Goal: Transaction & Acquisition: Book appointment/travel/reservation

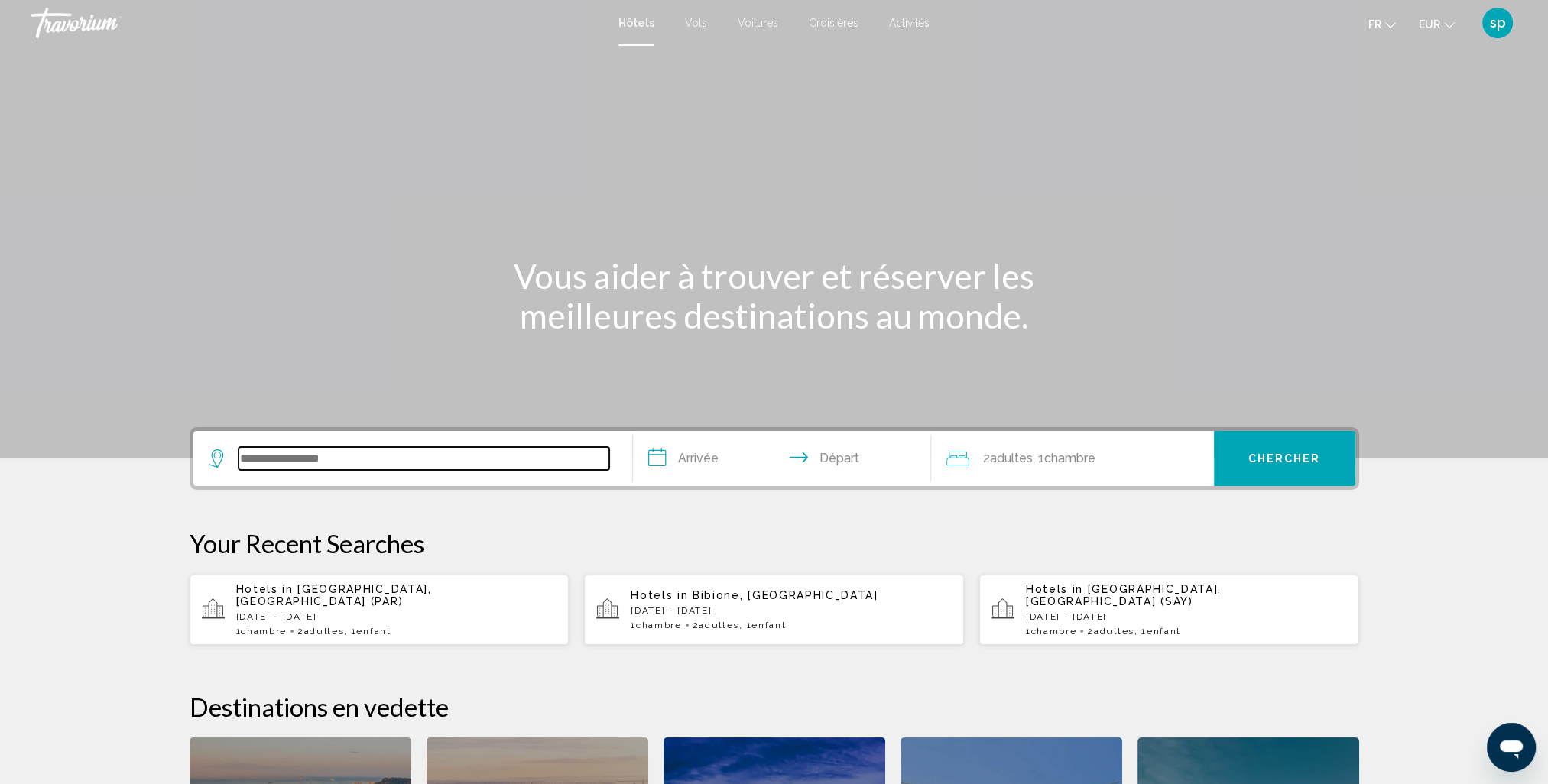
click at [298, 457] on input "Search widget" at bounding box center [423, 458] width 371 height 23
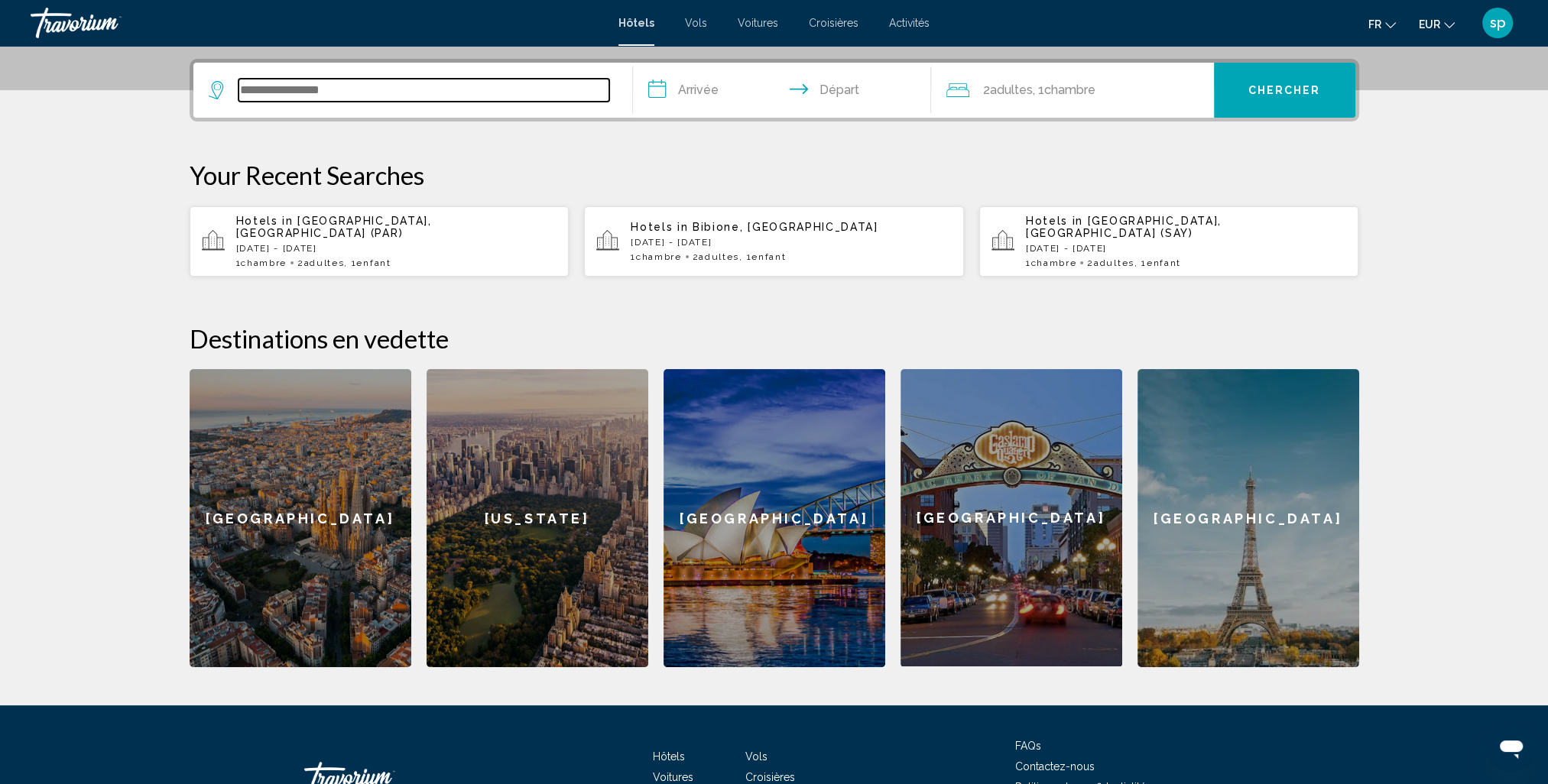
scroll to position [377, 0]
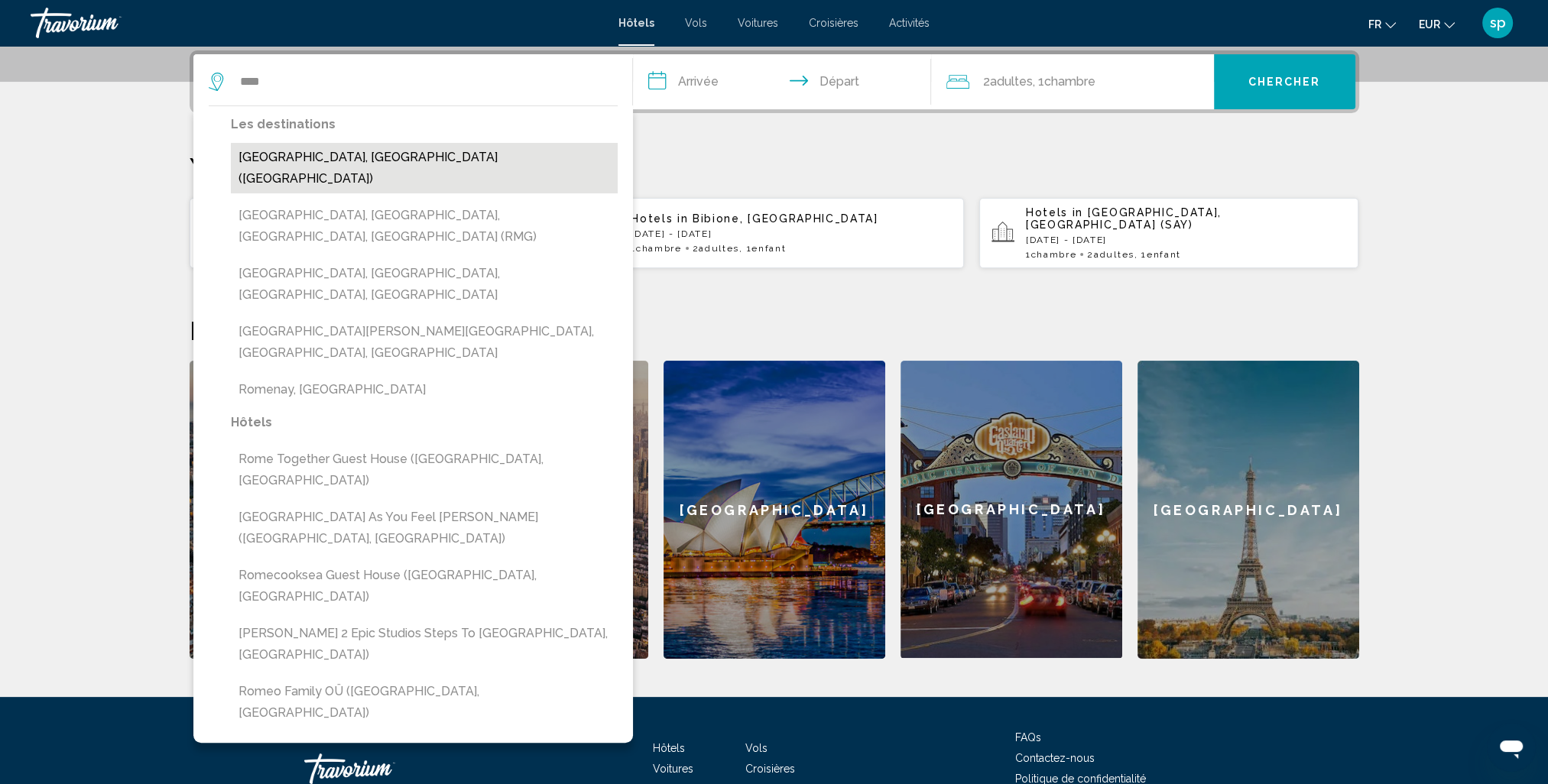
click at [279, 160] on button "[GEOGRAPHIC_DATA], [GEOGRAPHIC_DATA] ([GEOGRAPHIC_DATA])" at bounding box center [424, 169] width 387 height 51
type input "**********"
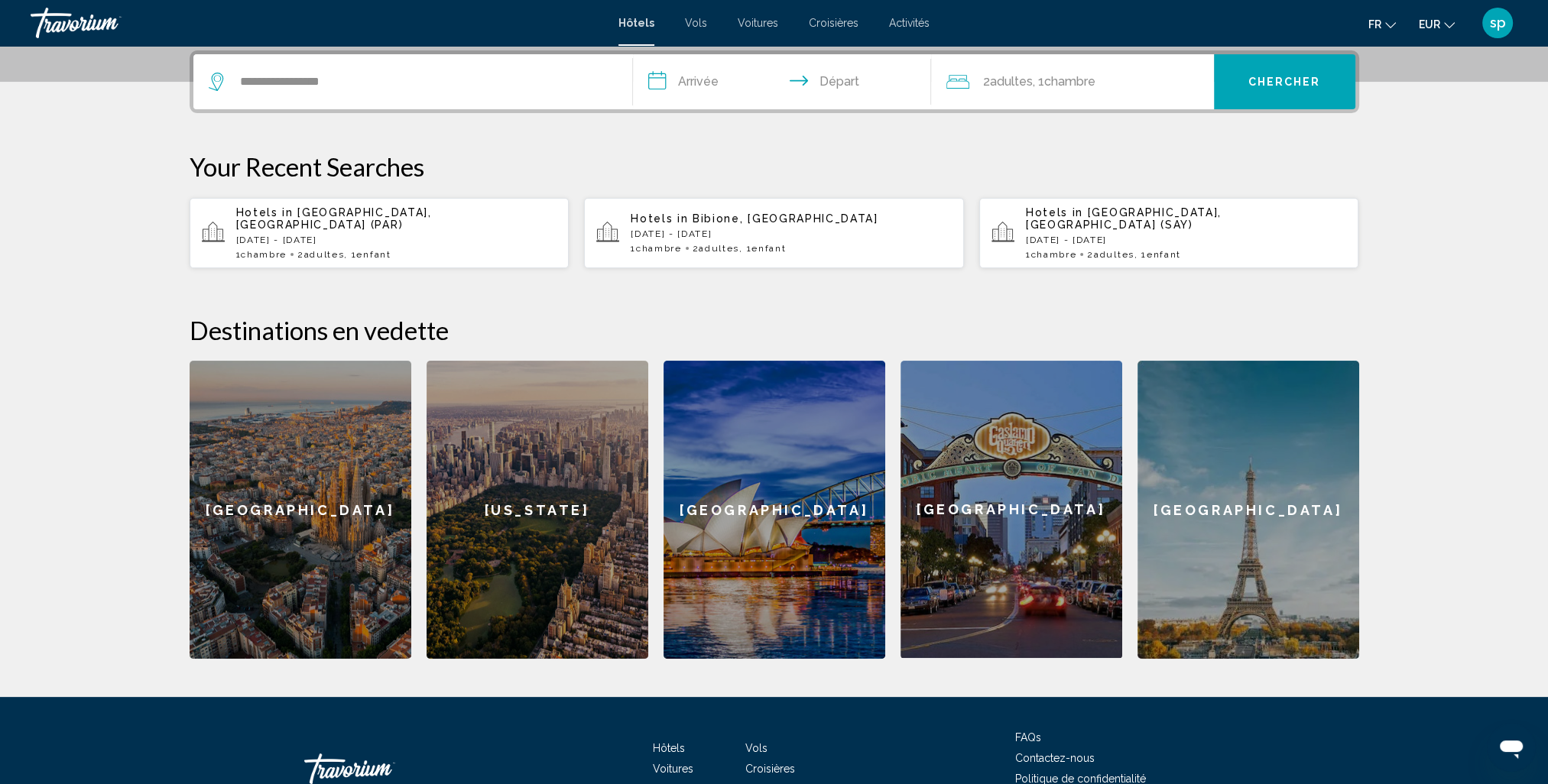
click at [685, 83] on input "**********" at bounding box center [785, 84] width 305 height 59
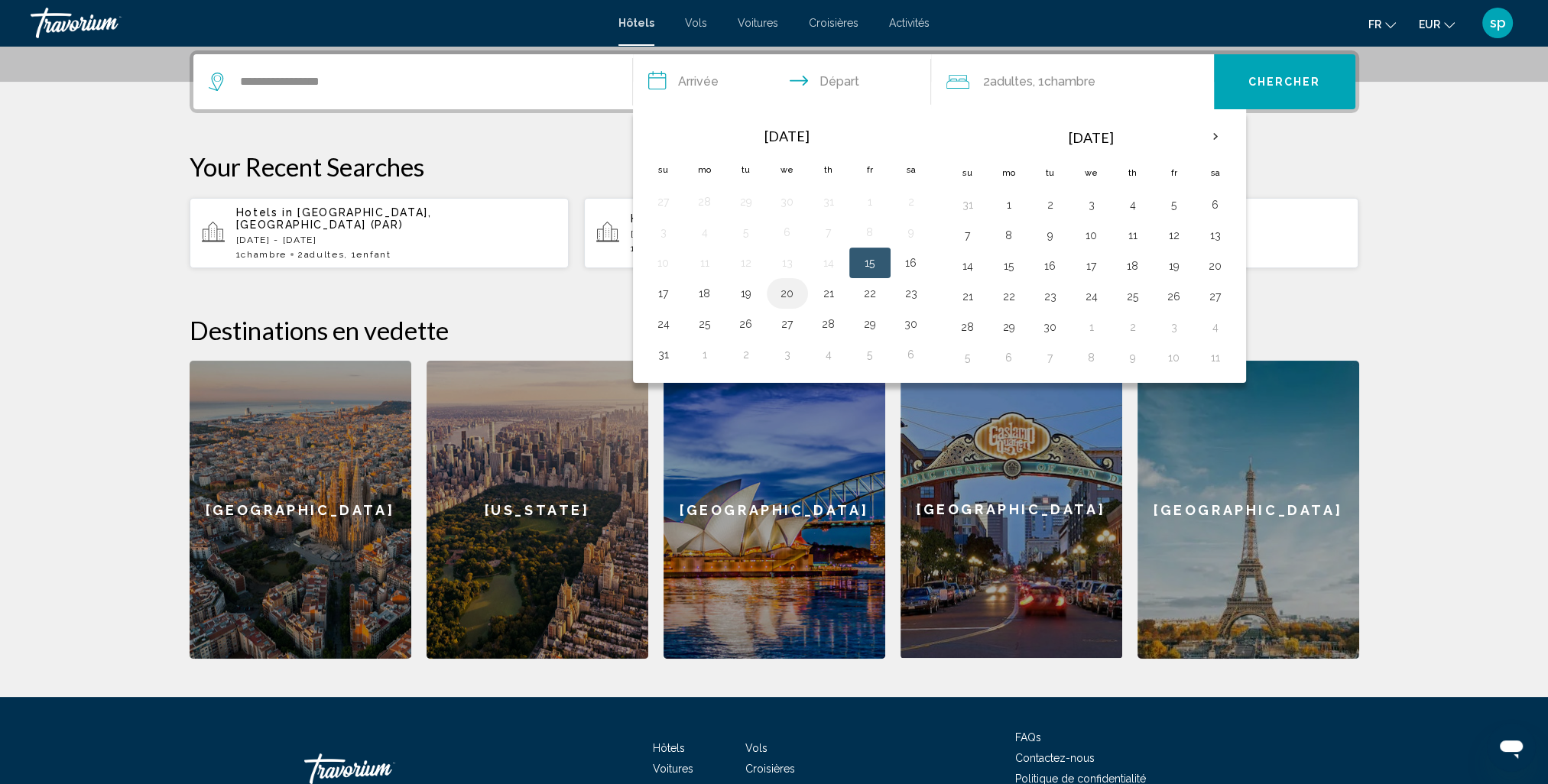
click at [783, 298] on button "20" at bounding box center [787, 293] width 25 height 22
click at [899, 295] on button "23" at bounding box center [912, 293] width 25 height 22
type input "**********"
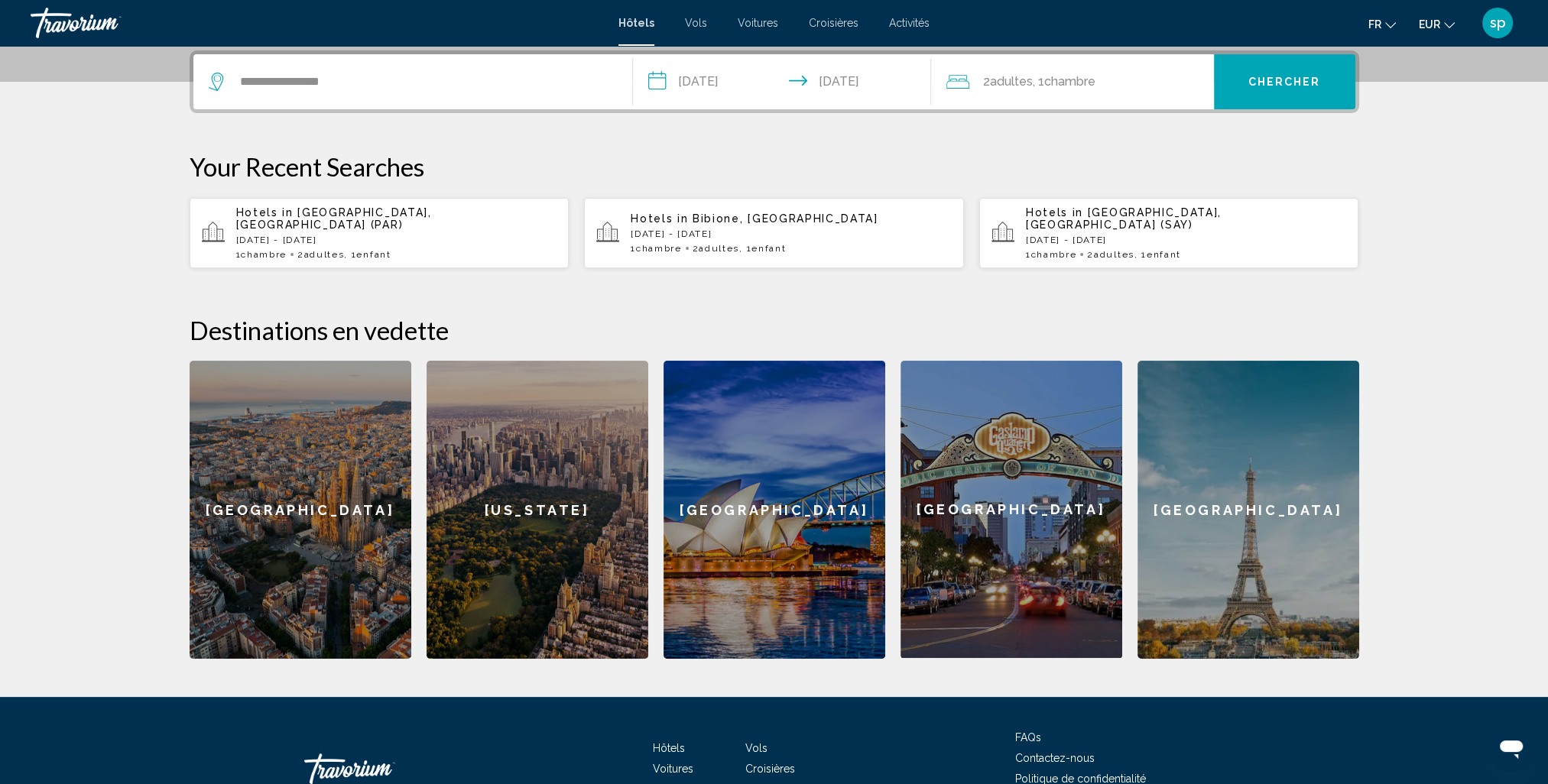
click at [1095, 84] on span "Chambre" at bounding box center [1070, 81] width 51 height 14
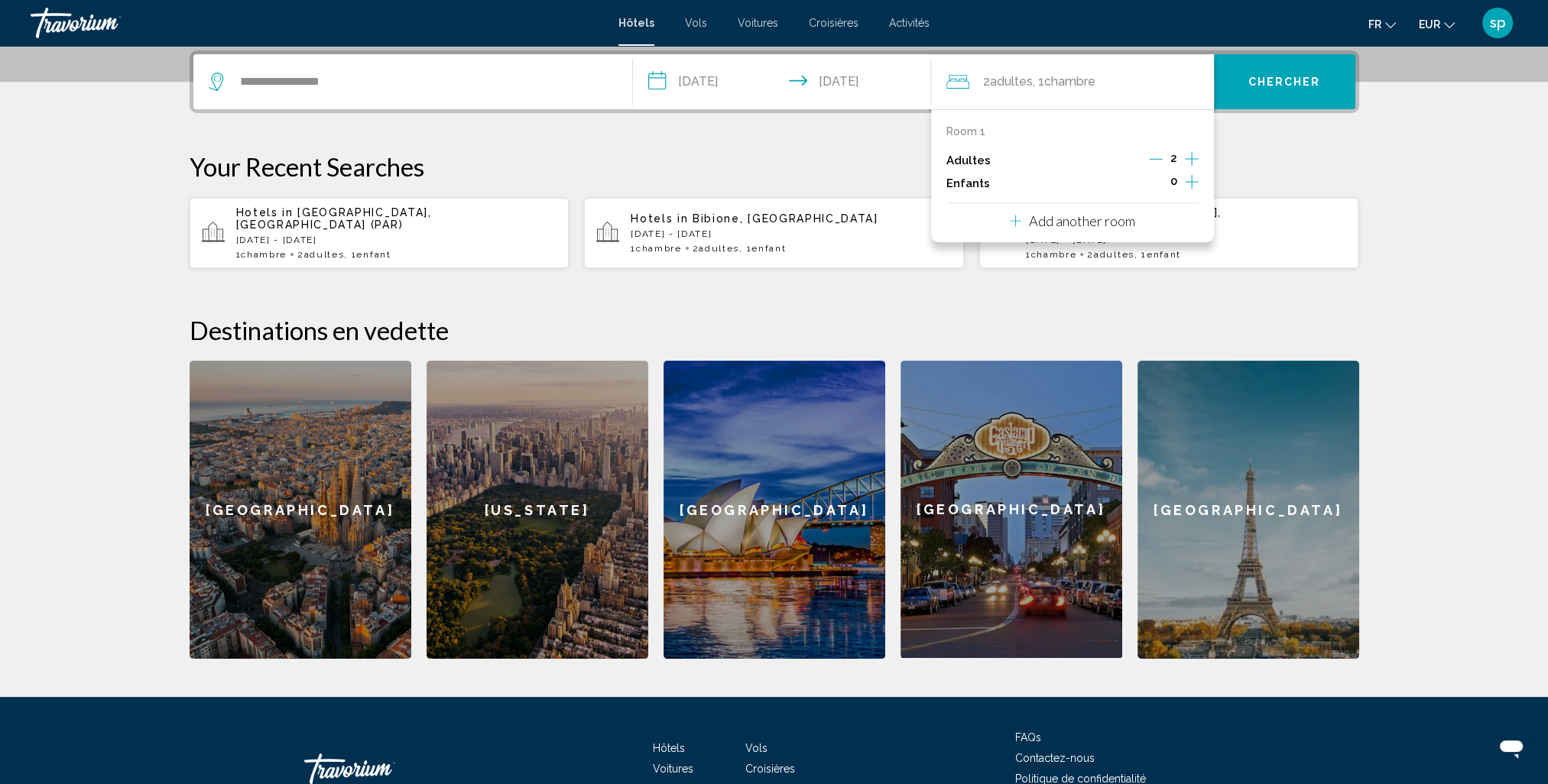
click at [1192, 185] on icon "Increment children" at bounding box center [1192, 181] width 14 height 18
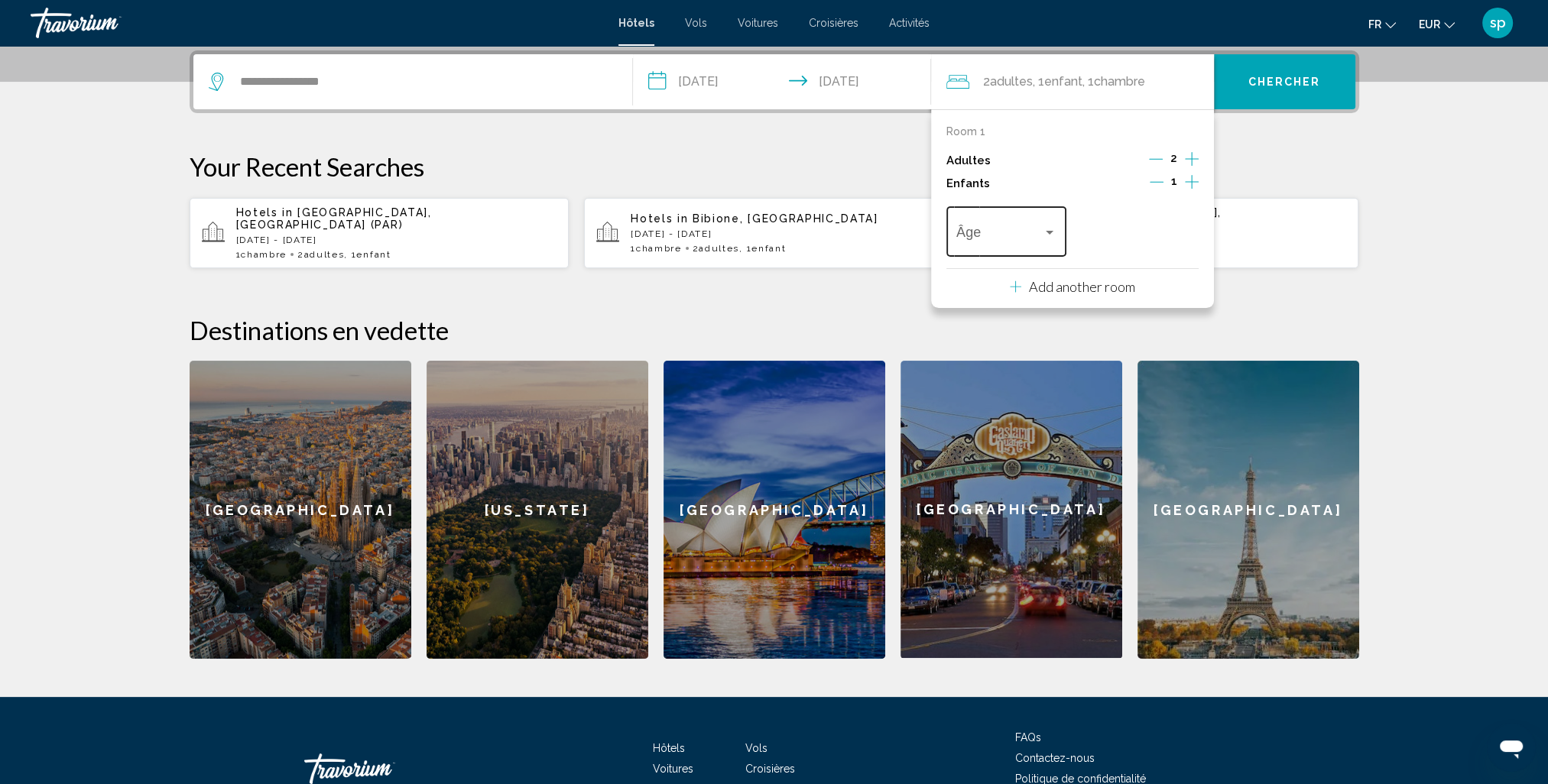
click at [976, 232] on span "Travelers: 2 adults, 1 child" at bounding box center [1000, 236] width 87 height 15
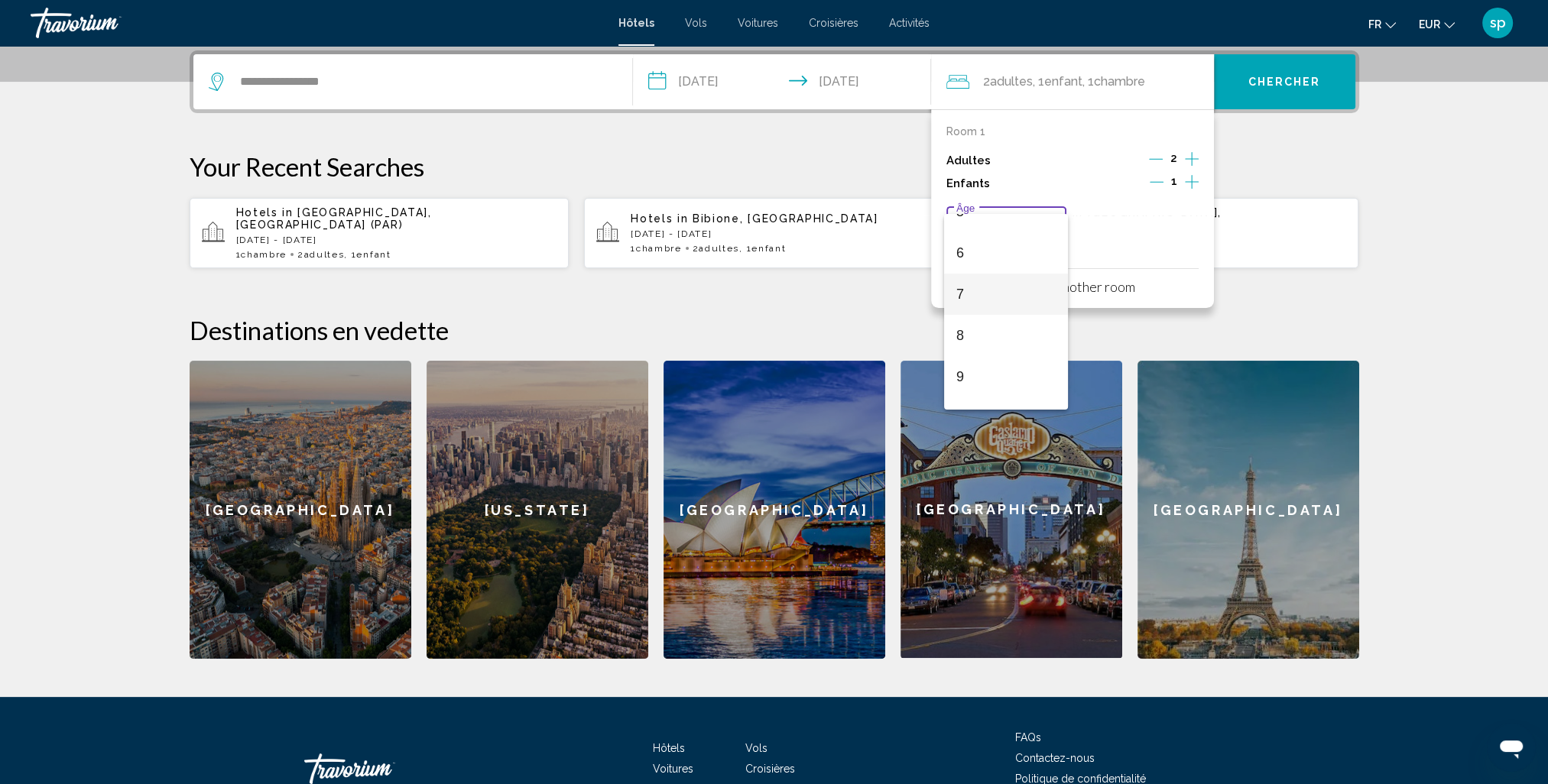
click at [957, 297] on span "7" at bounding box center [1007, 294] width 100 height 41
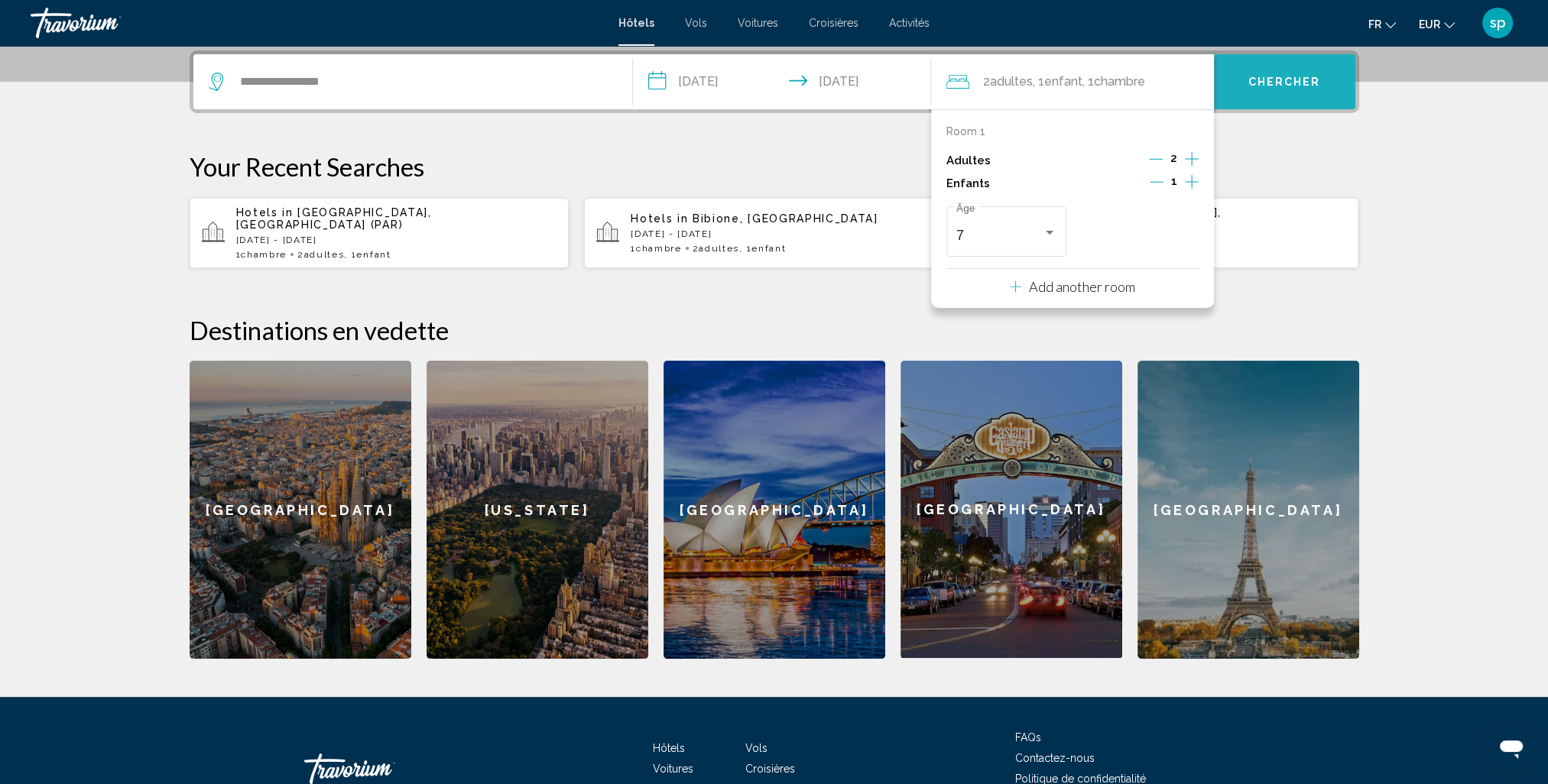
click at [1269, 79] on span "Chercher" at bounding box center [1284, 82] width 73 height 12
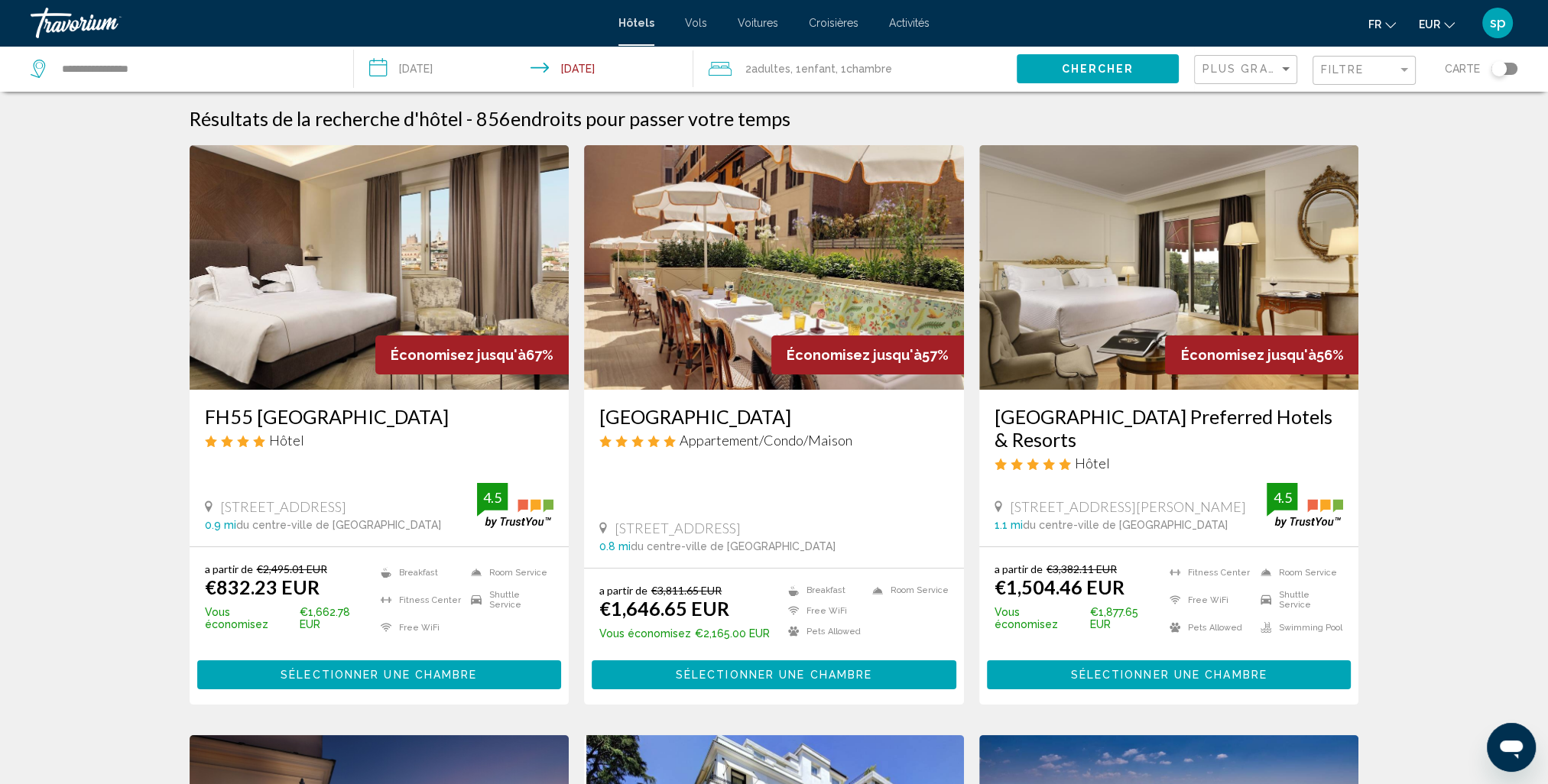
click at [1227, 74] on div "Plus grandes économies" at bounding box center [1248, 70] width 91 height 28
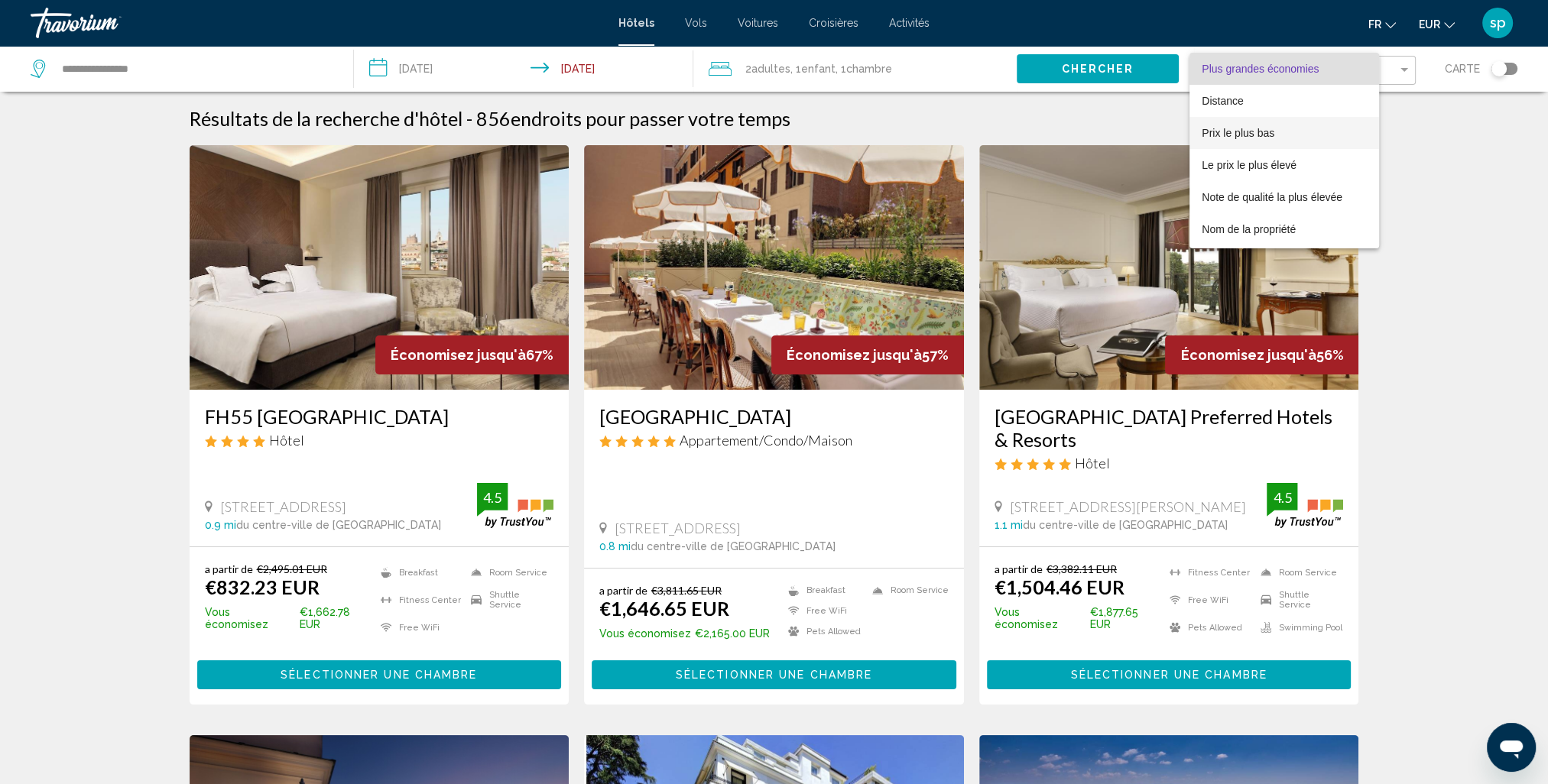
click at [1237, 139] on span "Prix le plus bas" at bounding box center [1238, 133] width 73 height 12
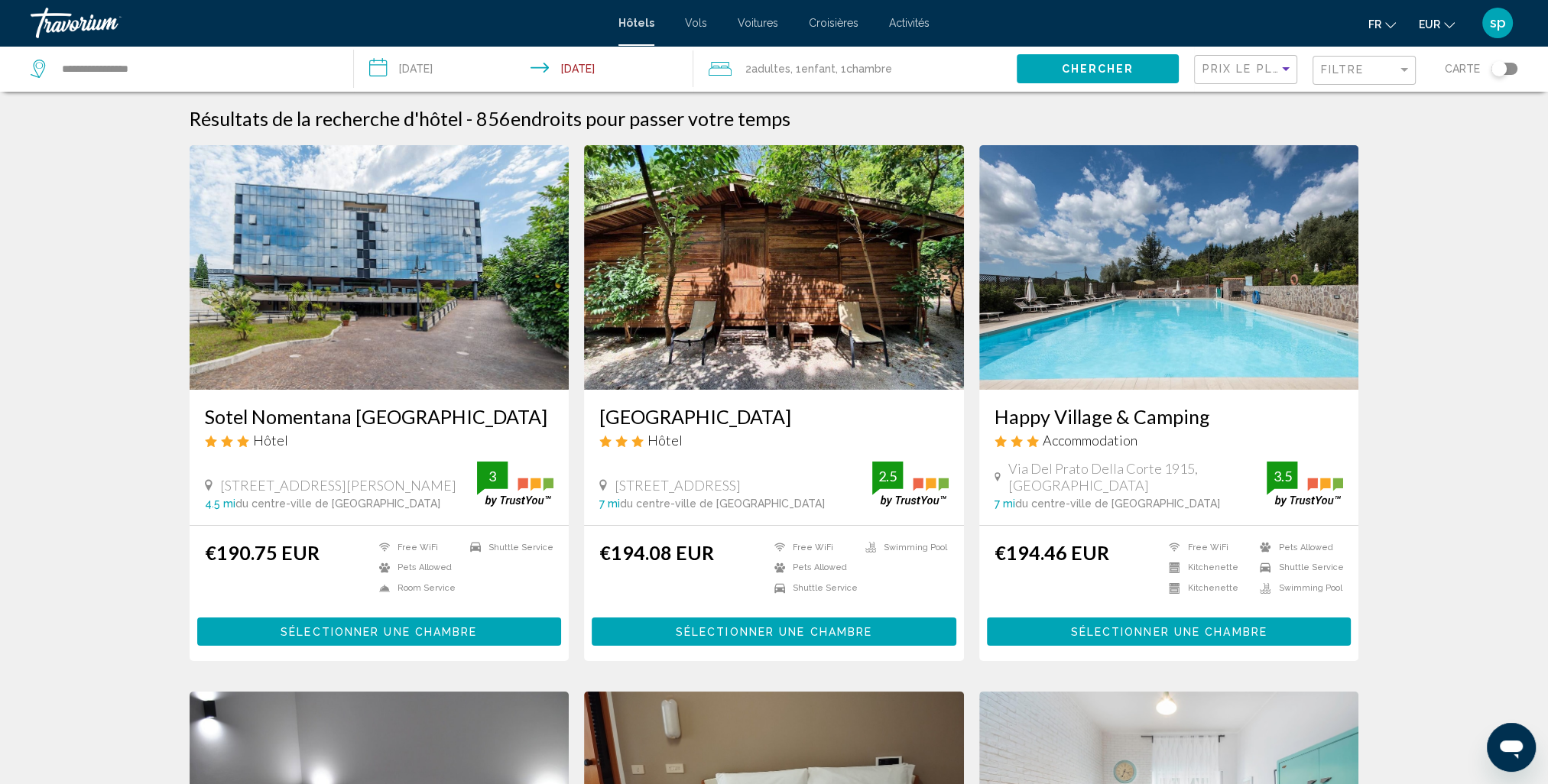
click at [1348, 77] on div "Filtre" at bounding box center [1367, 71] width 91 height 28
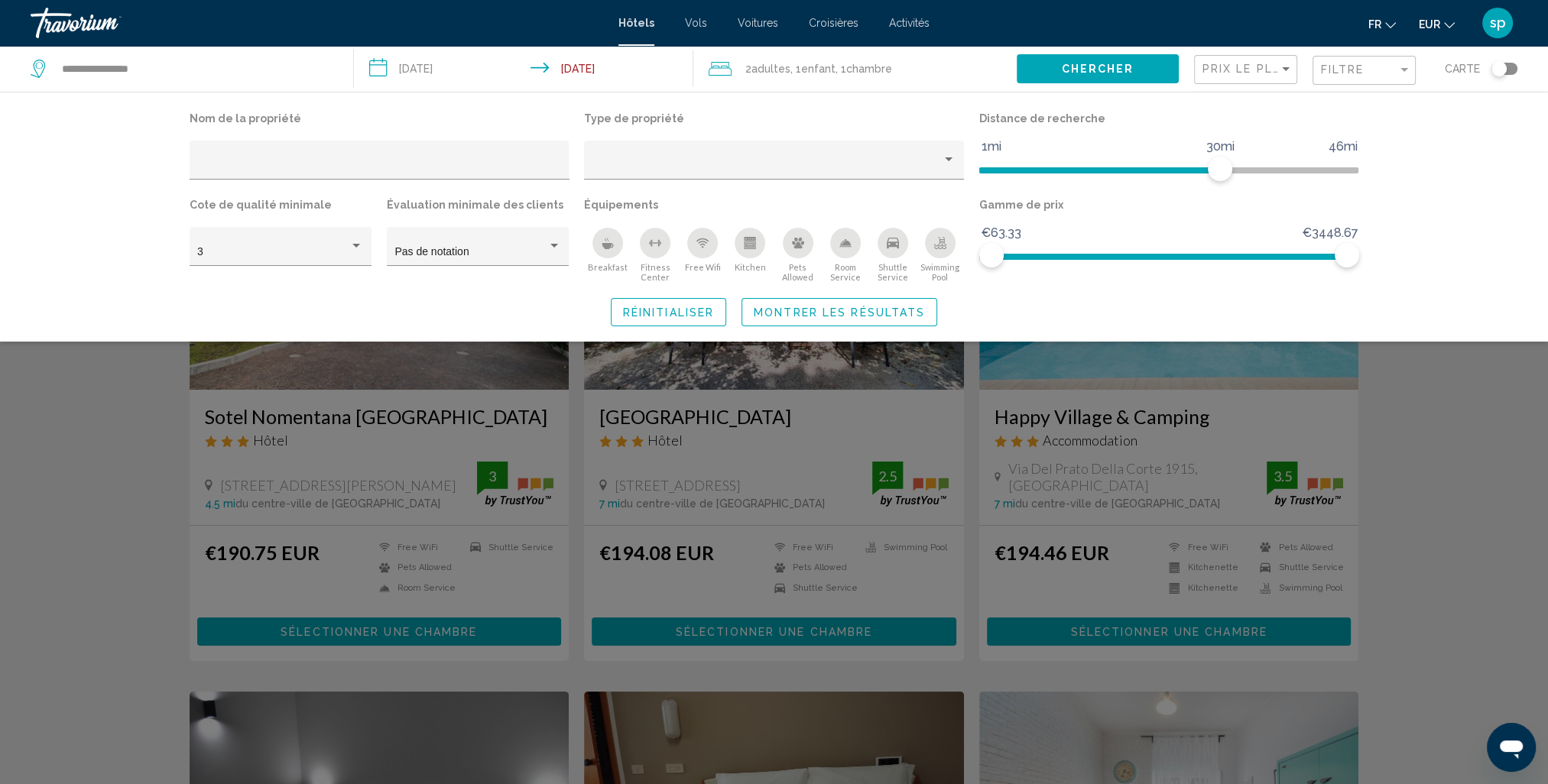
click at [942, 258] on div "Swimming Pool" at bounding box center [940, 243] width 30 height 30
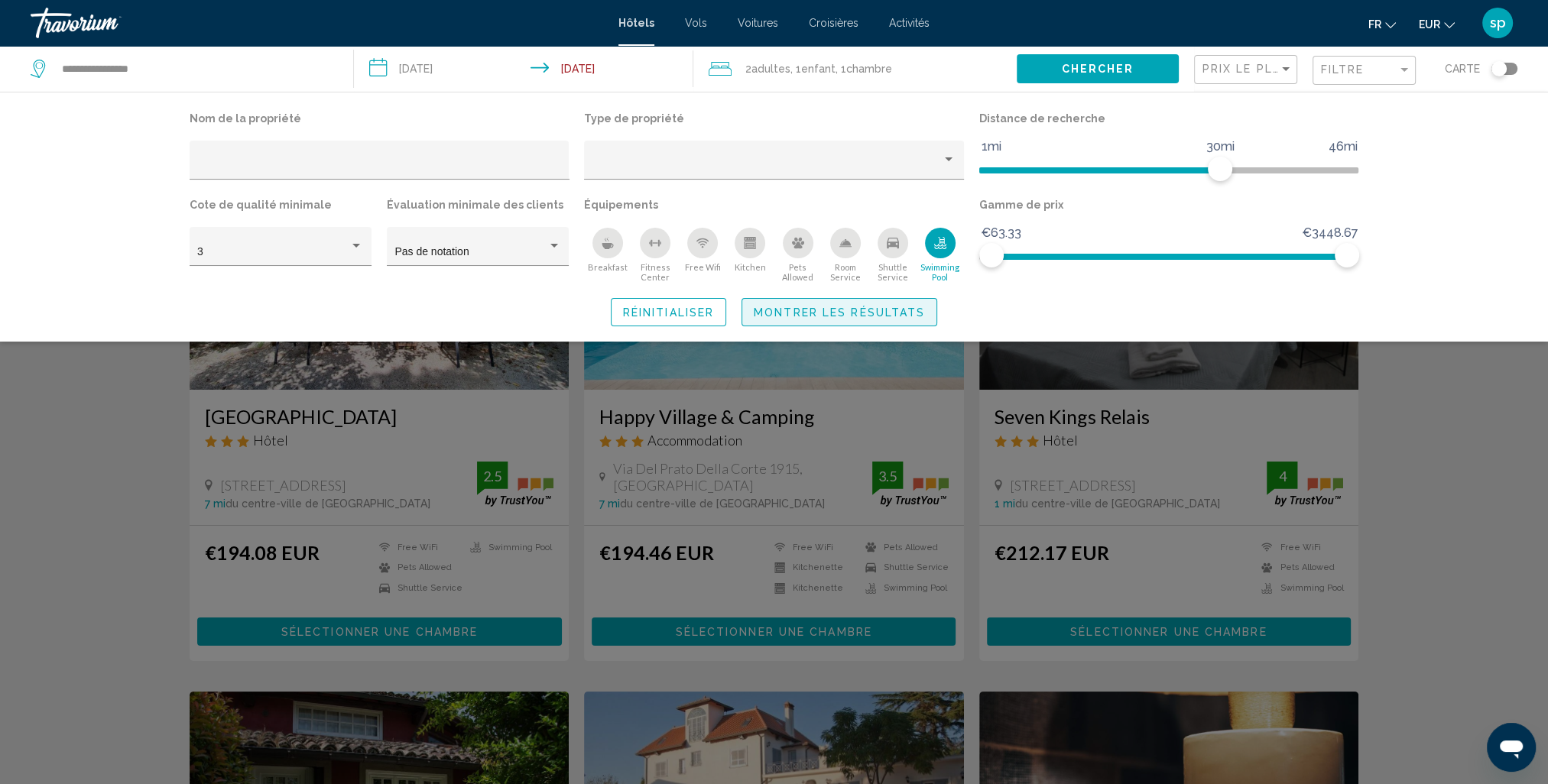
click at [888, 308] on span "Montrer les résultats" at bounding box center [840, 312] width 172 height 12
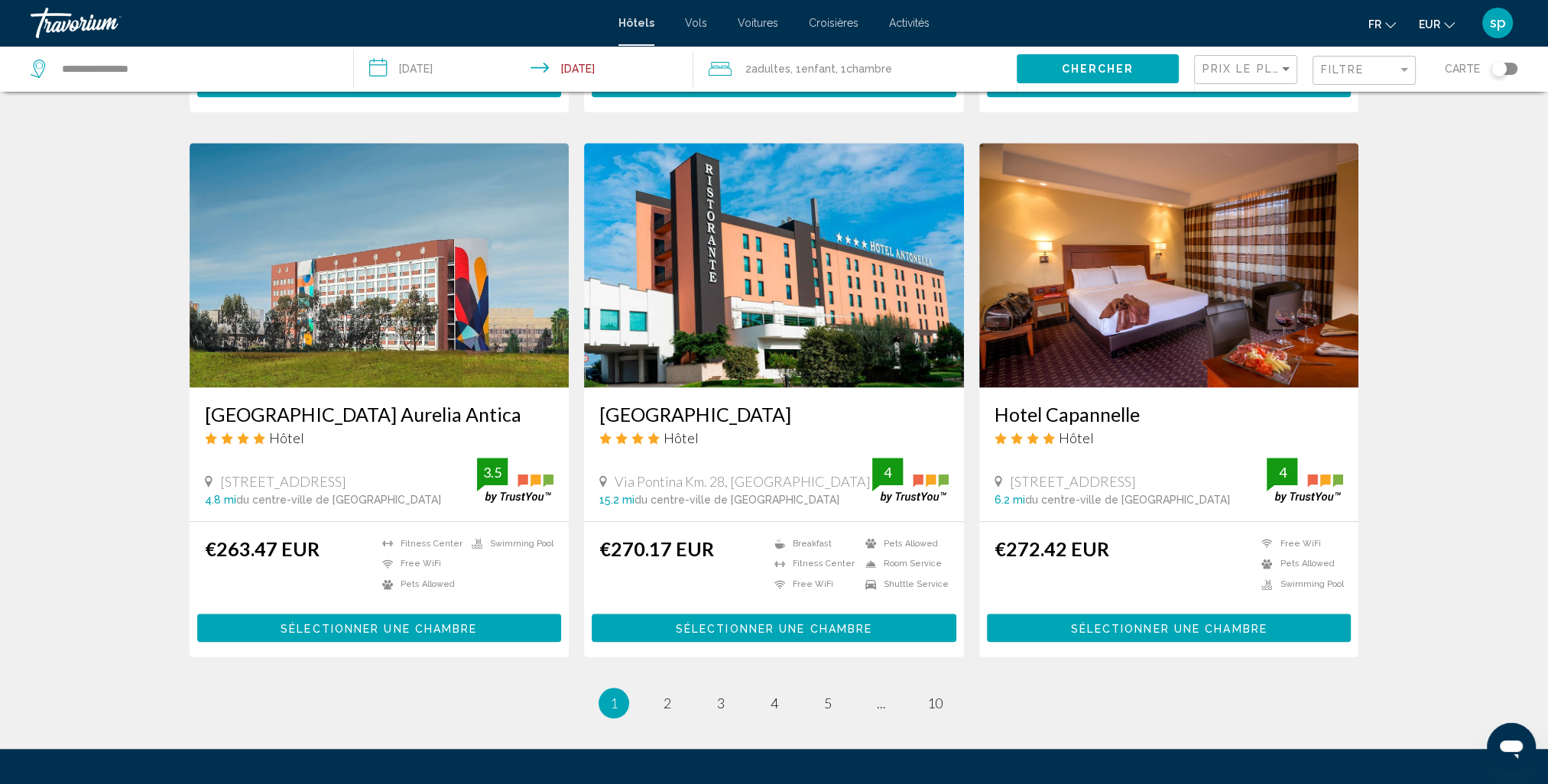
scroll to position [1790, 0]
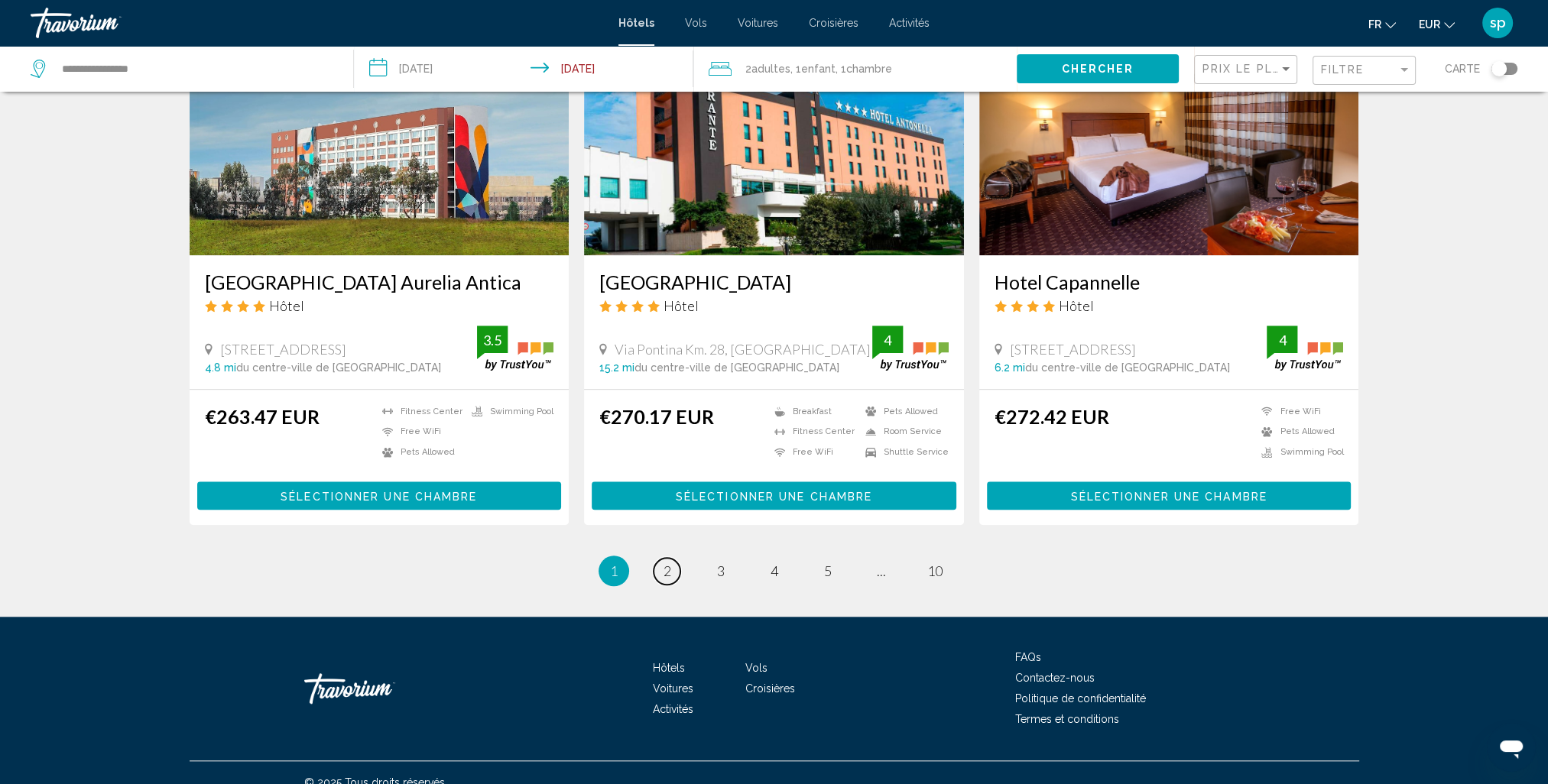
click at [666, 560] on link "page 2" at bounding box center [667, 571] width 26 height 26
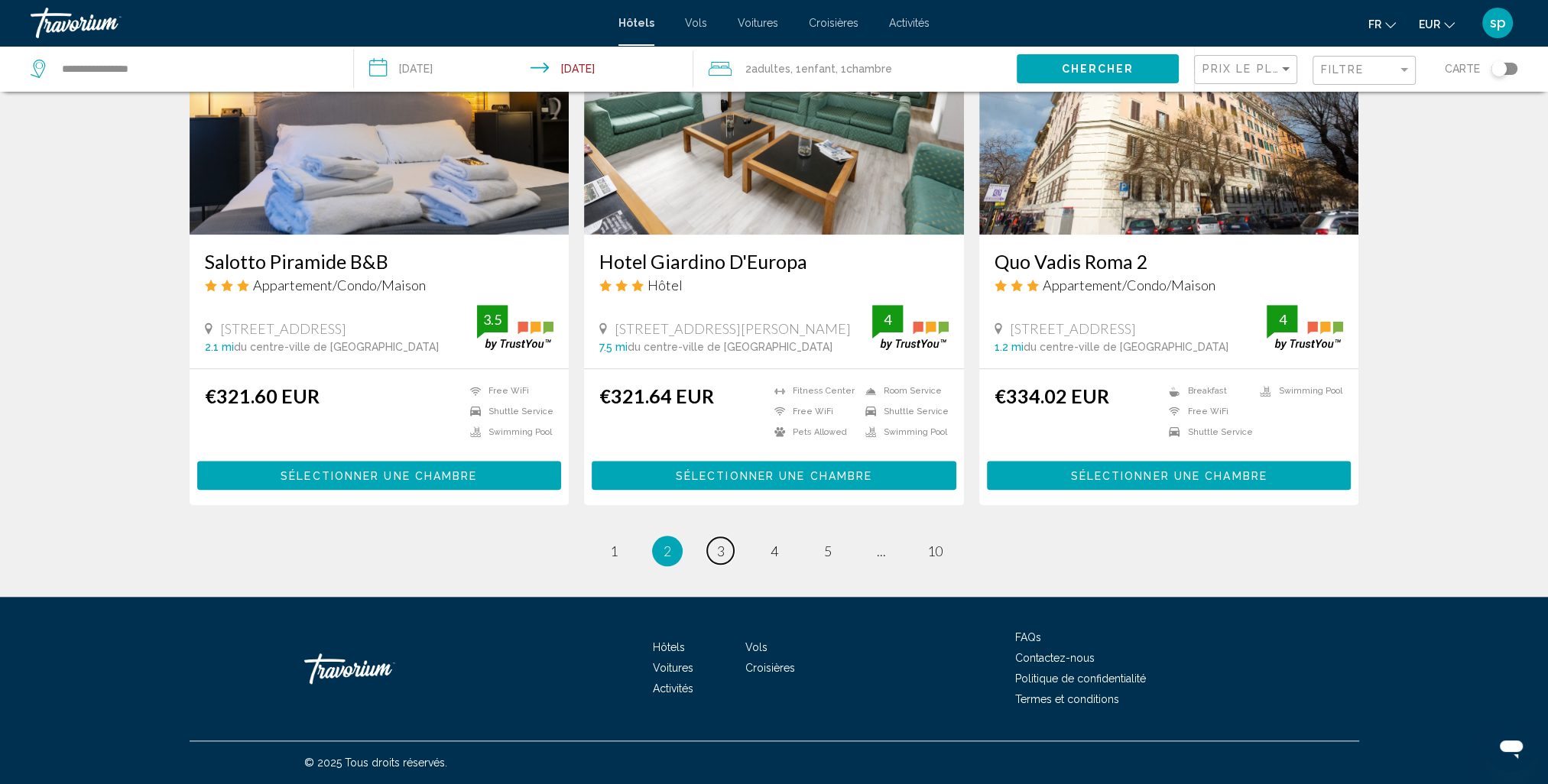
click at [728, 556] on link "page 3" at bounding box center [720, 550] width 26 height 26
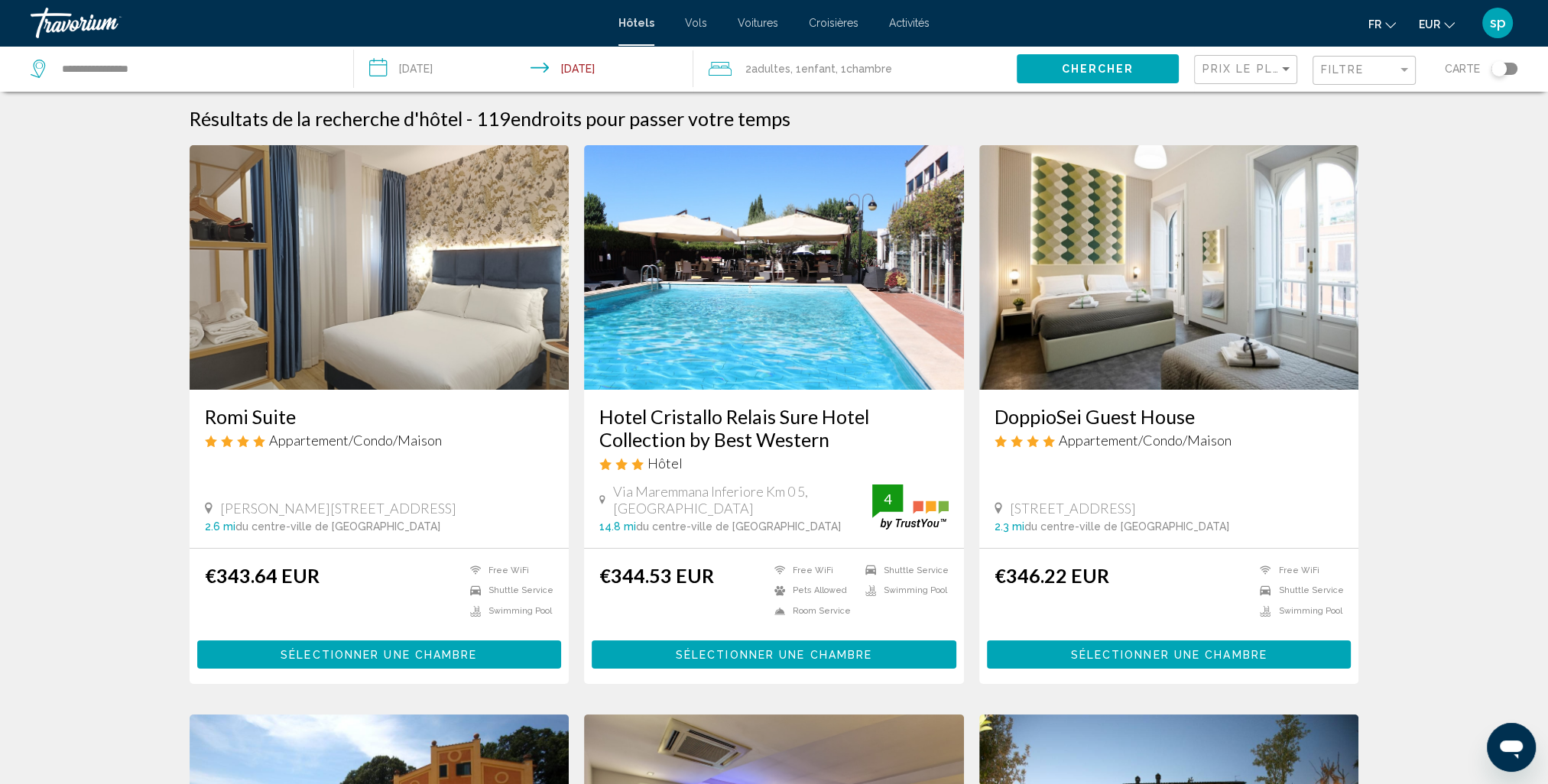
click at [797, 294] on img "Main content" at bounding box center [774, 268] width 380 height 245
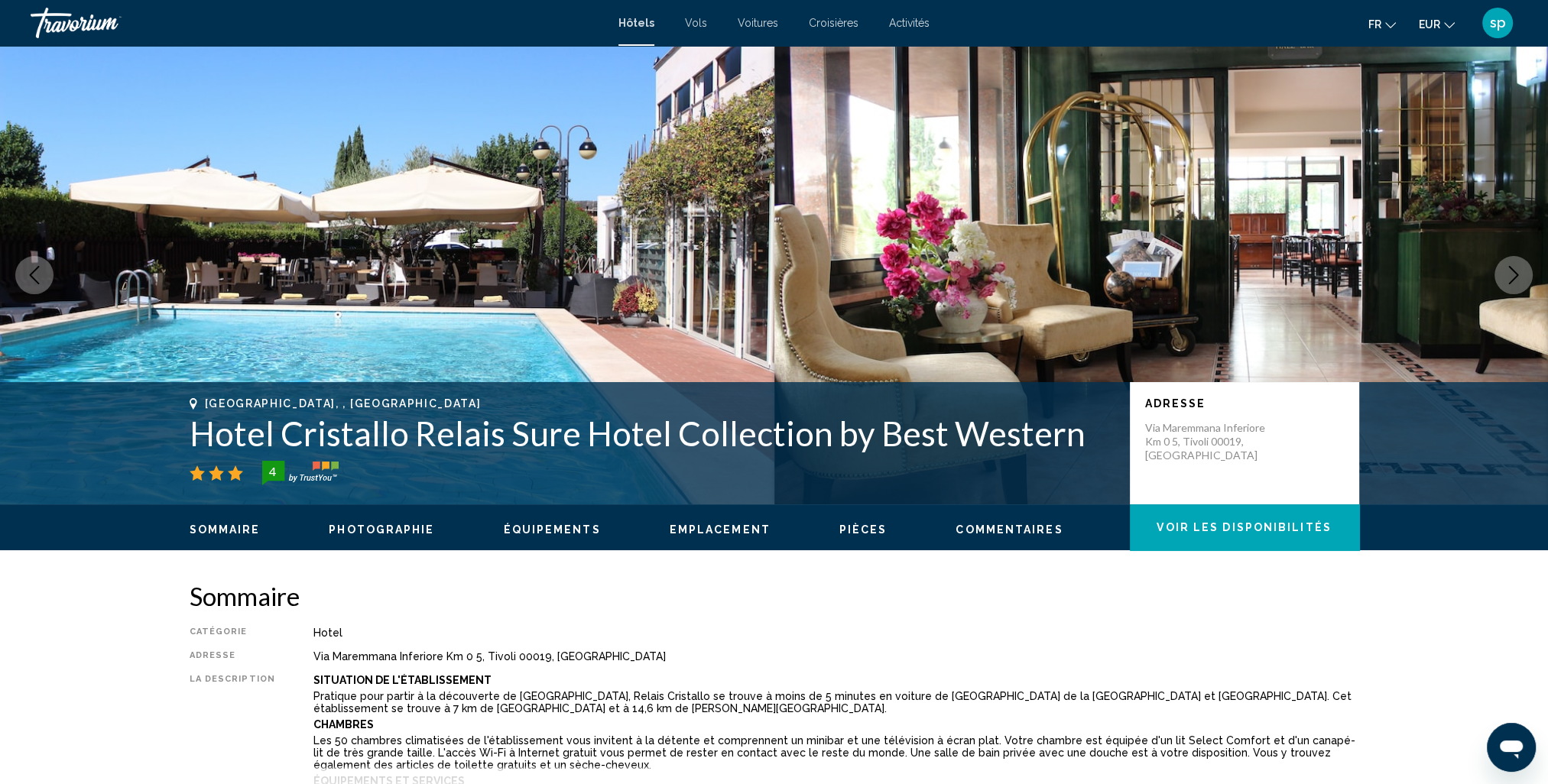
click at [1514, 277] on icon "Next image" at bounding box center [1513, 274] width 18 height 18
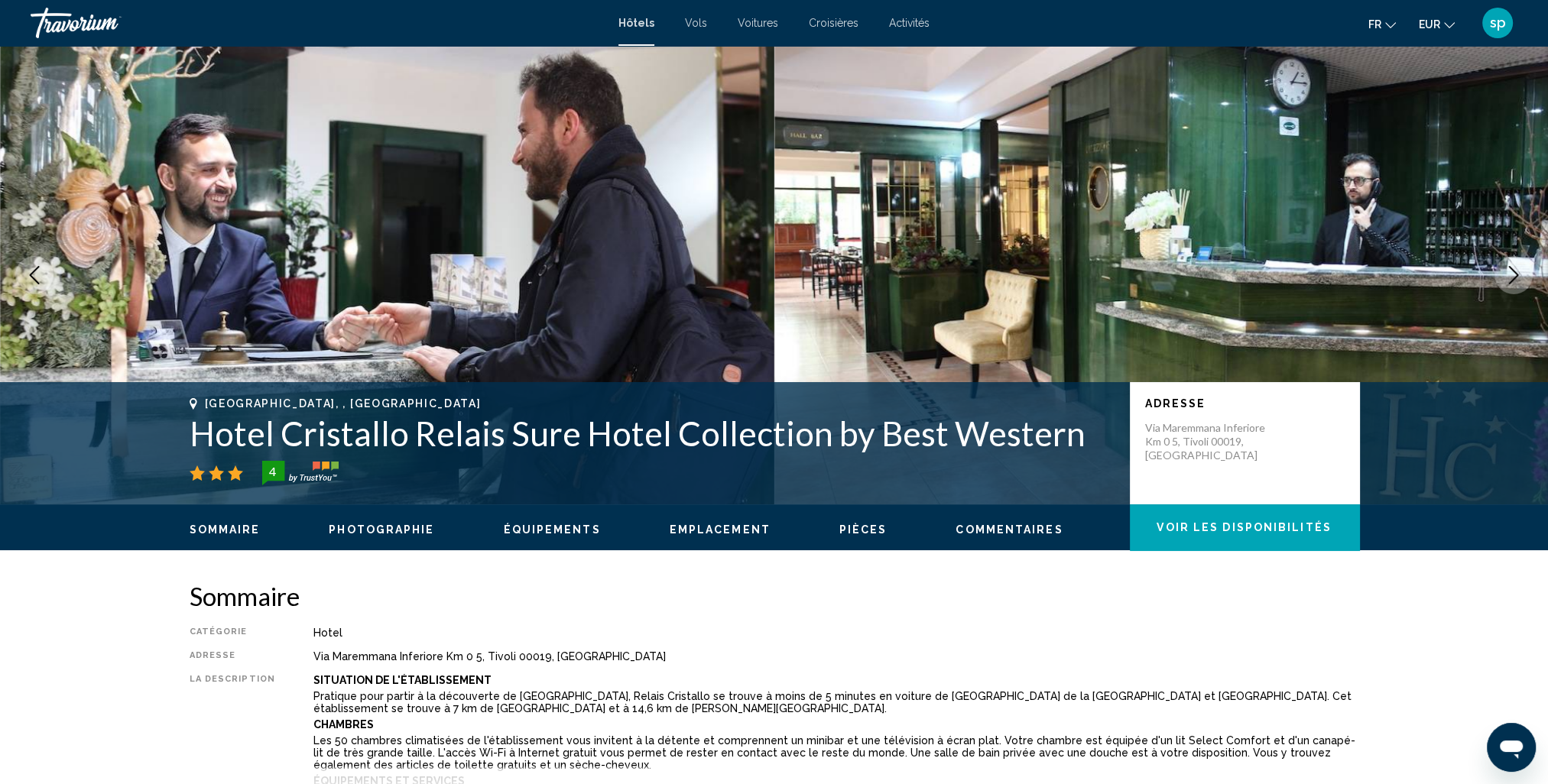
click at [1514, 277] on icon "Next image" at bounding box center [1513, 274] width 18 height 18
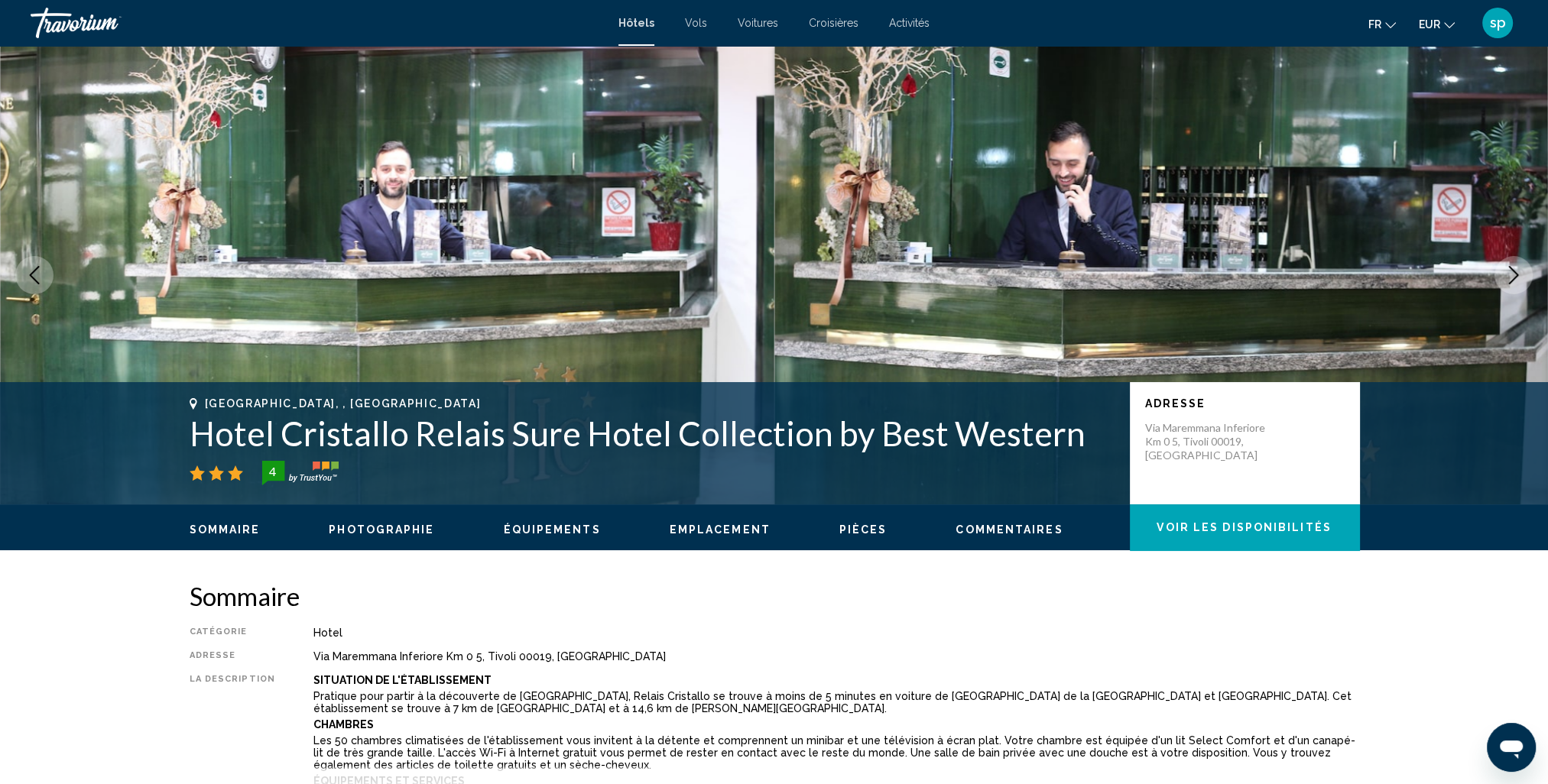
click at [1514, 277] on icon "Next image" at bounding box center [1513, 274] width 18 height 18
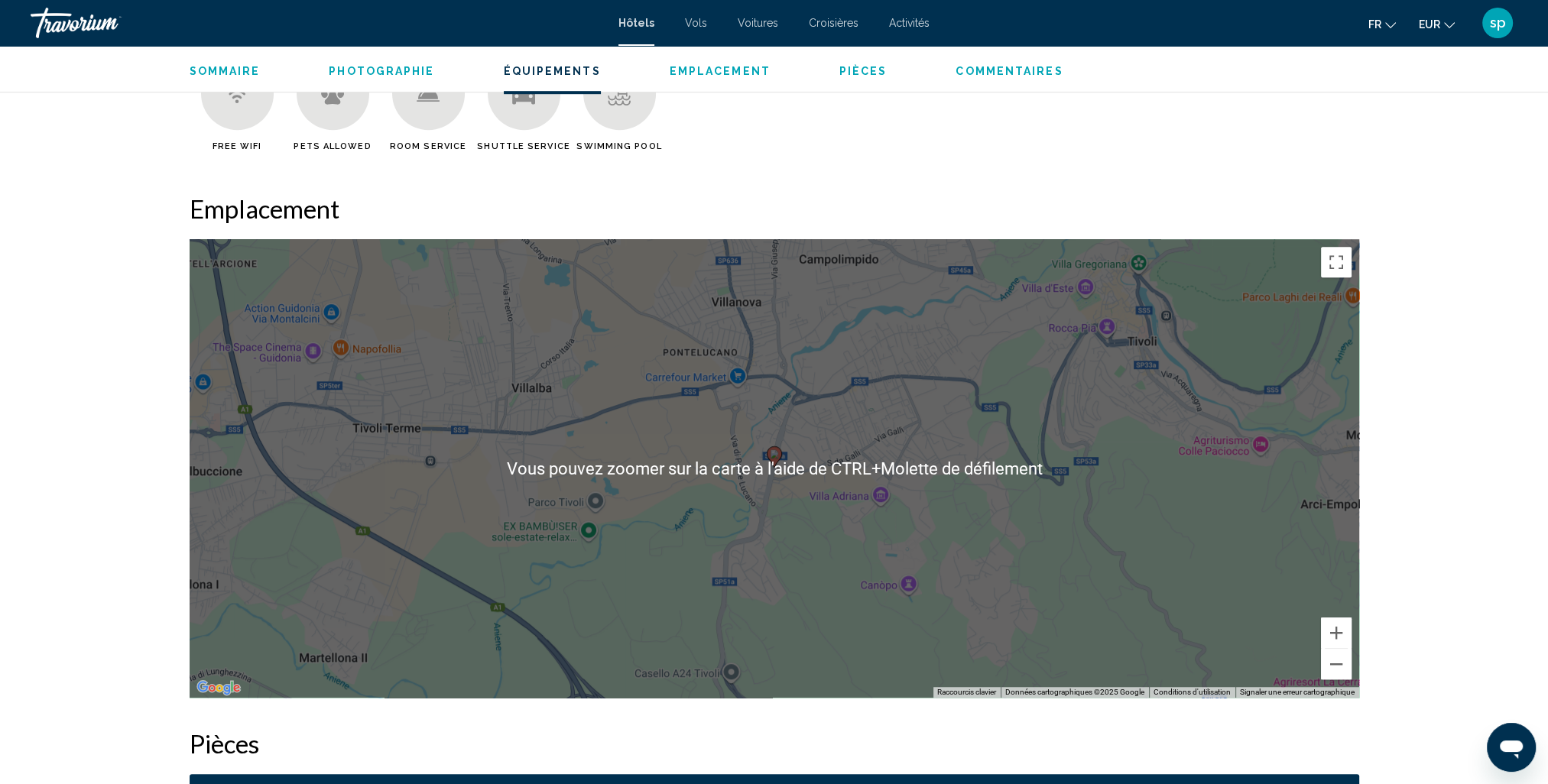
scroll to position [1299, 0]
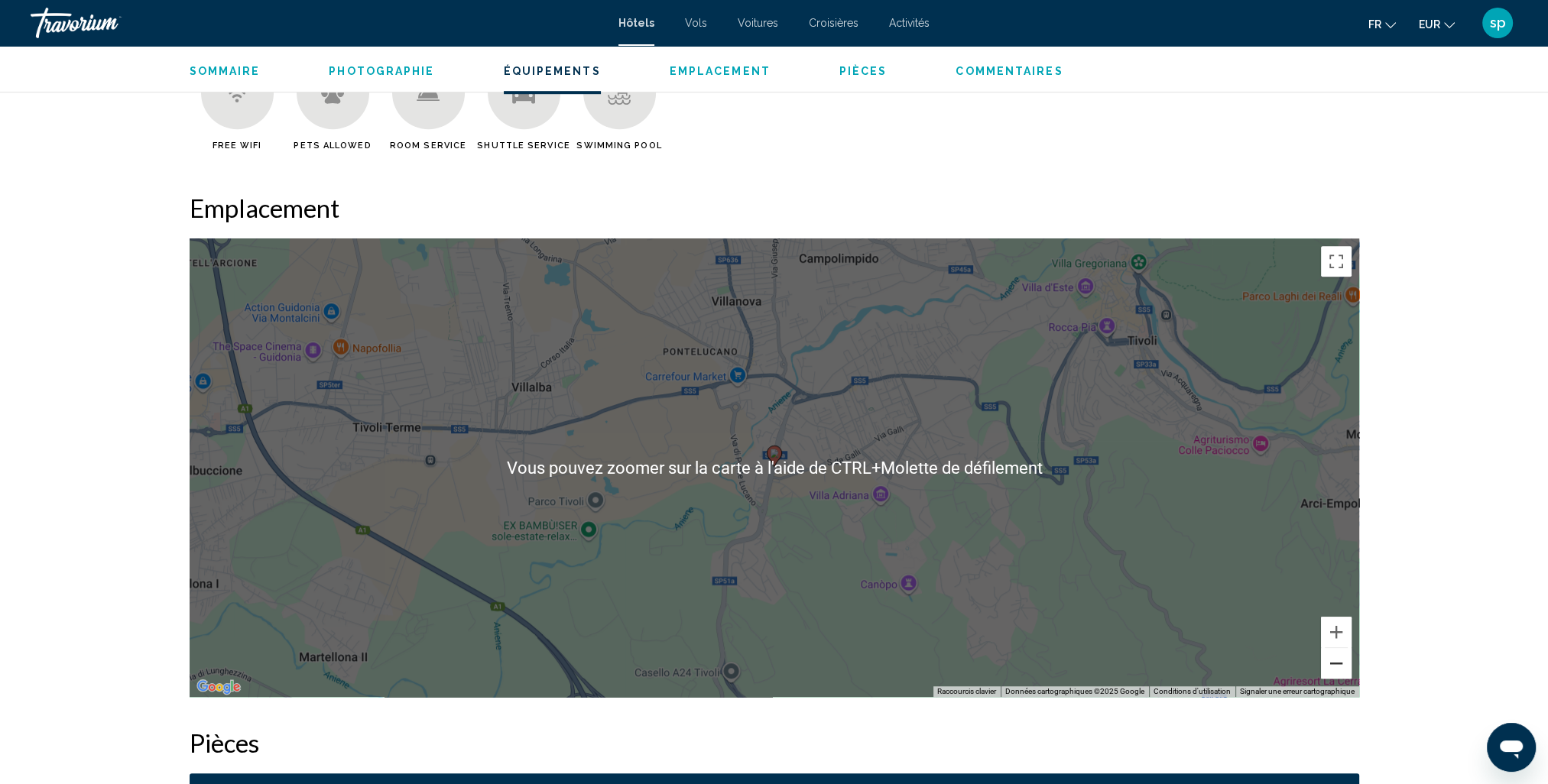
click at [1337, 666] on button "Zoom arrière" at bounding box center [1337, 663] width 30 height 30
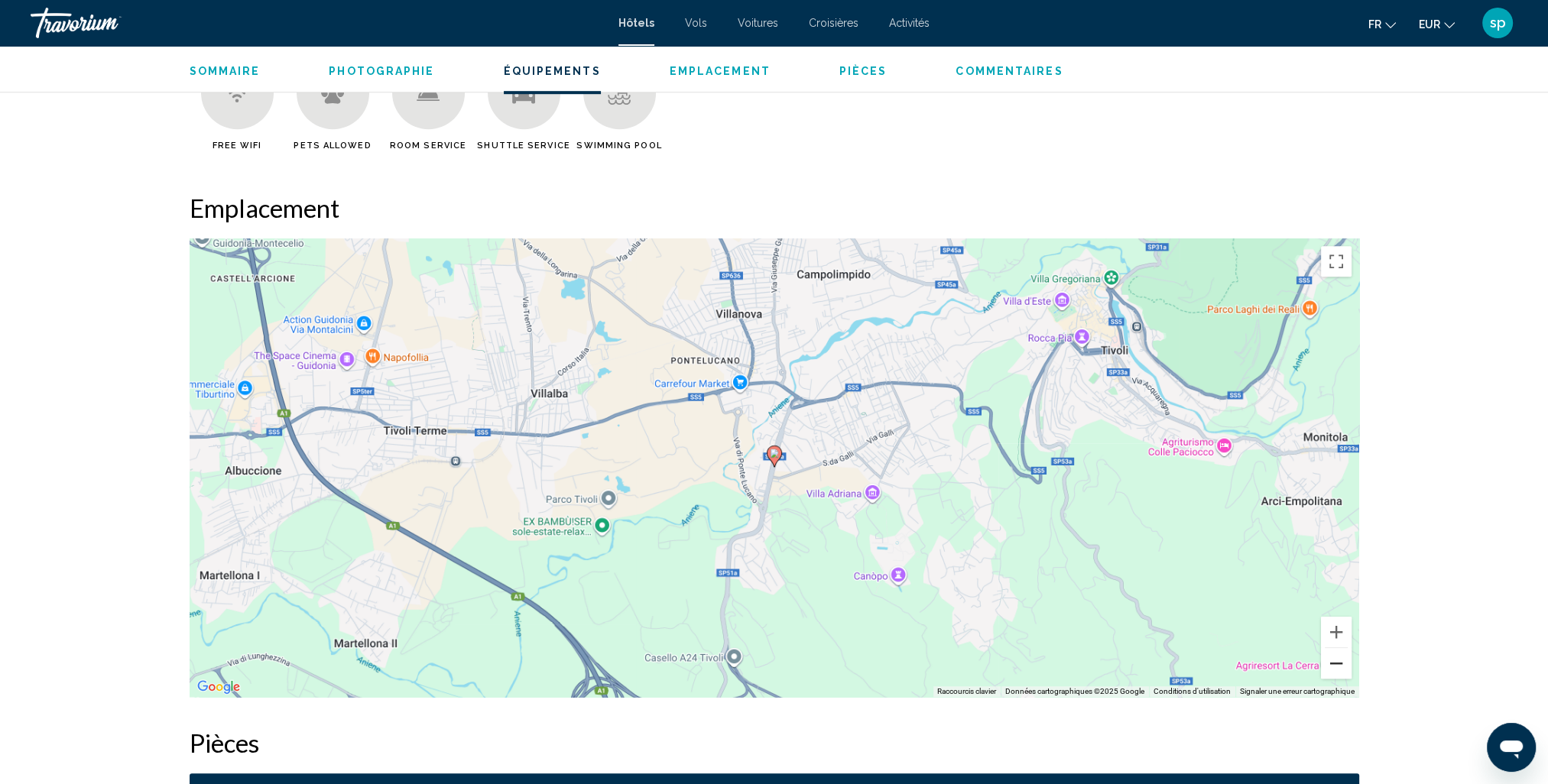
click at [1337, 666] on button "Zoom arrière" at bounding box center [1337, 663] width 30 height 30
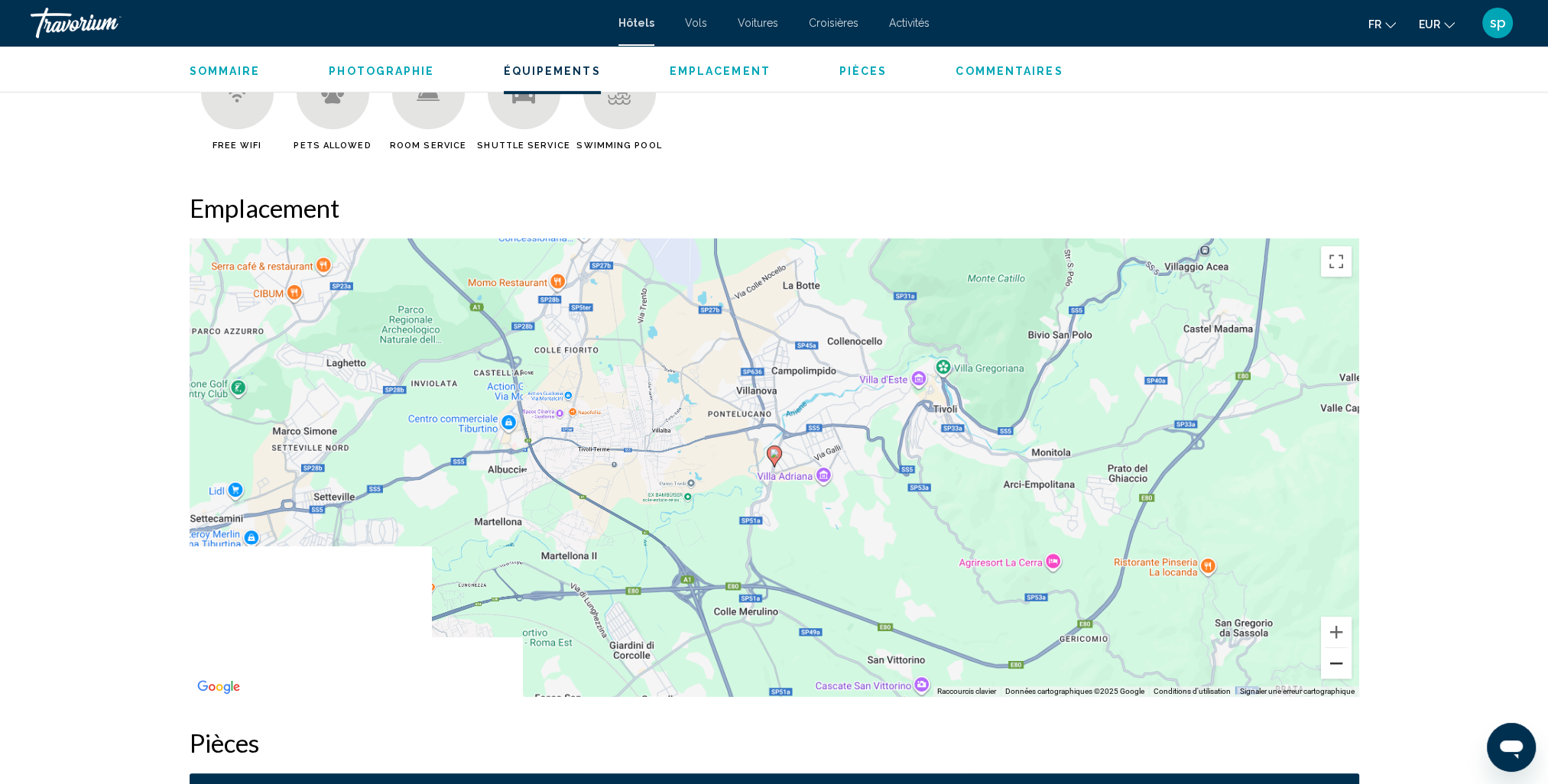
click at [1337, 666] on button "Zoom arrière" at bounding box center [1337, 663] width 30 height 30
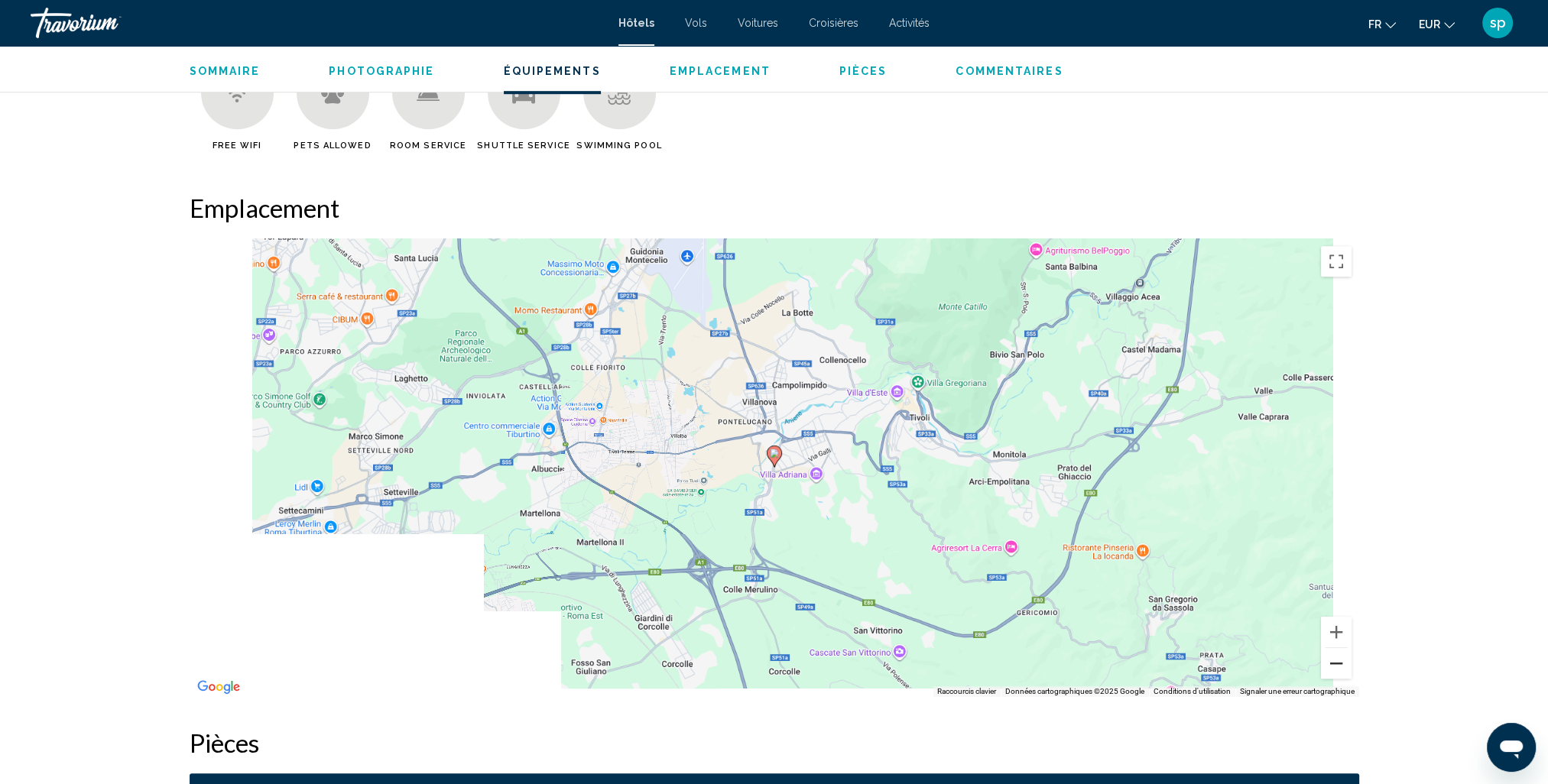
click at [1337, 666] on button "Zoom arrière" at bounding box center [1337, 663] width 30 height 30
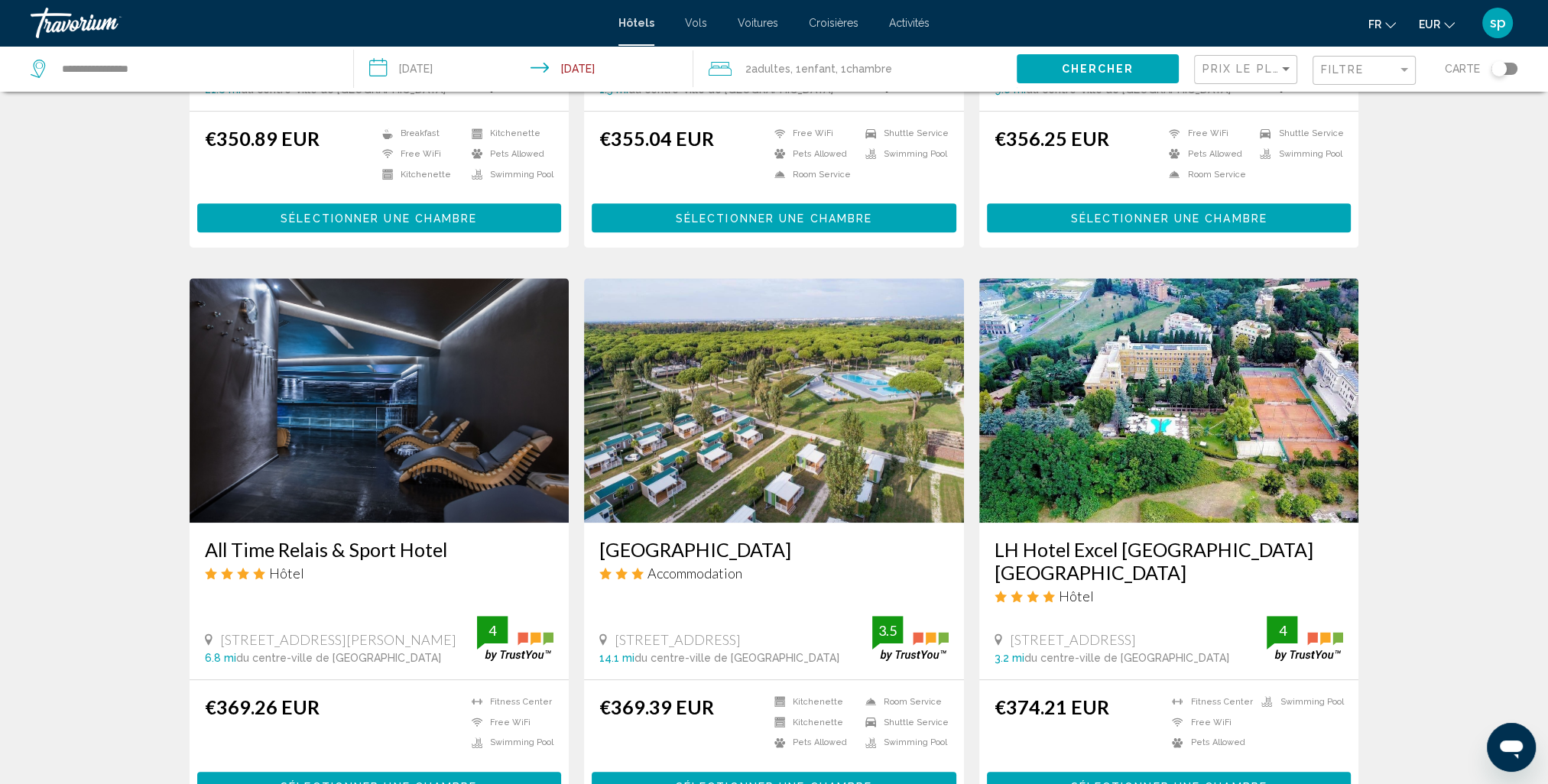
scroll to position [993, 0]
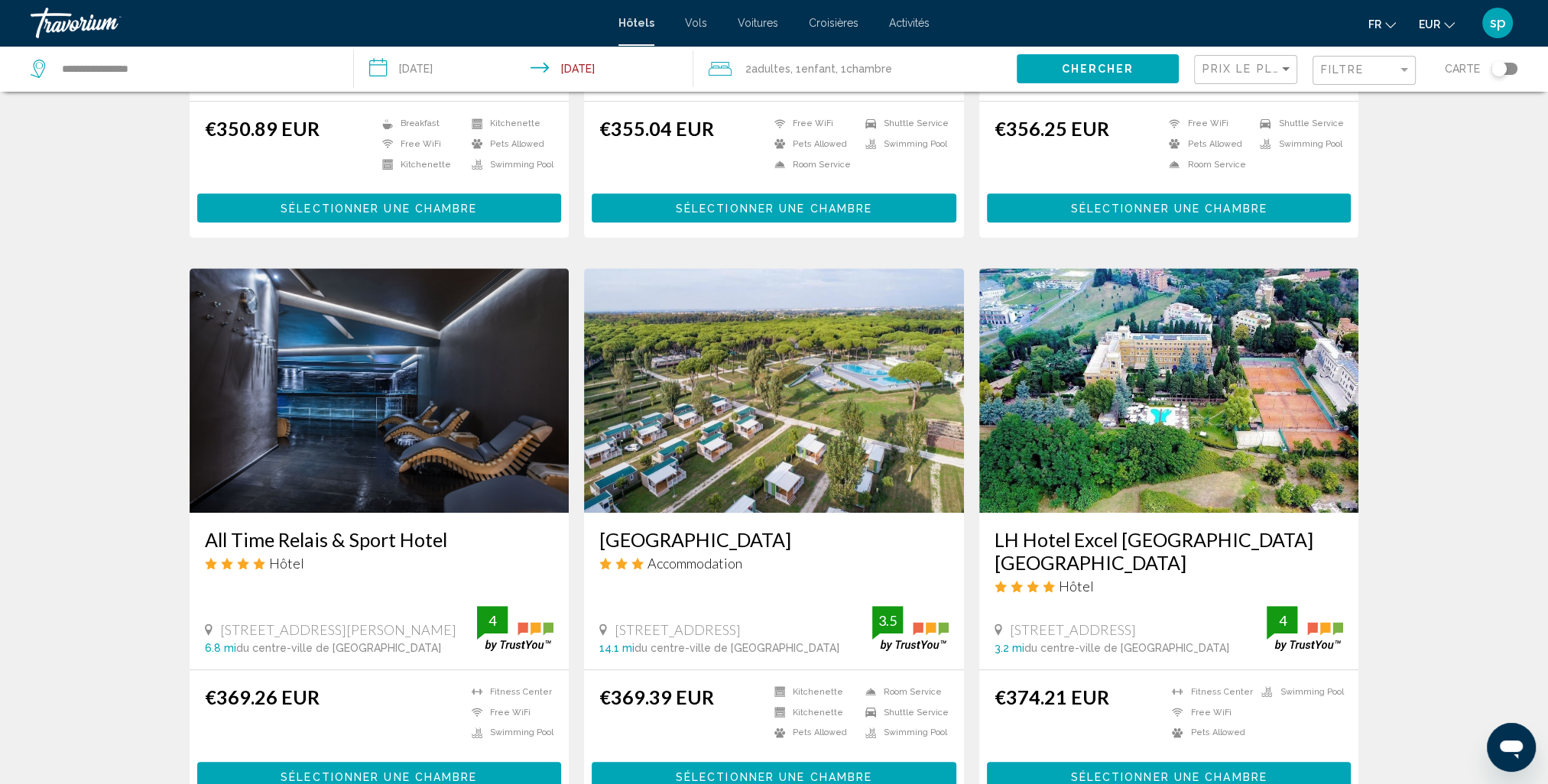
click at [1173, 402] on img "Main content" at bounding box center [1169, 391] width 380 height 245
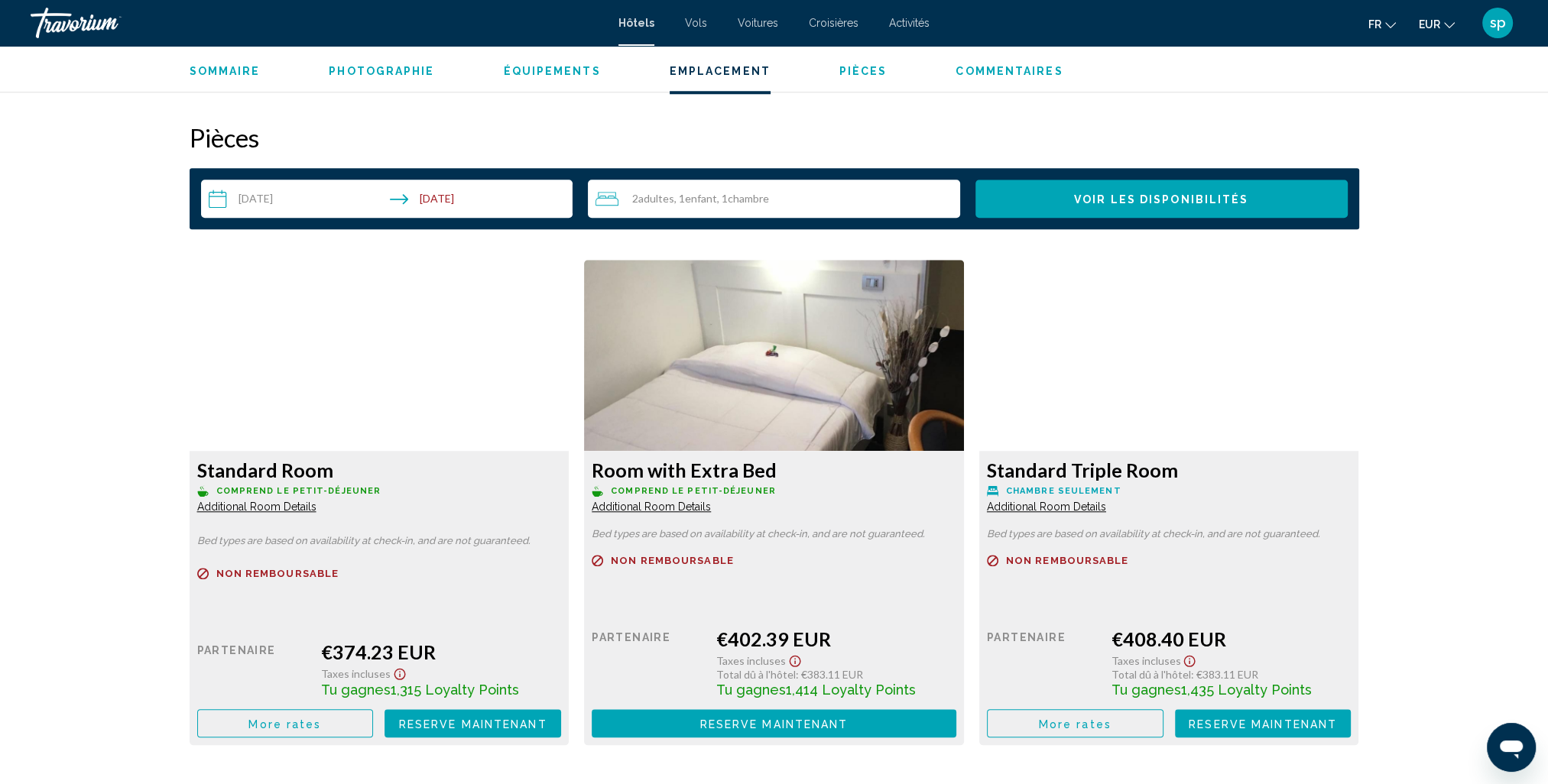
scroll to position [1911, 0]
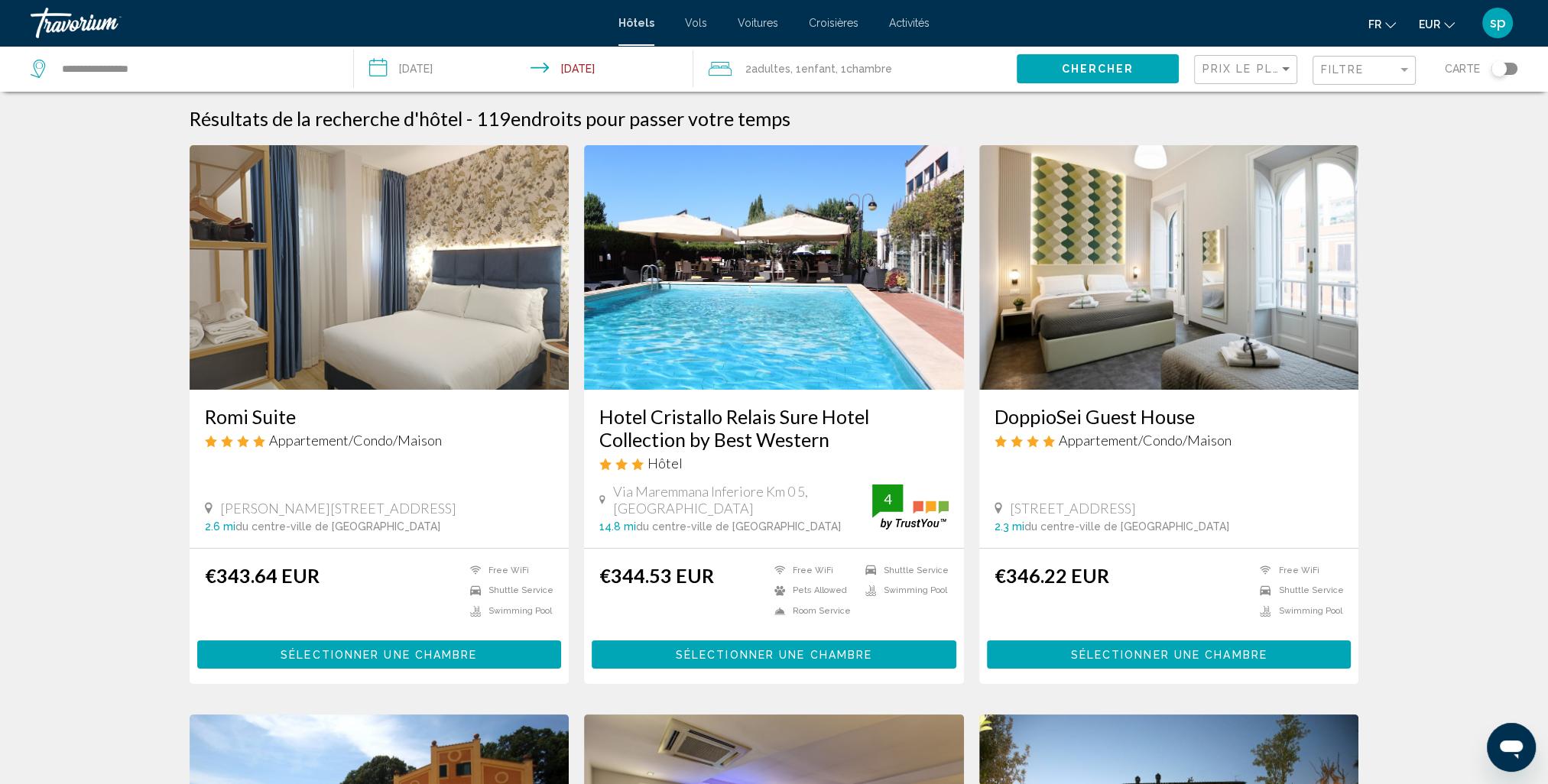
click at [480, 72] on input "**********" at bounding box center [527, 72] width 345 height 51
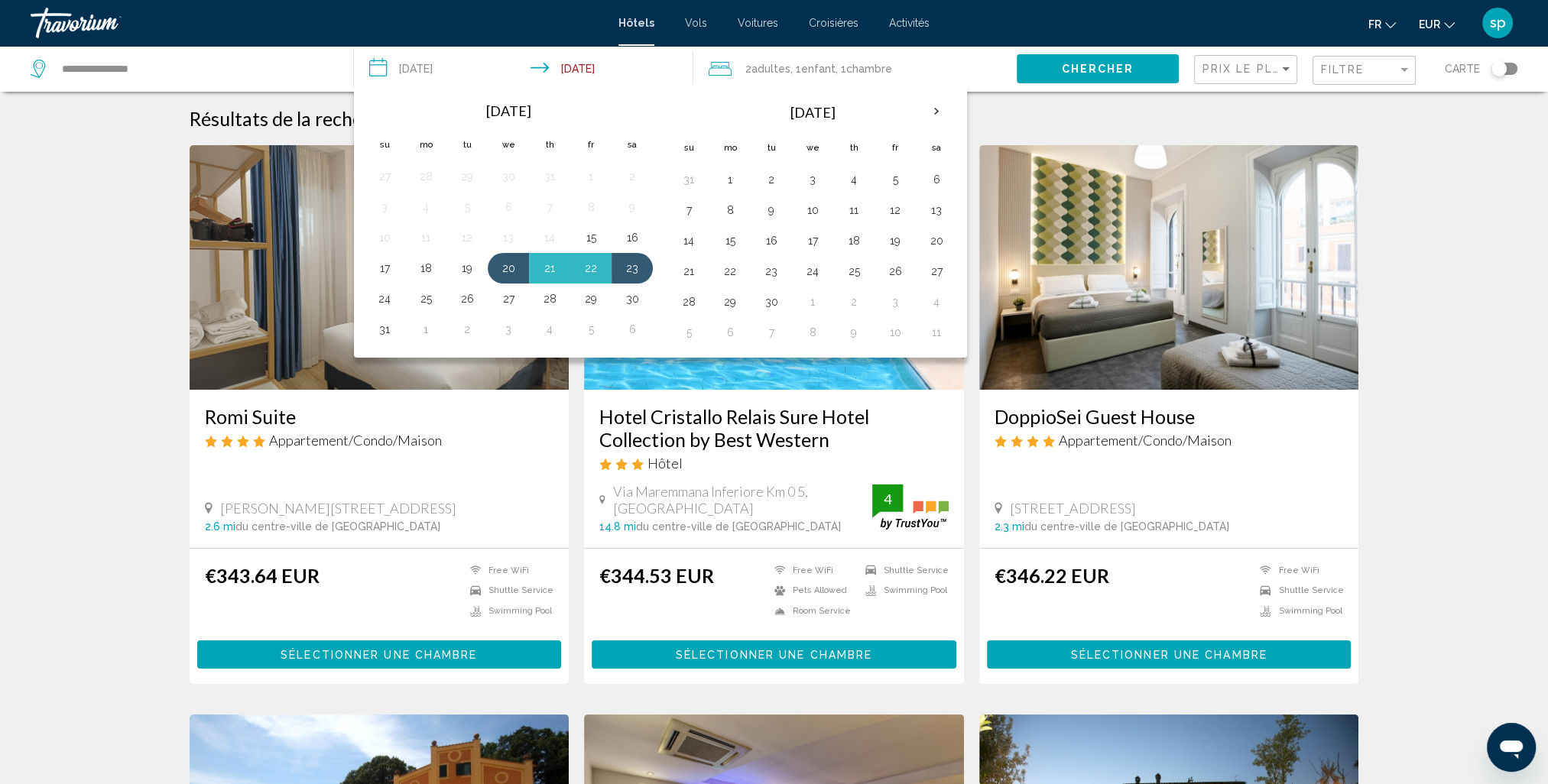
click at [835, 61] on span ", 1 Enfant Enfants" at bounding box center [814, 69] width 45 height 22
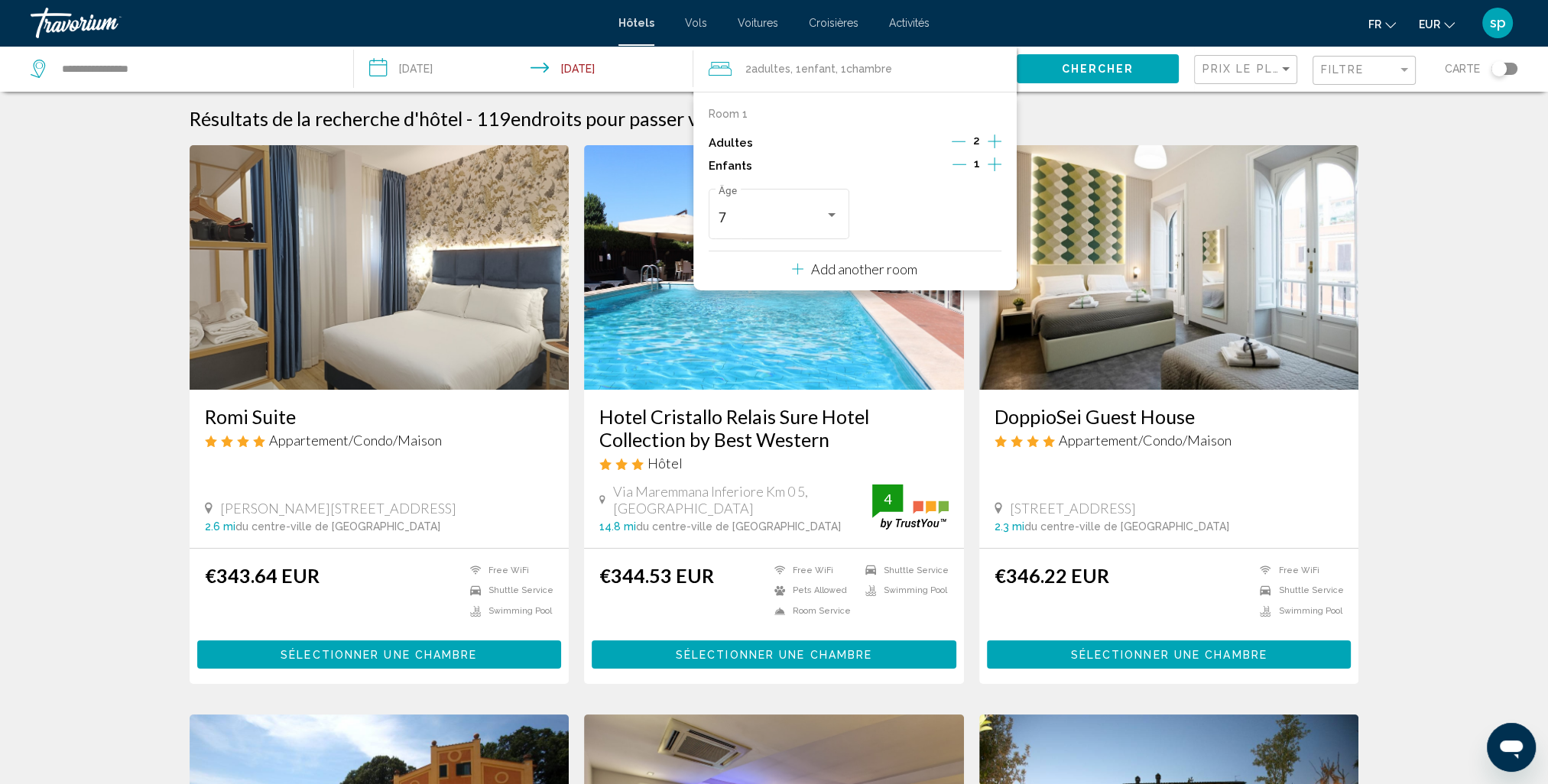
click at [994, 164] on icon "Increment children" at bounding box center [995, 164] width 14 height 18
click at [994, 164] on icon "Increment children" at bounding box center [995, 164] width 14 height 14
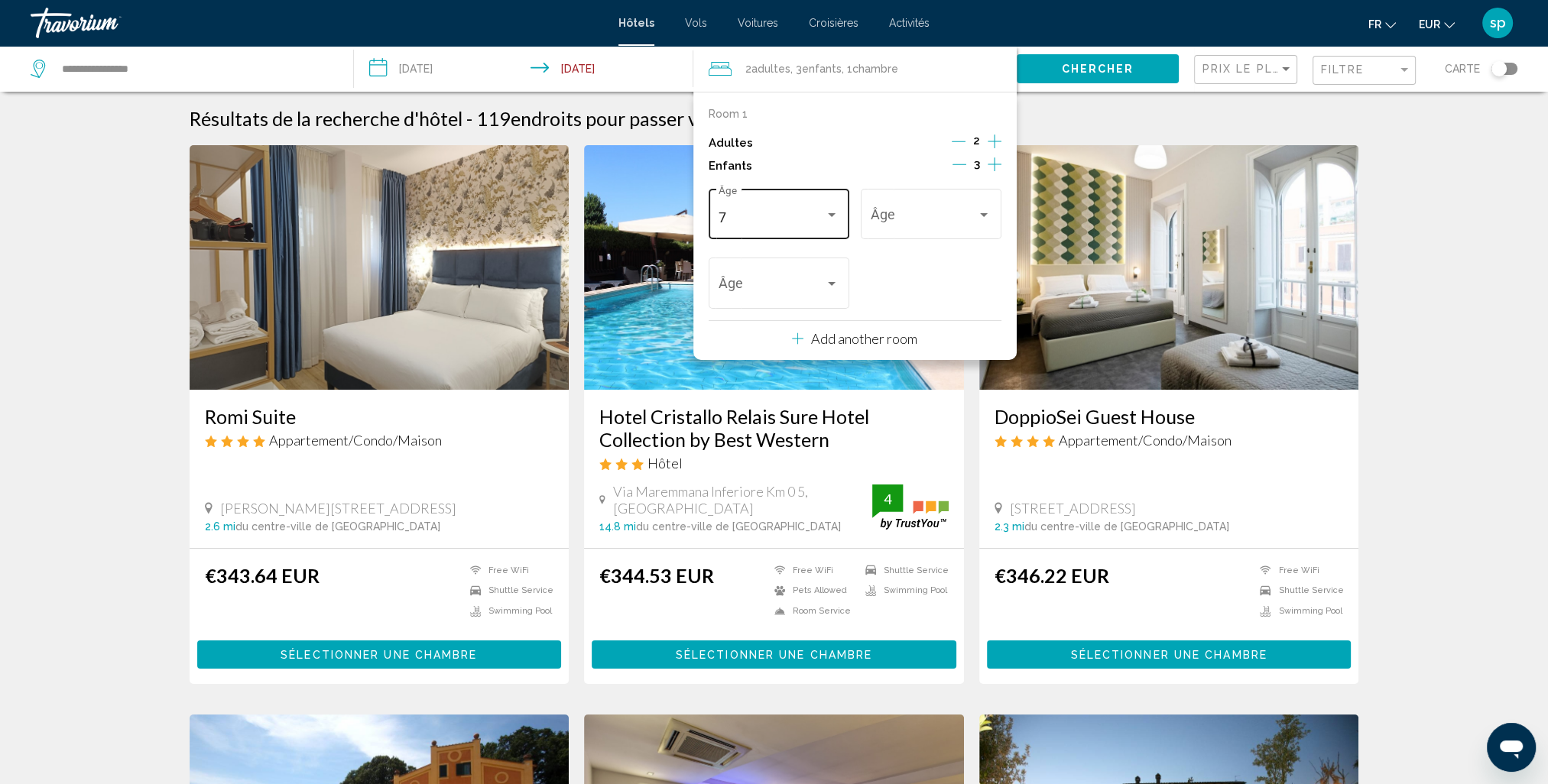
click at [817, 204] on div "7 Âge" at bounding box center [778, 212] width 120 height 55
drag, startPoint x: 956, startPoint y: 163, endPoint x: 950, endPoint y: 170, distance: 9.2
click at [956, 164] on div at bounding box center [774, 392] width 1548 height 784
click at [782, 211] on div "7" at bounding box center [771, 218] width 107 height 15
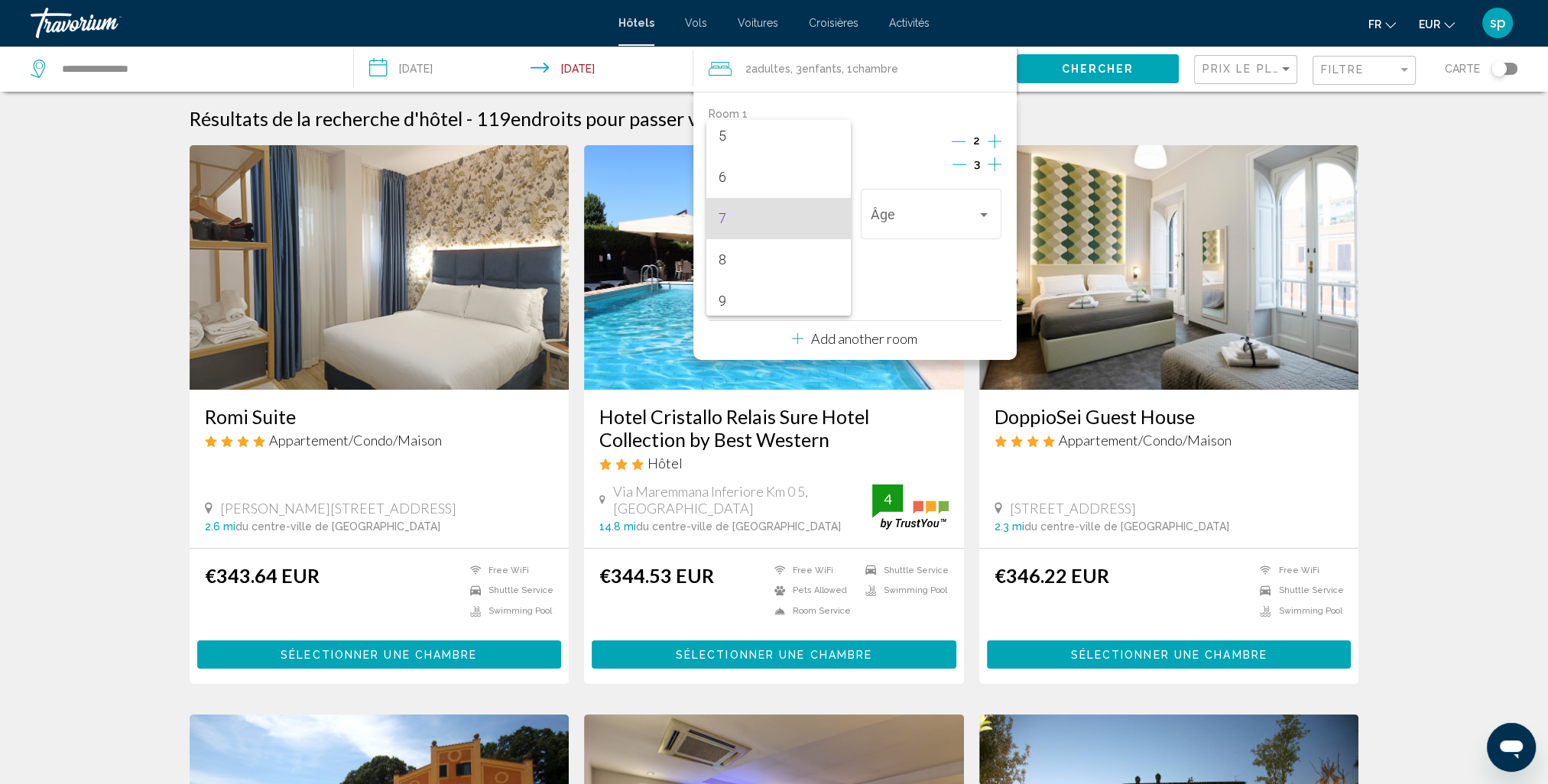
click at [956, 168] on div at bounding box center [774, 392] width 1548 height 784
click at [959, 167] on icon "Decrement children" at bounding box center [960, 164] width 14 height 14
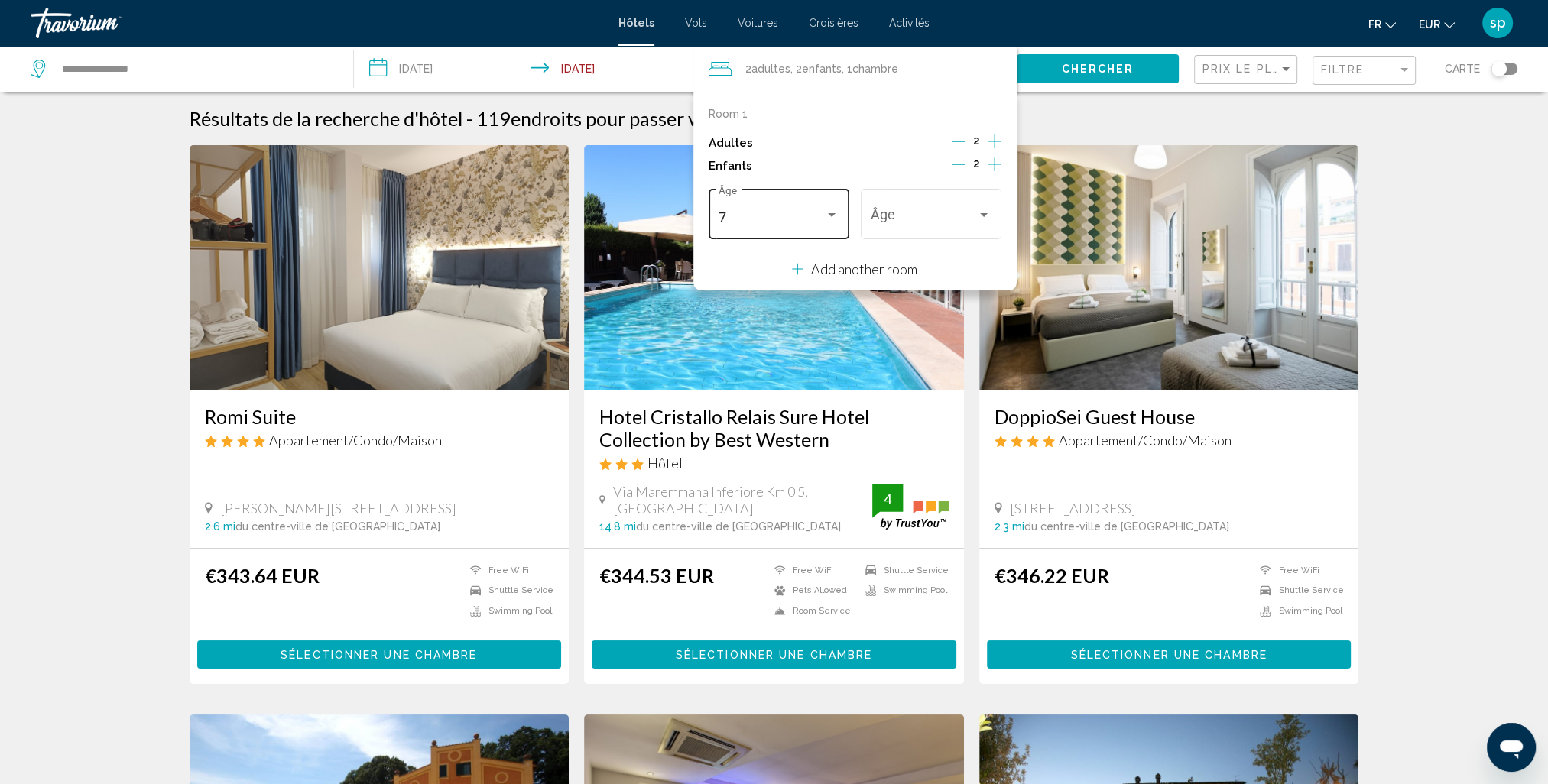
click at [740, 217] on div "7" at bounding box center [771, 218] width 107 height 15
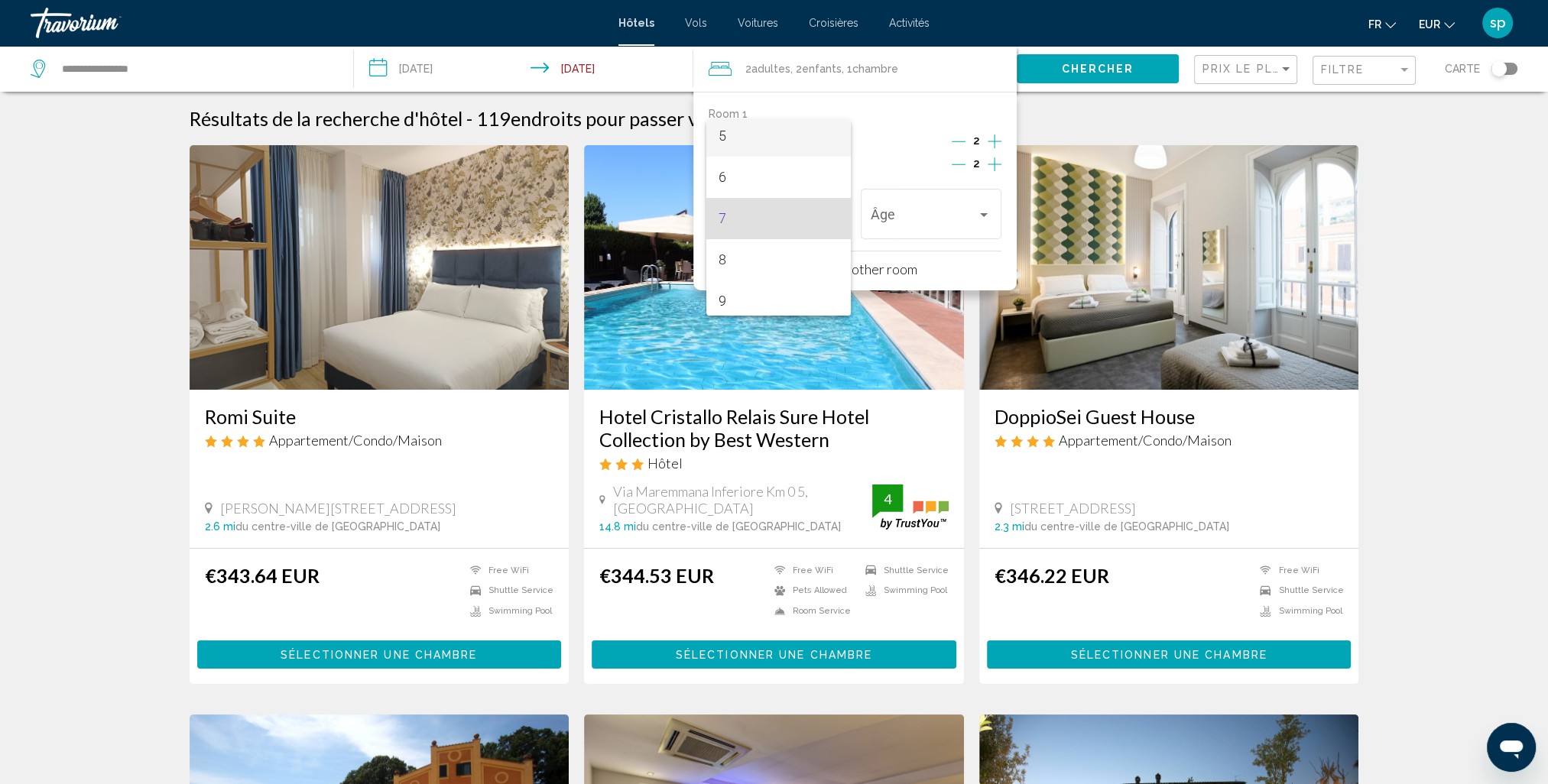
click at [742, 143] on span "5" at bounding box center [778, 136] width 120 height 41
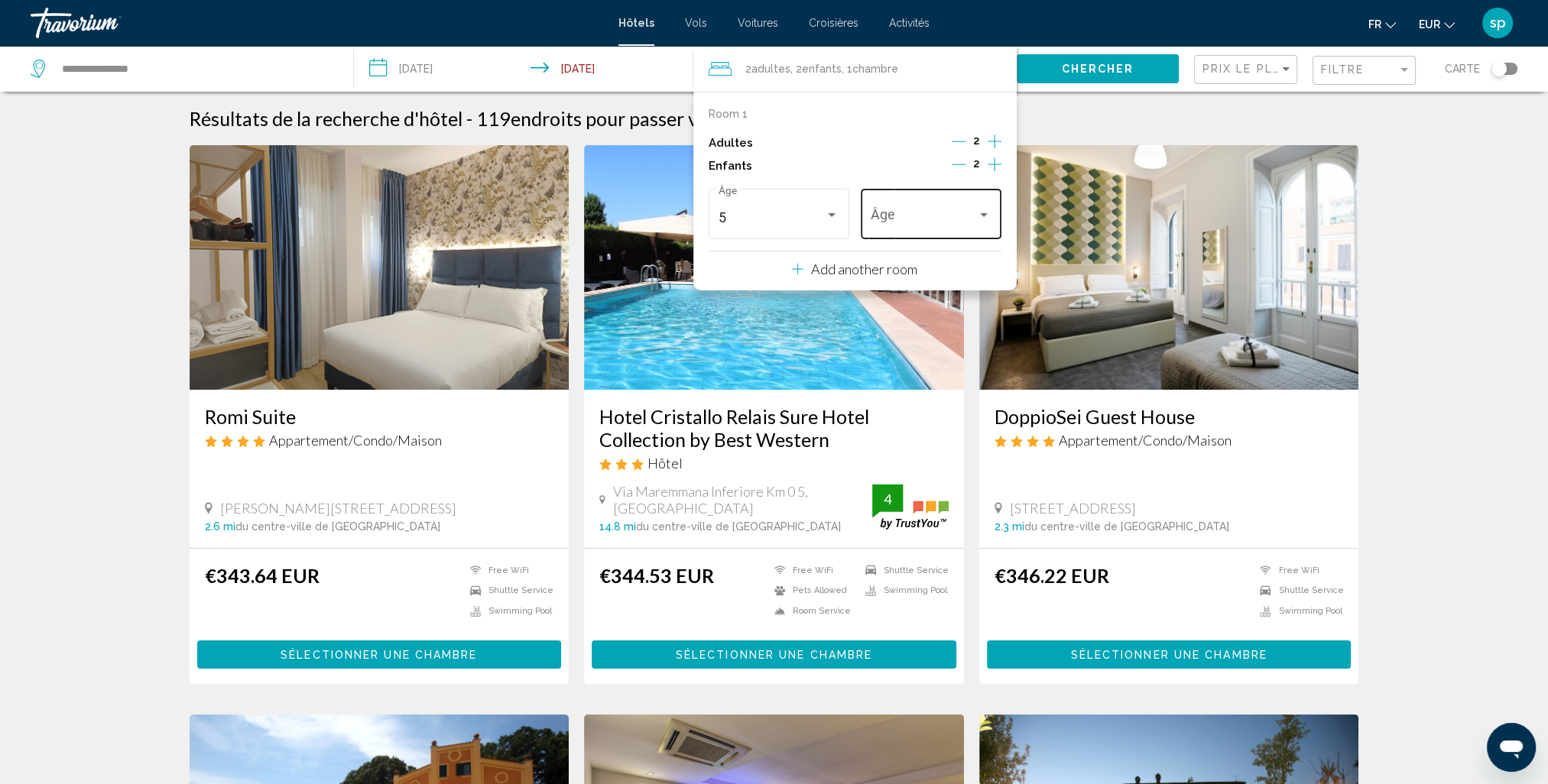
click at [947, 232] on div "Âge" at bounding box center [930, 212] width 120 height 55
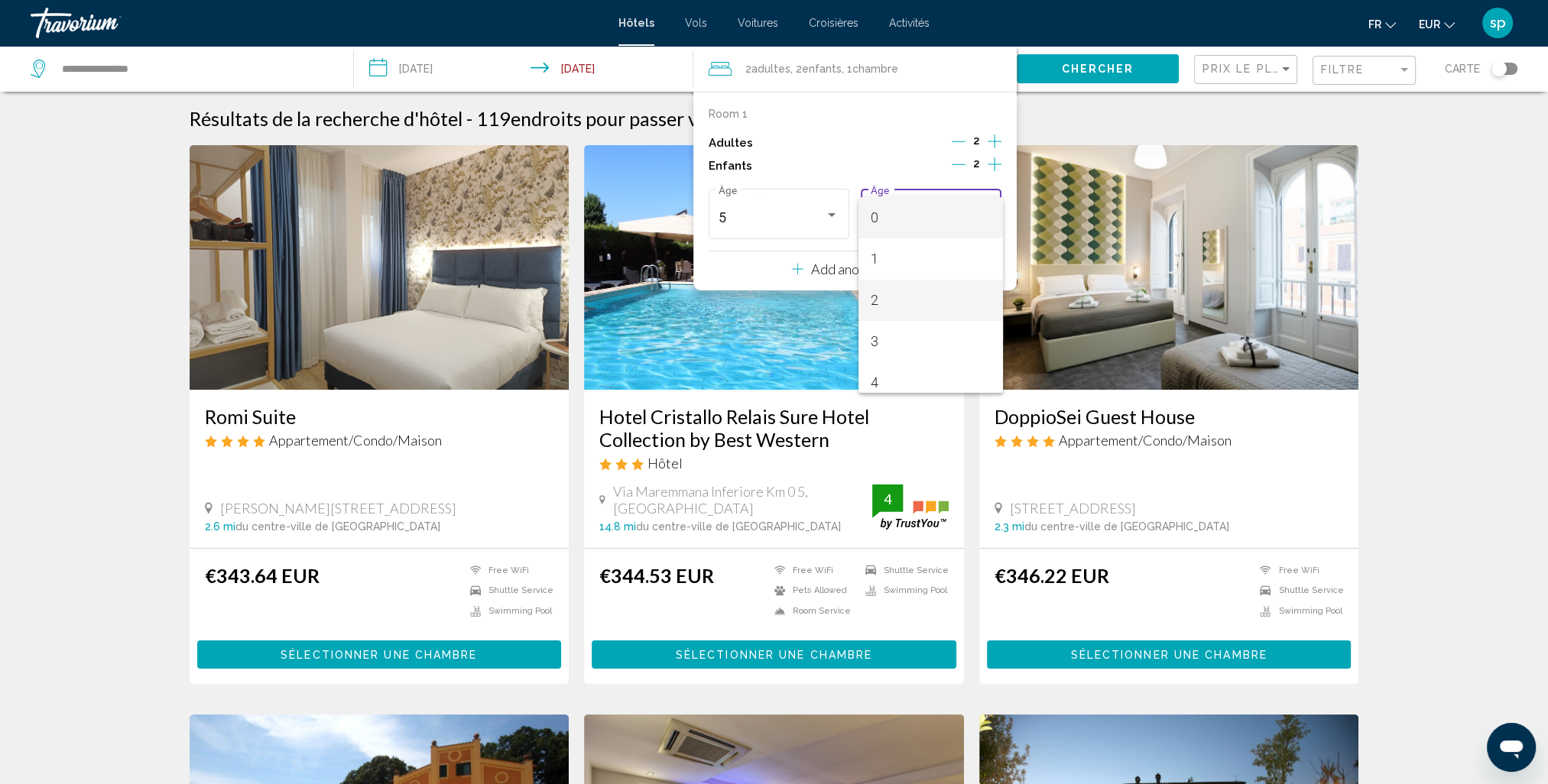
click at [890, 300] on span "2" at bounding box center [930, 301] width 120 height 41
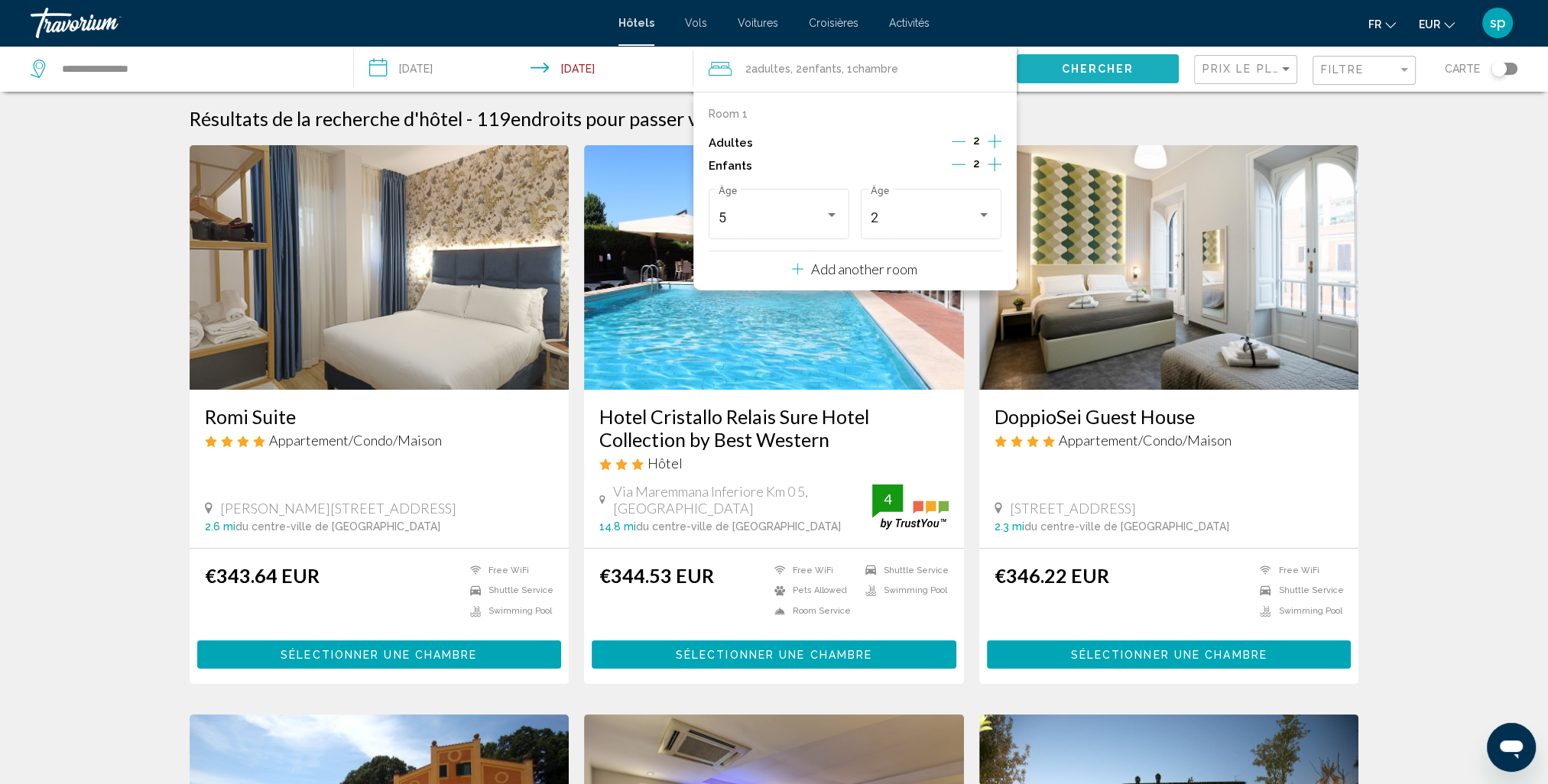
click at [1112, 76] on button "Chercher" at bounding box center [1098, 69] width 162 height 28
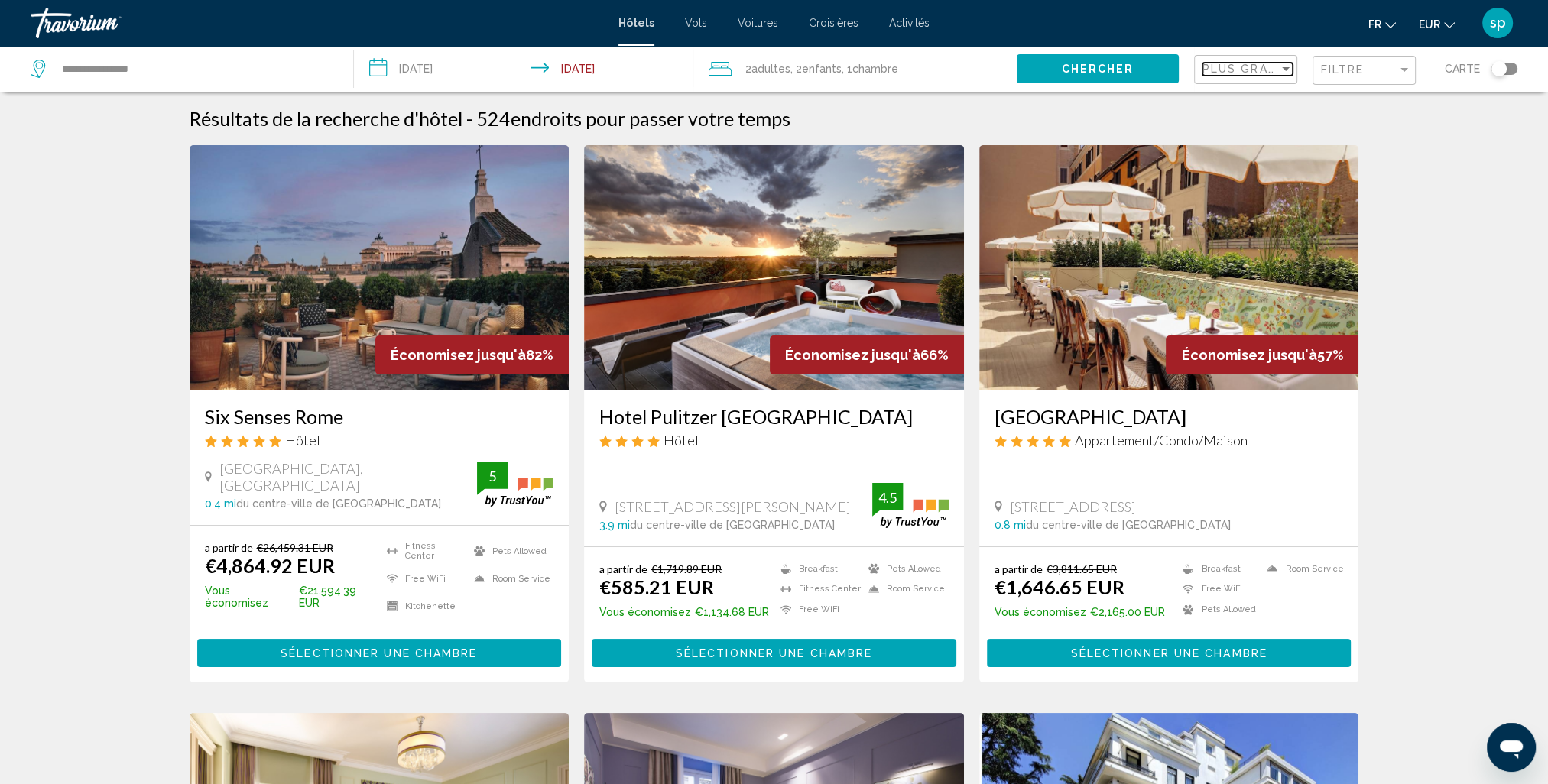
click at [1269, 69] on span "Plus grandes économies" at bounding box center [1293, 69] width 182 height 12
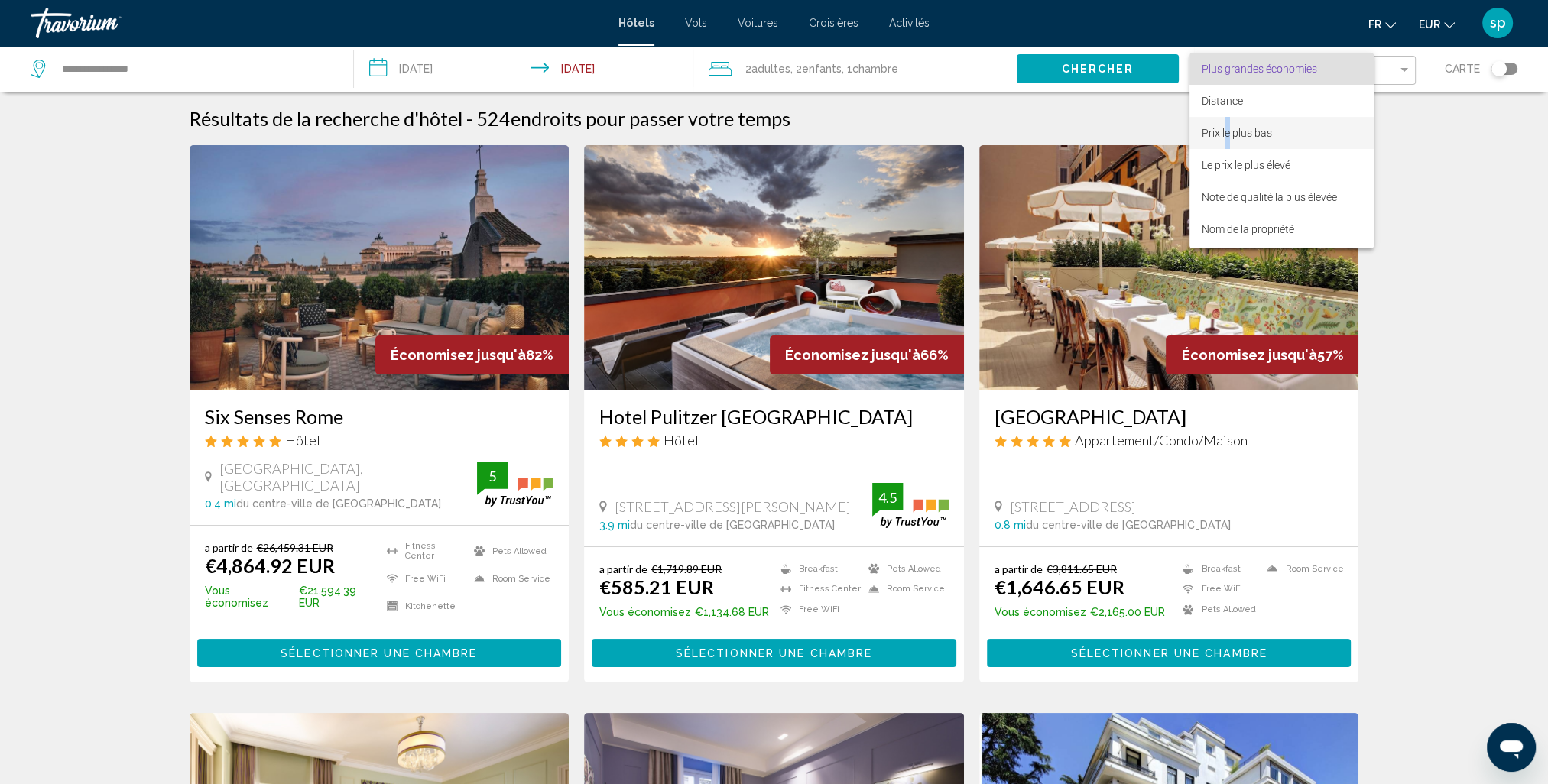
click at [1227, 130] on span "Prix le plus bas" at bounding box center [1237, 133] width 71 height 12
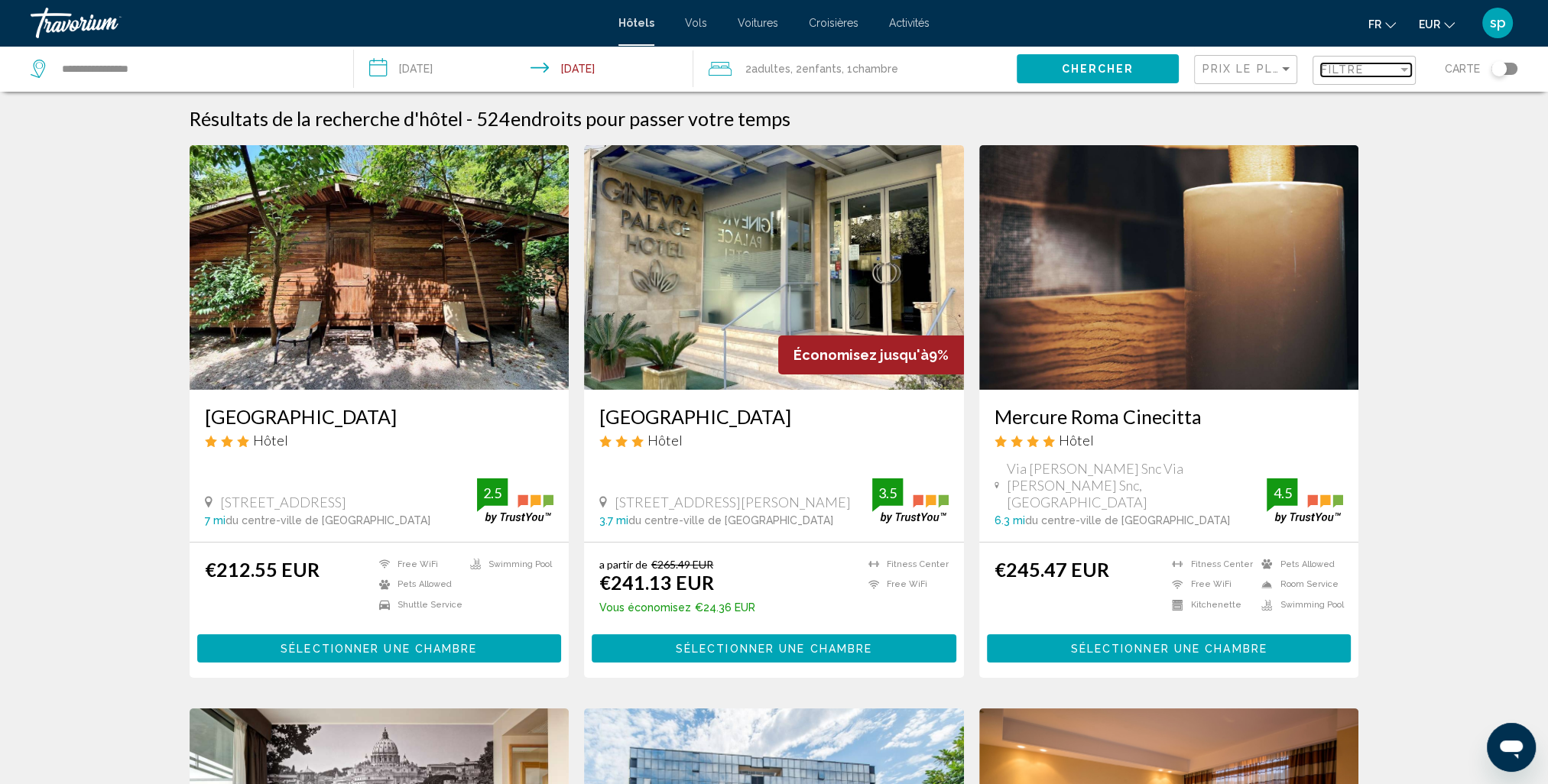
click at [1364, 74] on div "Filtre" at bounding box center [1359, 69] width 76 height 12
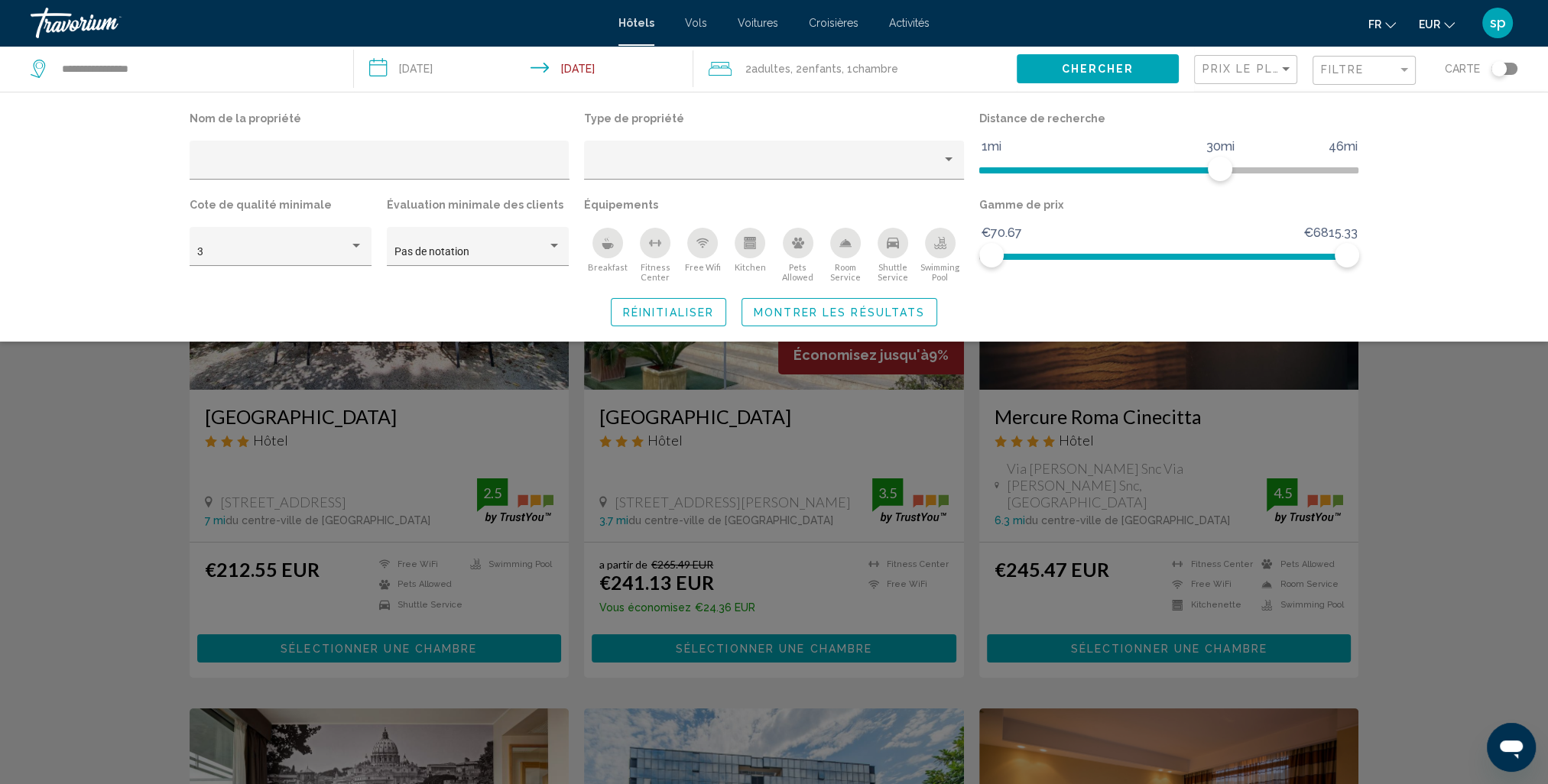
click at [947, 253] on div "Swimming Pool" at bounding box center [940, 243] width 30 height 30
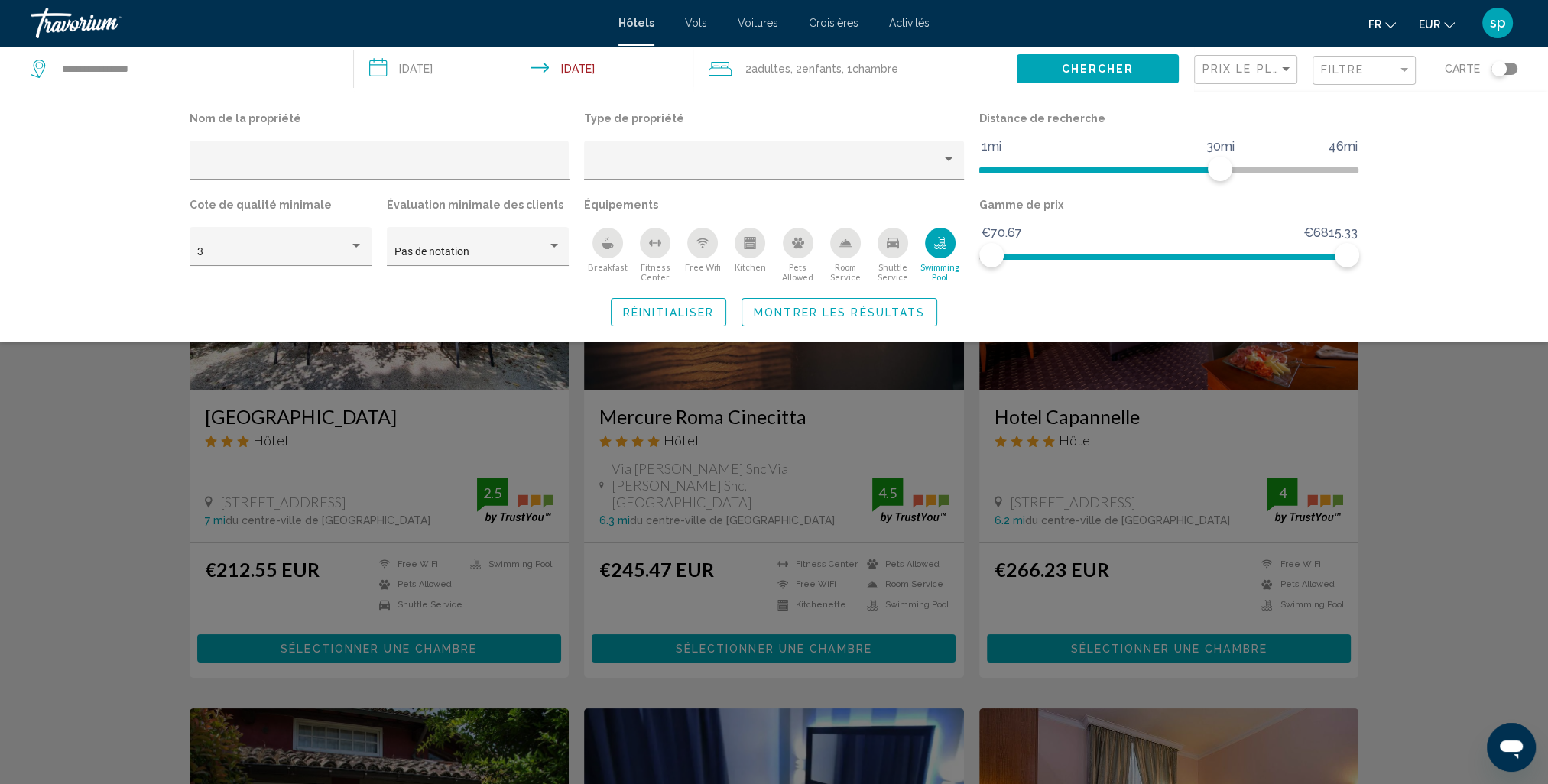
click at [864, 318] on span "Montrer les résultats" at bounding box center [840, 312] width 172 height 12
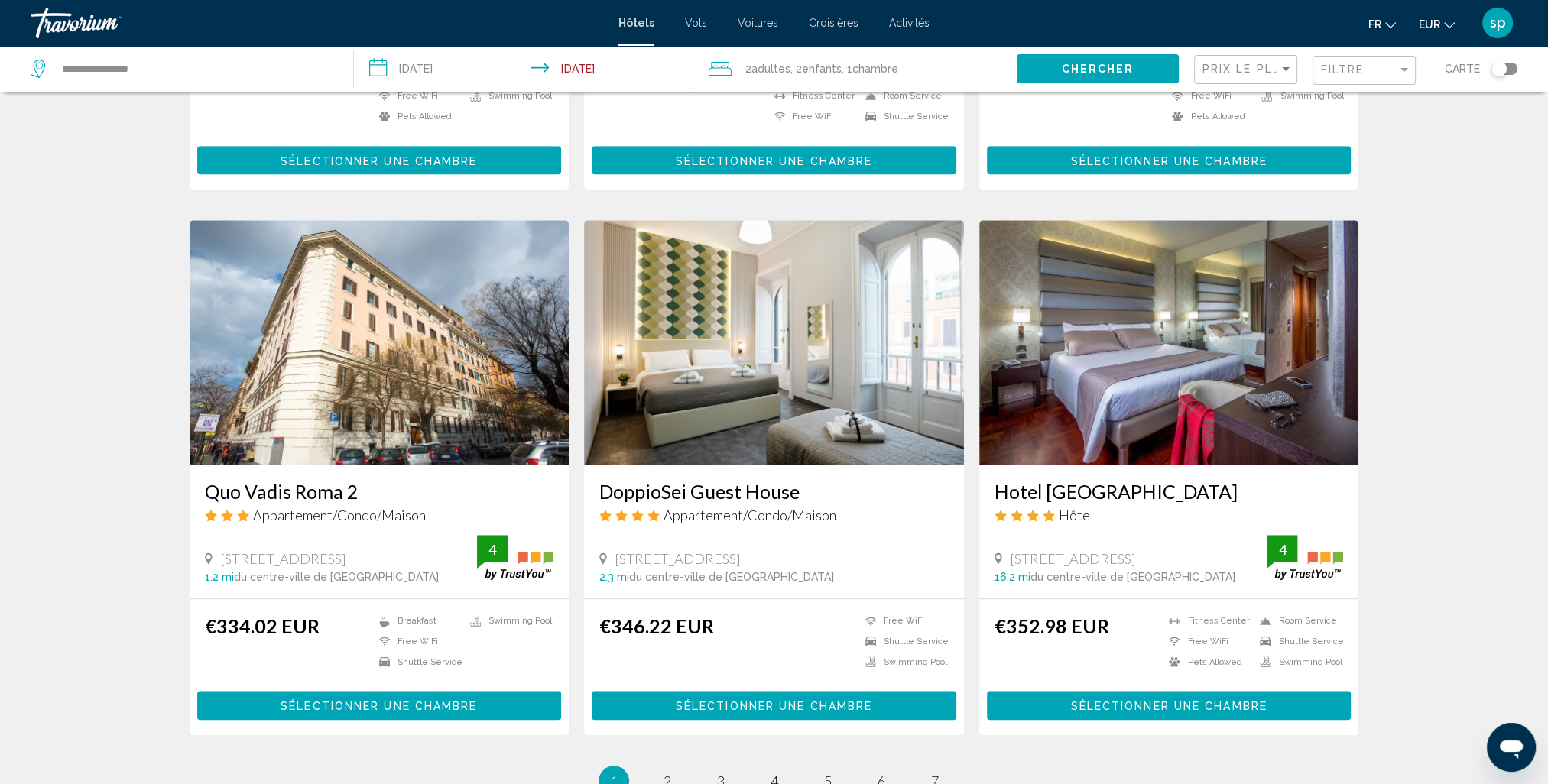
scroll to position [1681, 0]
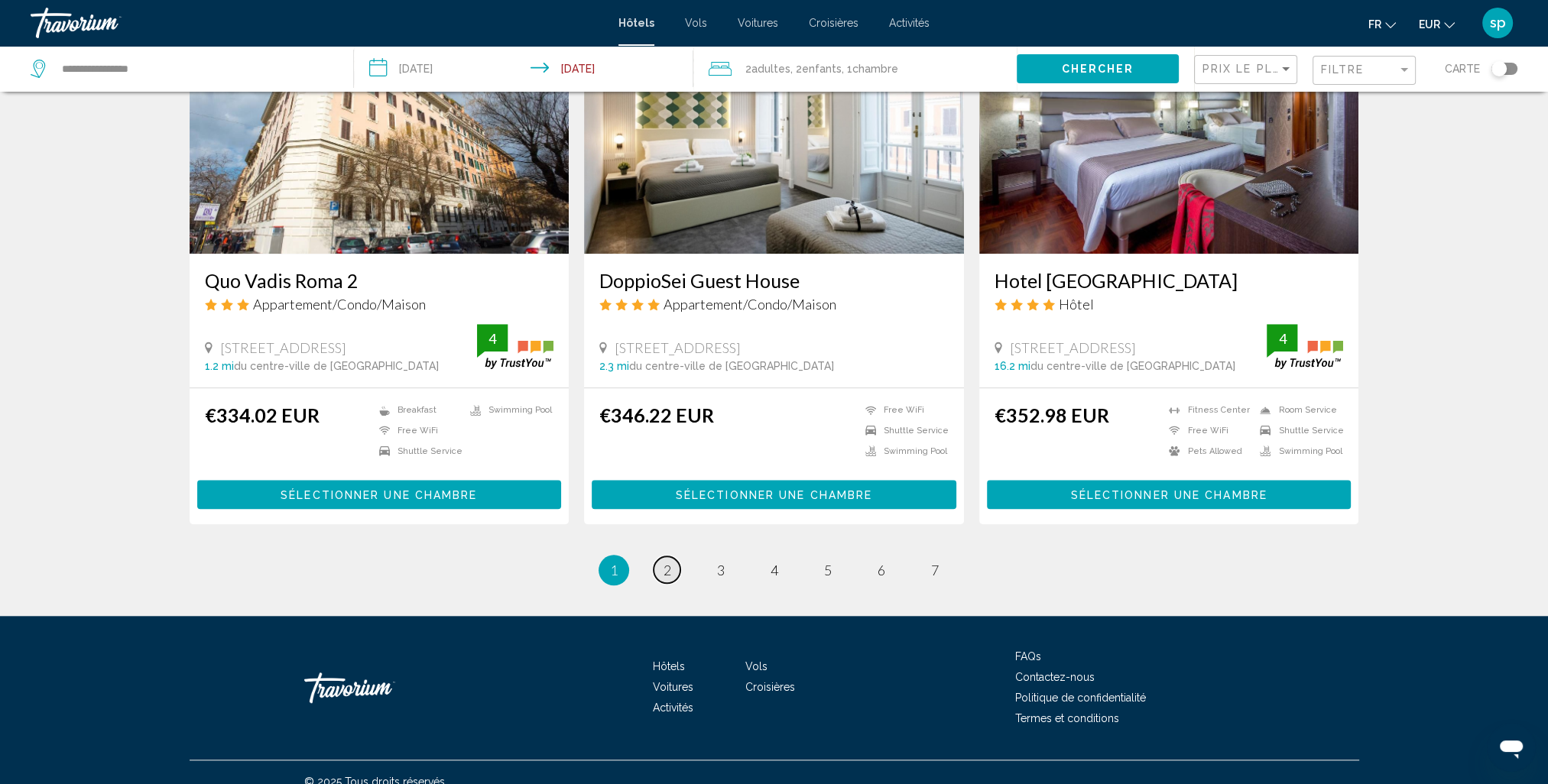
click at [675, 556] on link "page 2" at bounding box center [667, 569] width 26 height 26
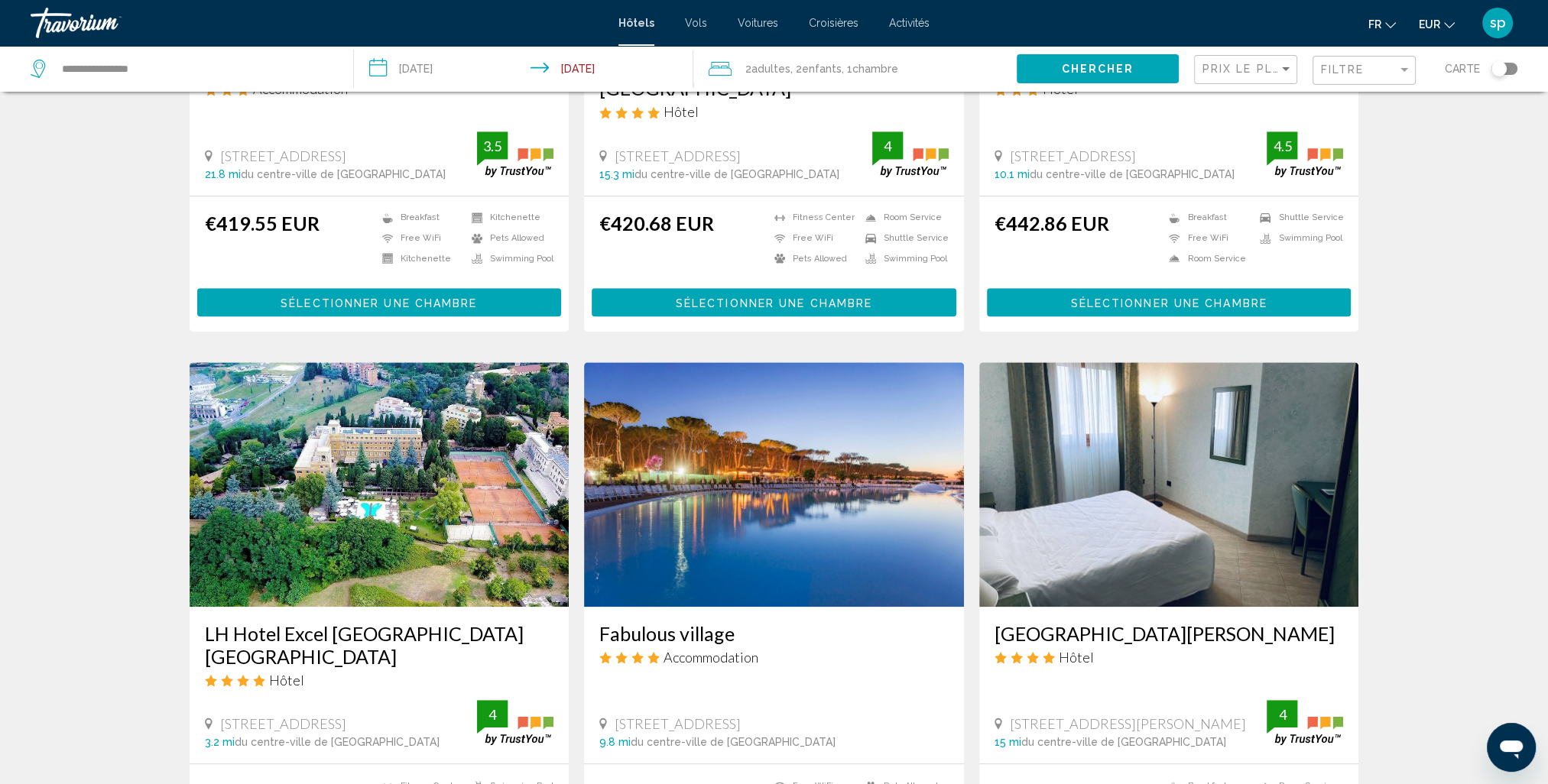
scroll to position [1452, 0]
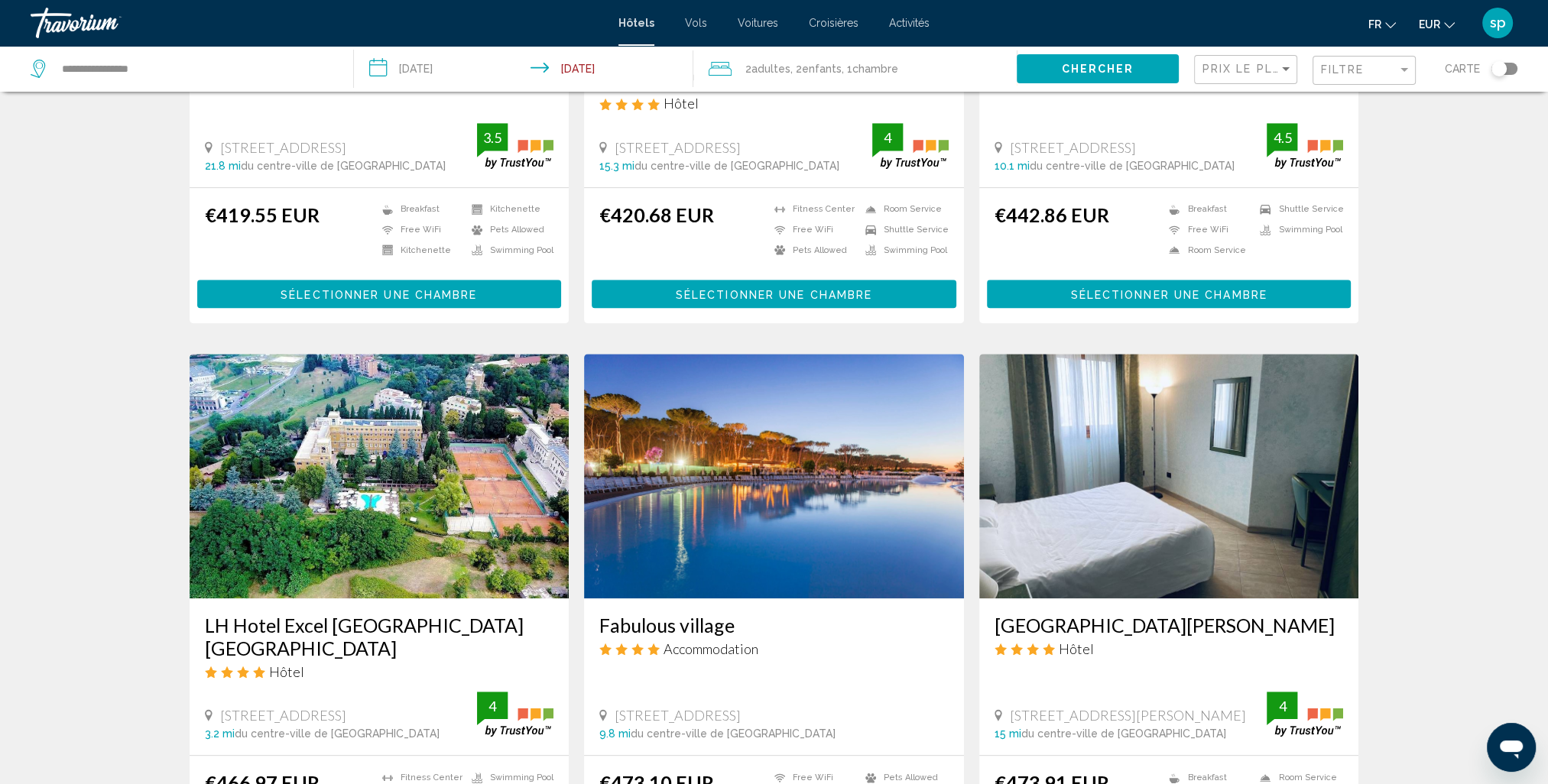
click at [324, 442] on img "Main content" at bounding box center [379, 477] width 380 height 245
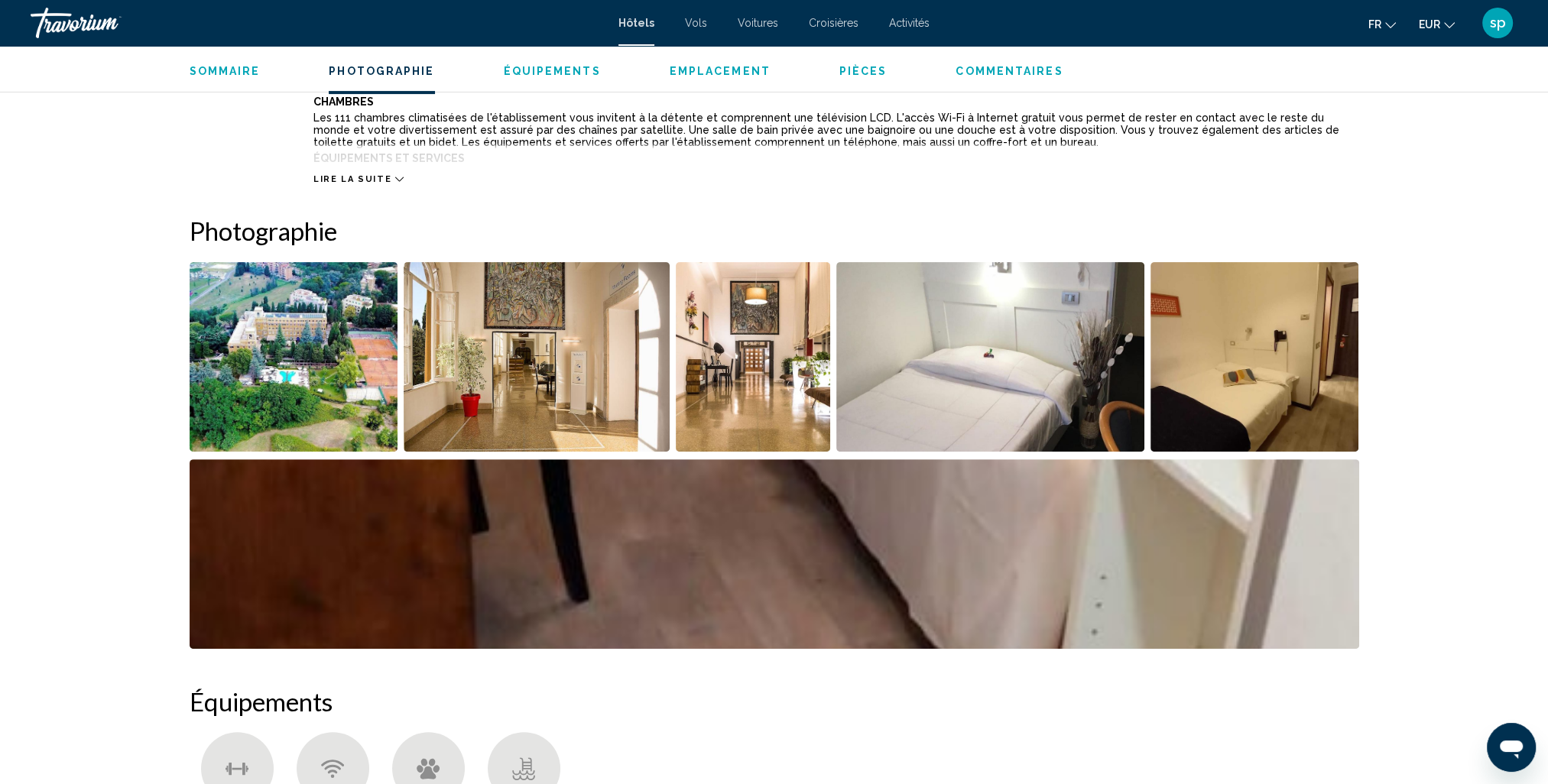
scroll to position [305, 0]
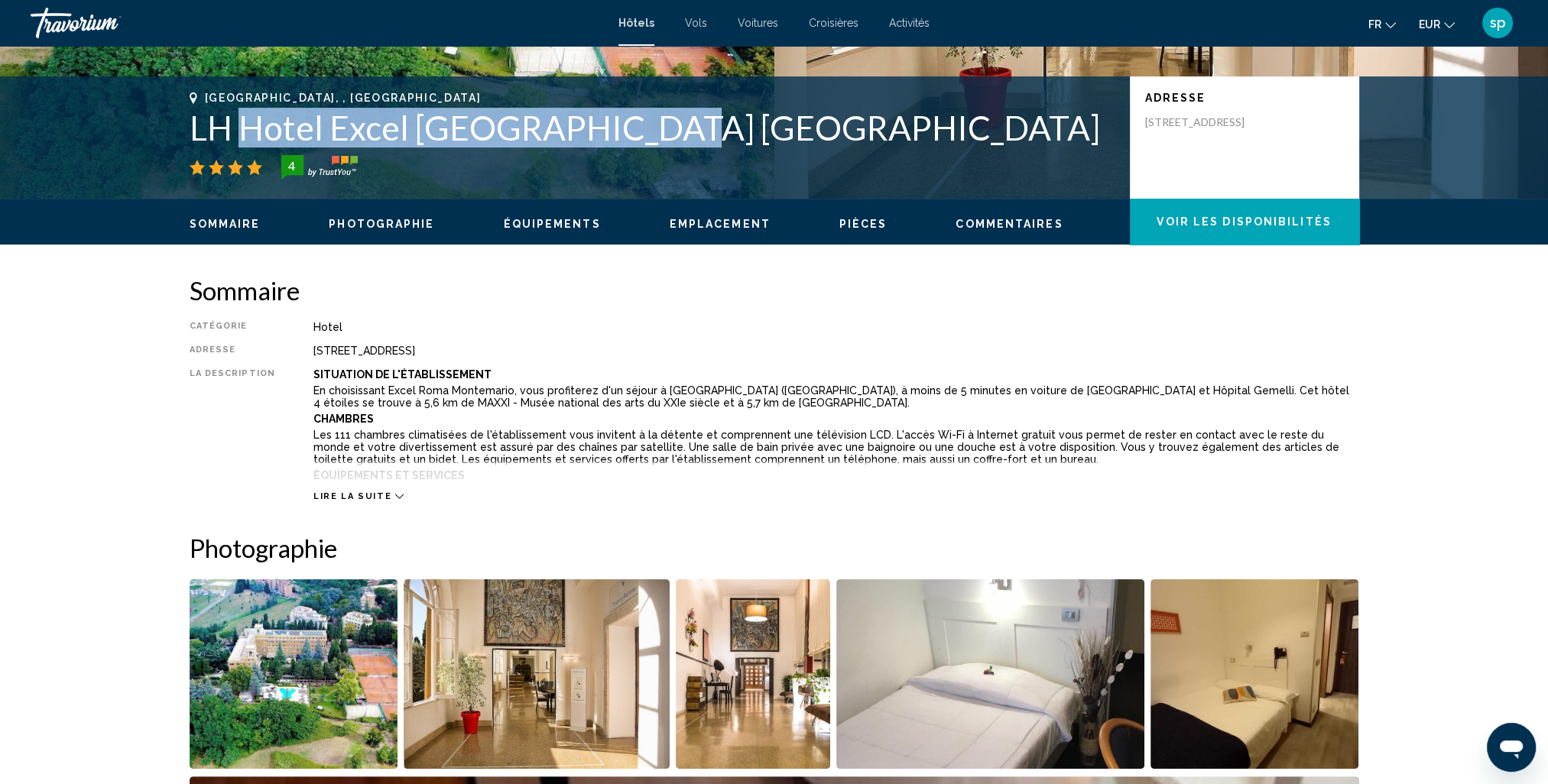
drag, startPoint x: 694, startPoint y: 118, endPoint x: 246, endPoint y: 111, distance: 448.1
click at [246, 111] on h1 "LH Hotel Excel [GEOGRAPHIC_DATA] [GEOGRAPHIC_DATA]" at bounding box center [651, 127] width 925 height 40
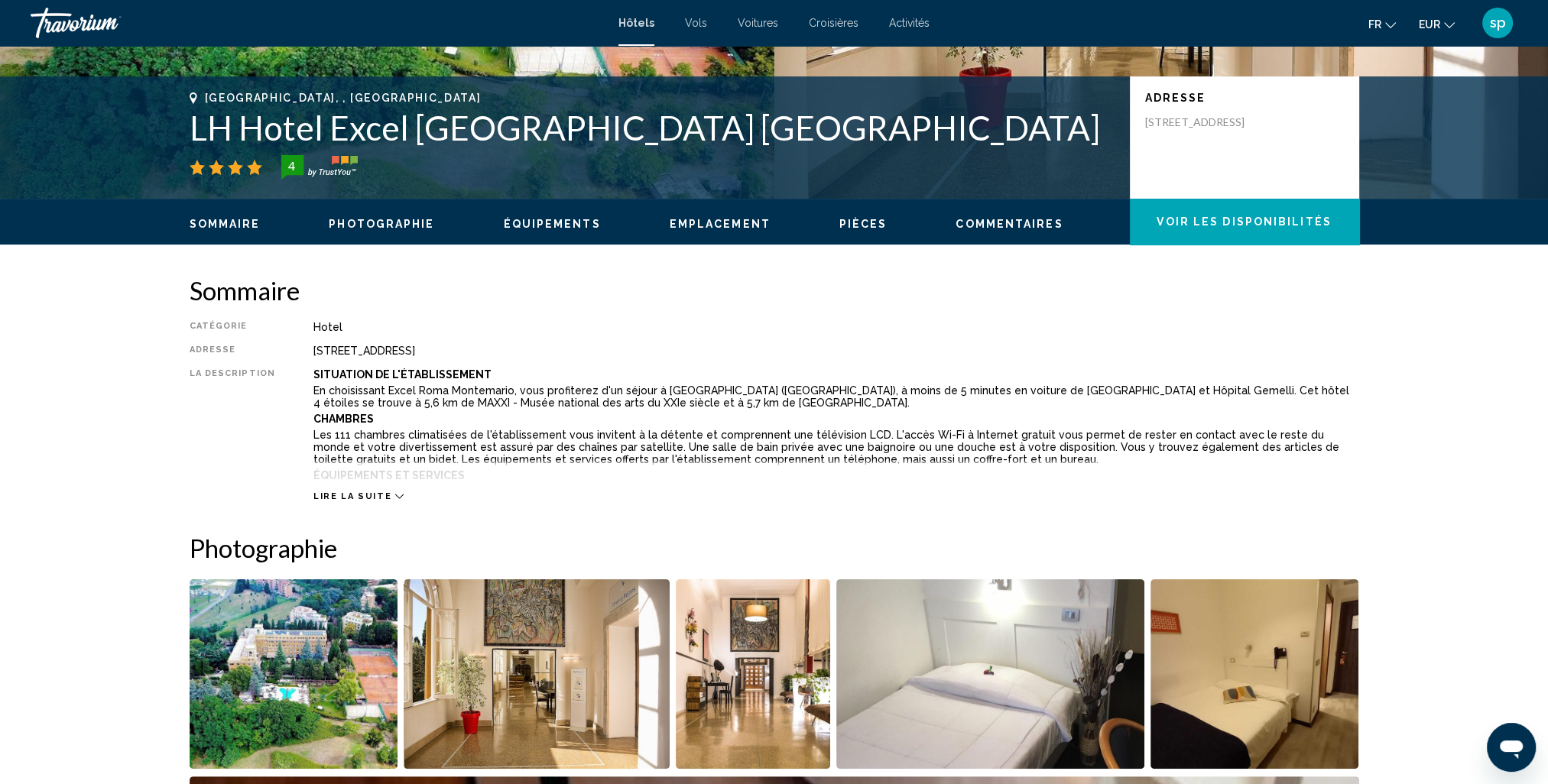
click at [718, 174] on div "4" at bounding box center [651, 168] width 925 height 24
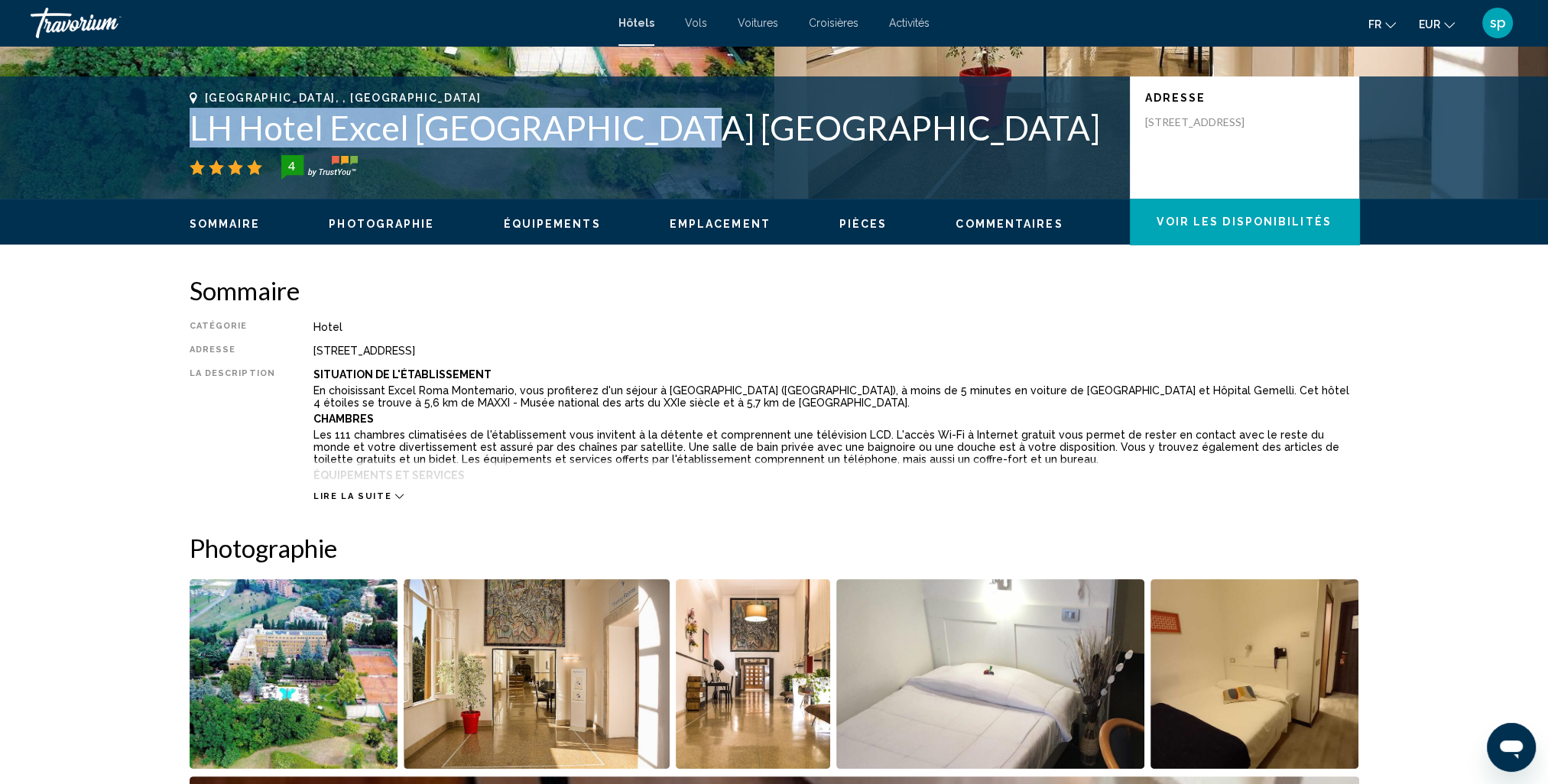
drag, startPoint x: 728, startPoint y: 136, endPoint x: 186, endPoint y: 132, distance: 542.0
click at [186, 132] on div "[GEOGRAPHIC_DATA], , [GEOGRAPHIC_DATA] LH Hotel Excel [GEOGRAPHIC_DATA] [GEOGRA…" at bounding box center [775, 137] width 1231 height 91
drag, startPoint x: 186, startPoint y: 132, endPoint x: 228, endPoint y: 133, distance: 42.0
copy h1 "LH Hotel Excel [GEOGRAPHIC_DATA] [GEOGRAPHIC_DATA]"
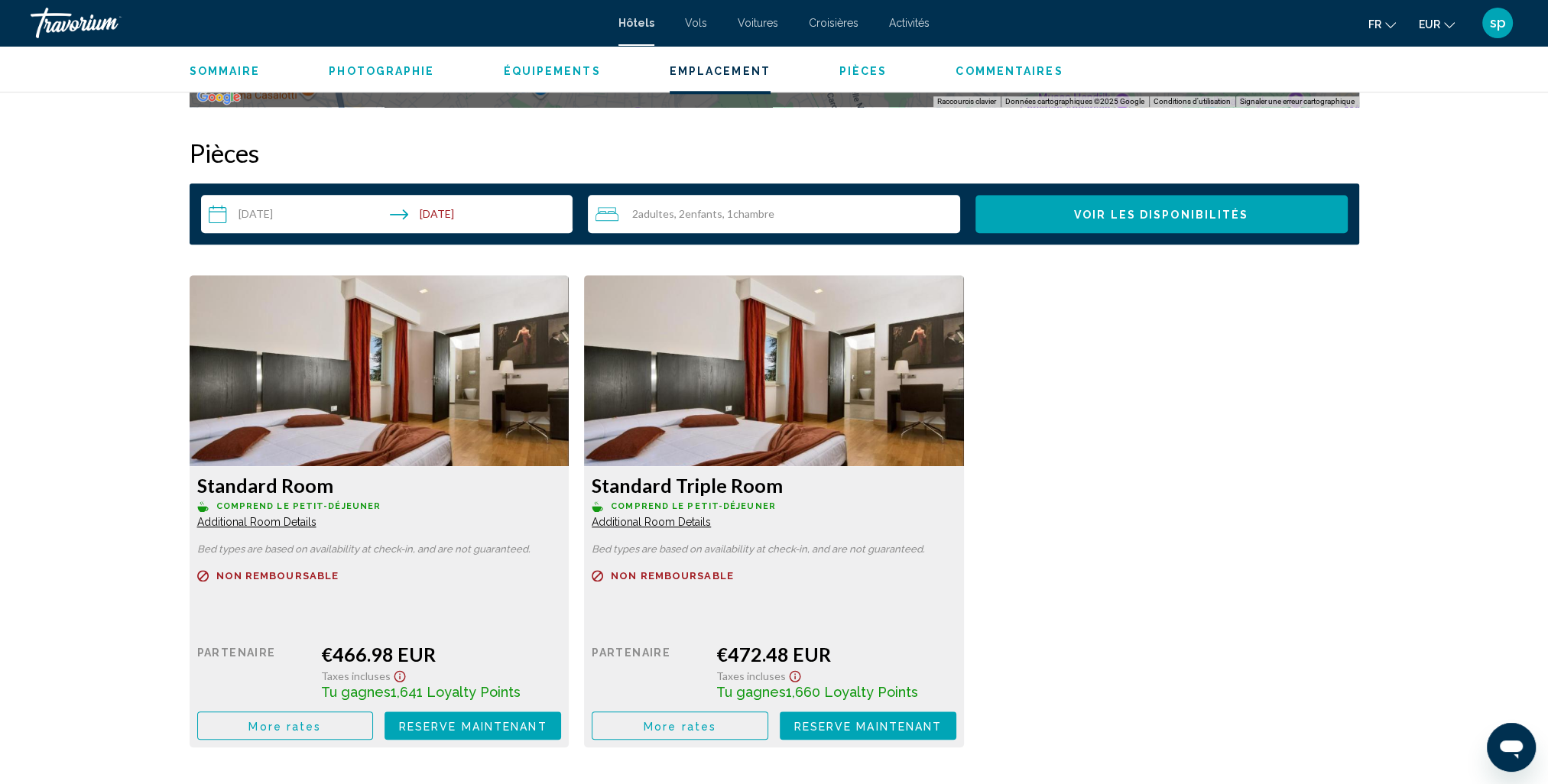
scroll to position [1987, 0]
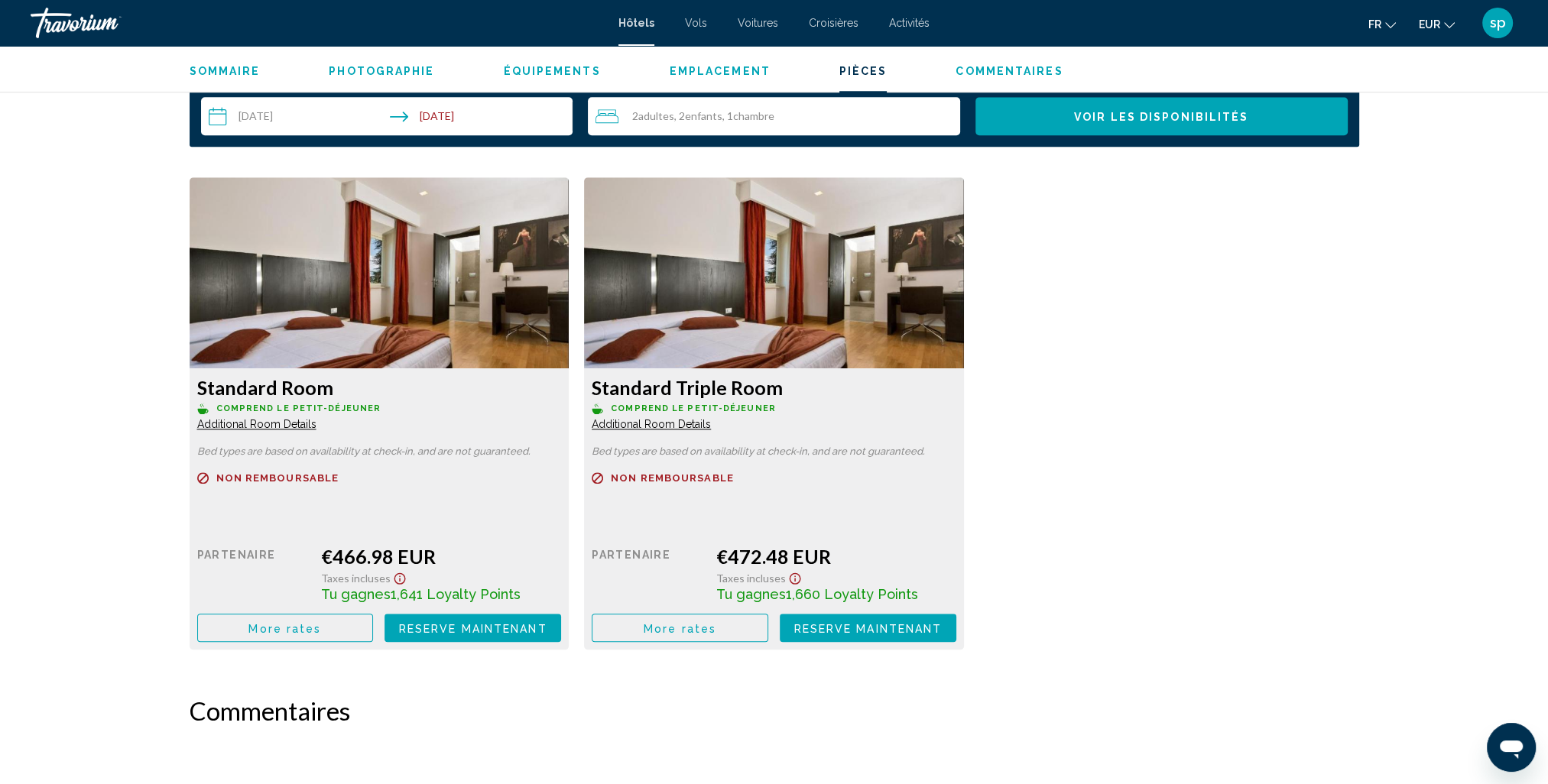
click at [290, 619] on button "More rates" at bounding box center [285, 628] width 176 height 28
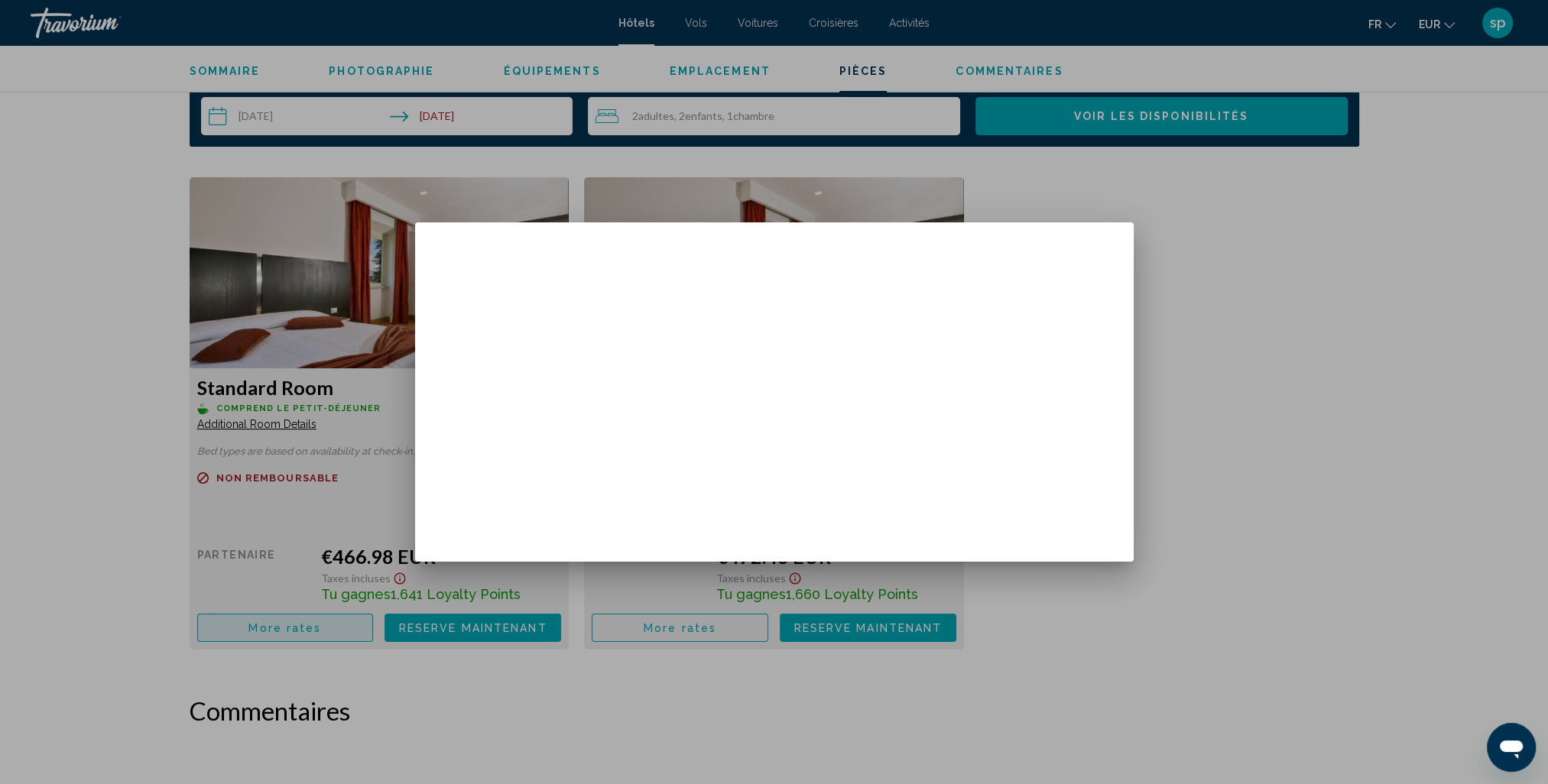
scroll to position [0, 0]
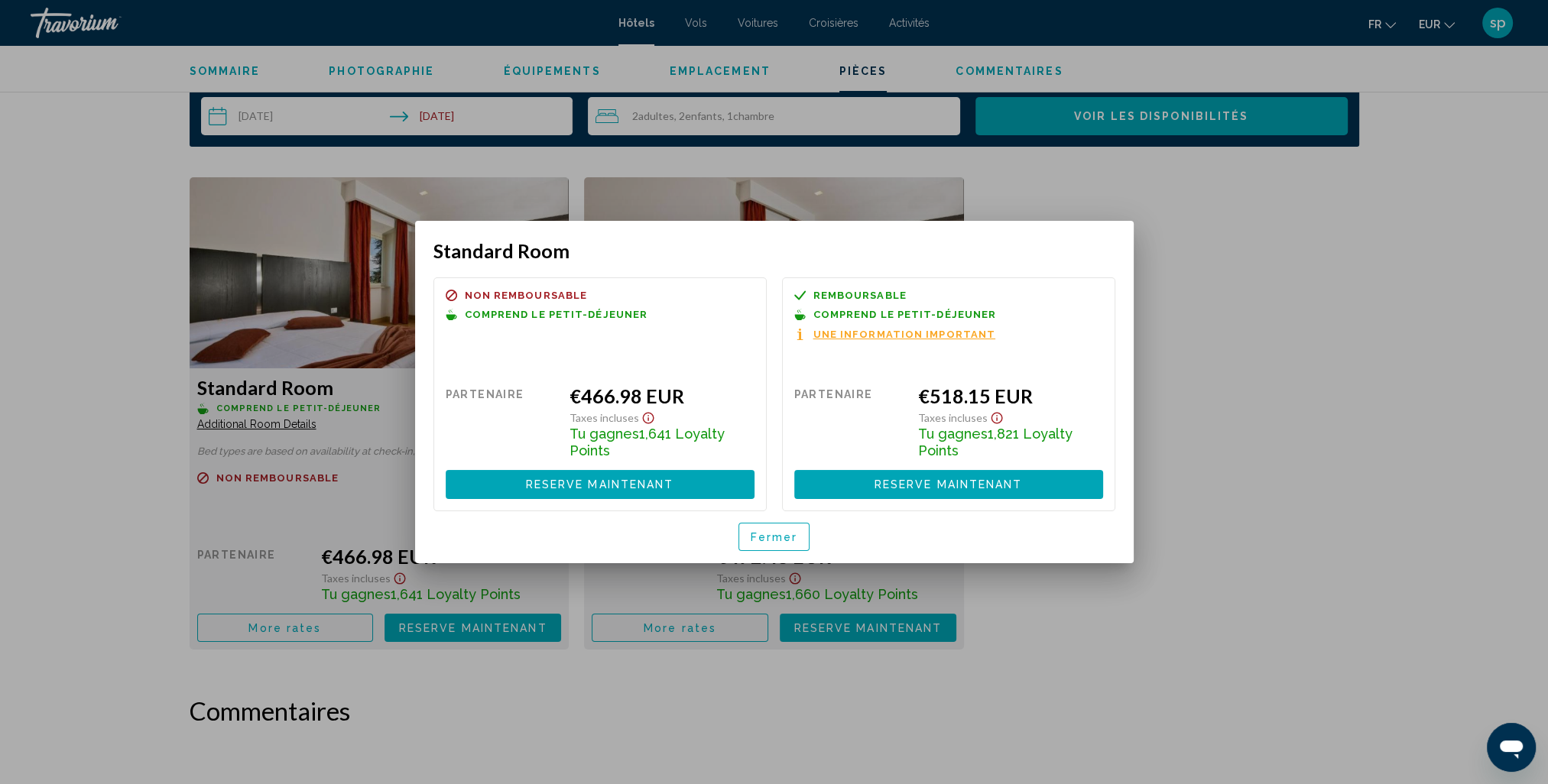
click at [782, 543] on span "Fermer" at bounding box center [774, 537] width 47 height 12
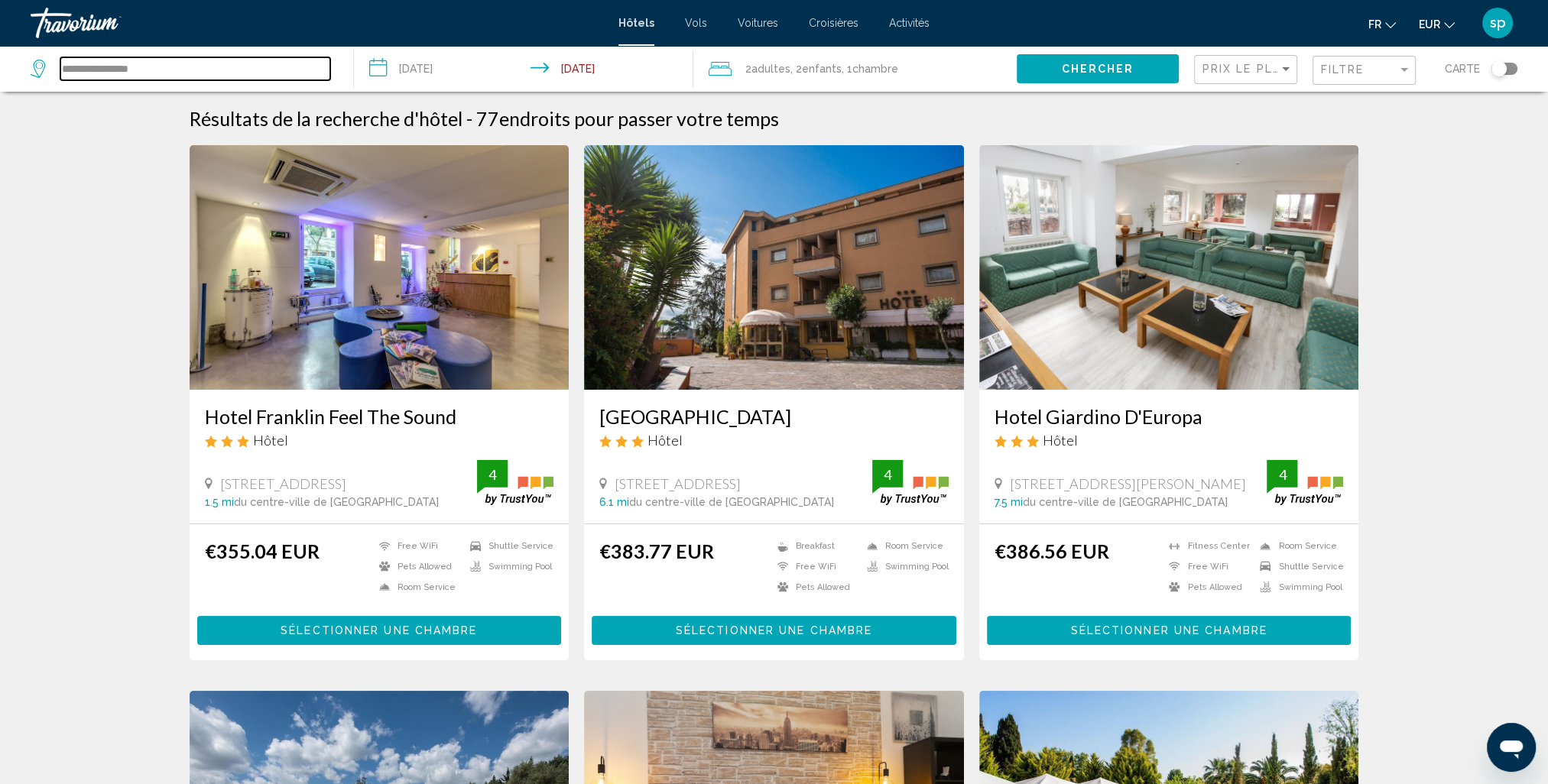
drag, startPoint x: 189, startPoint y: 66, endPoint x: 1, endPoint y: 61, distance: 188.1
click at [0, 61] on app-destination-search "**********" at bounding box center [177, 69] width 354 height 46
paste input "**********"
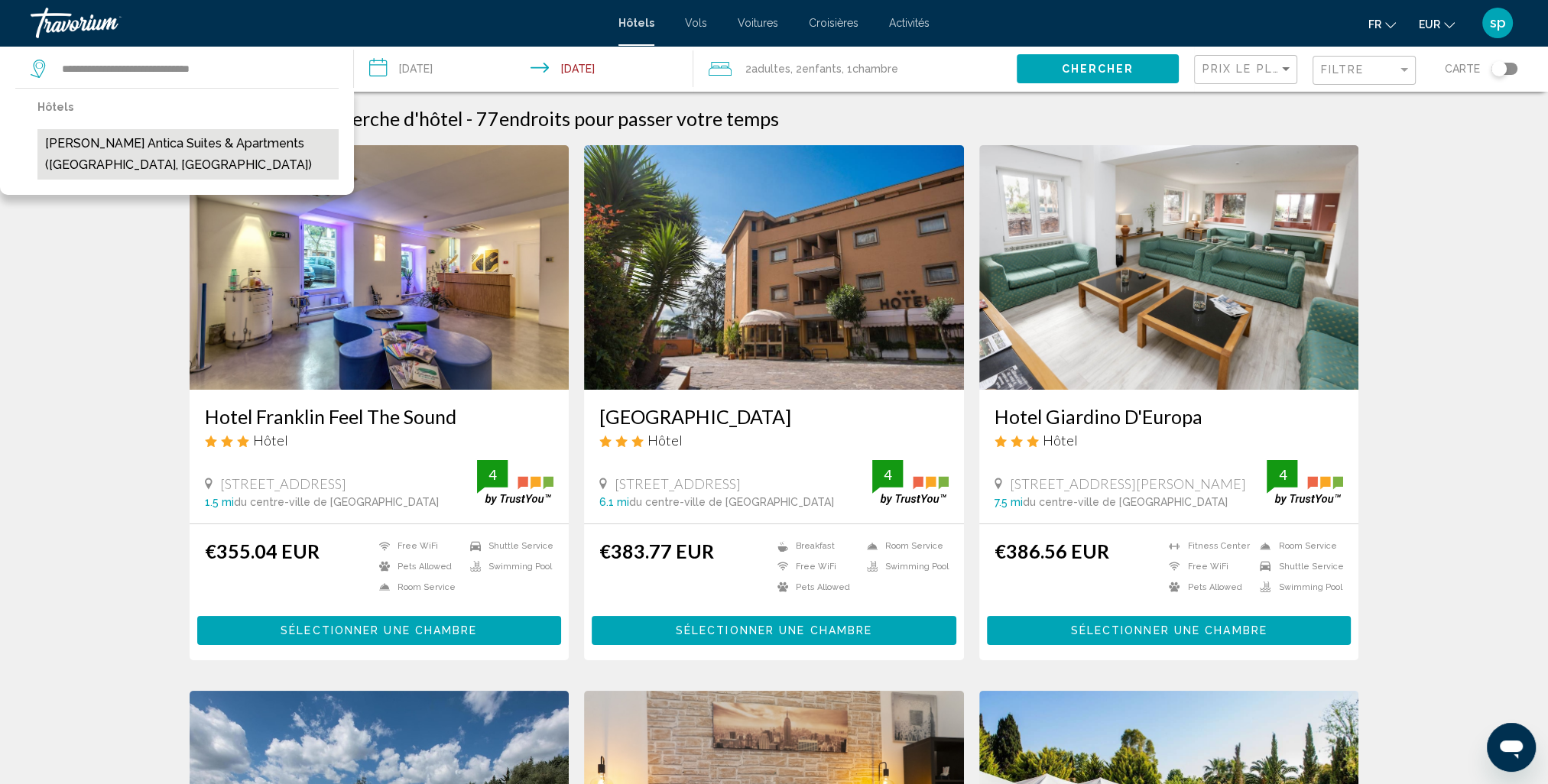
click at [156, 145] on button "[PERSON_NAME] Antica Suites & Apartments ([GEOGRAPHIC_DATA], [GEOGRAPHIC_DATA])" at bounding box center [189, 155] width 302 height 51
type input "**********"
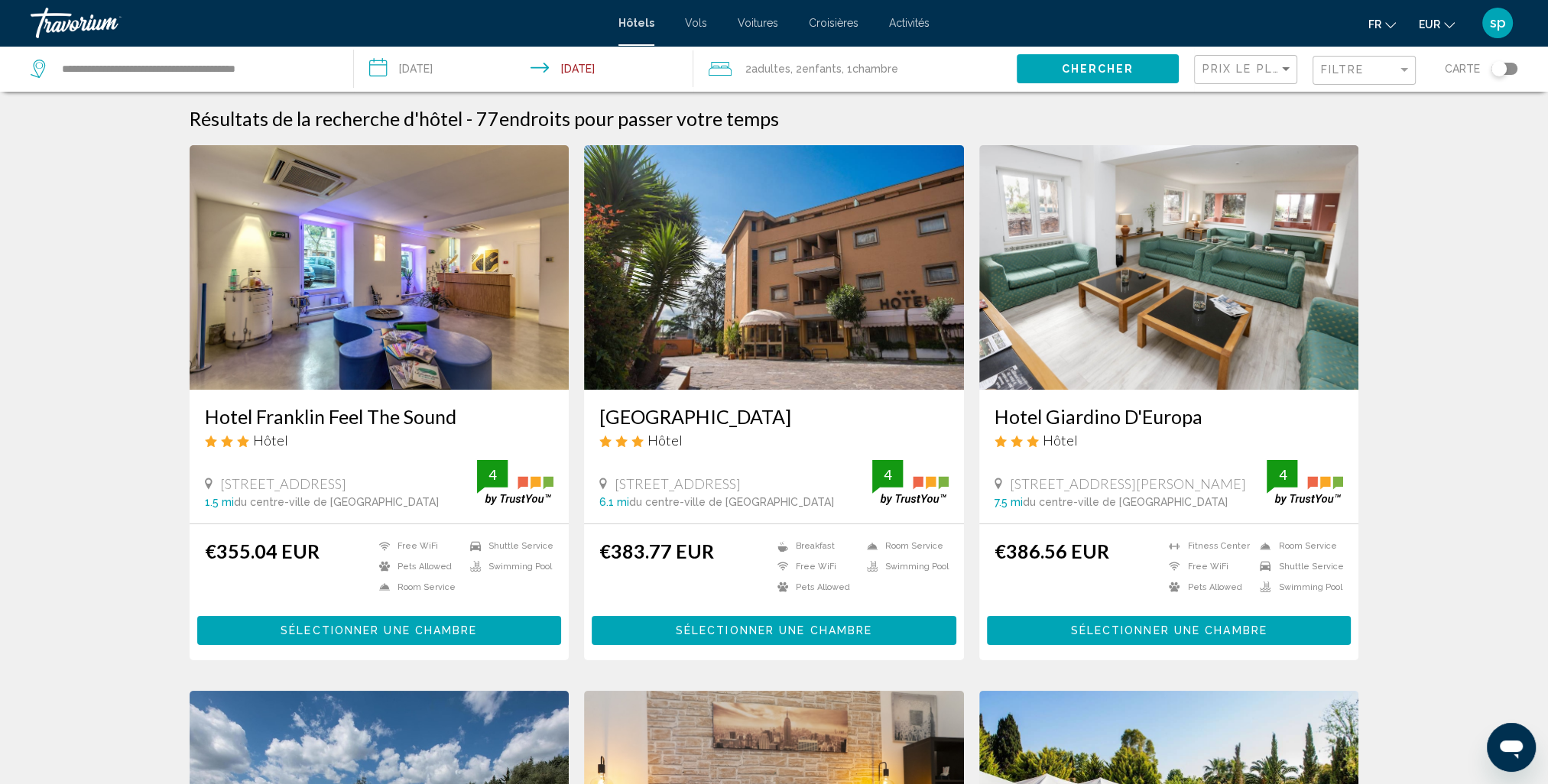
click at [1116, 71] on span "Chercher" at bounding box center [1097, 69] width 73 height 12
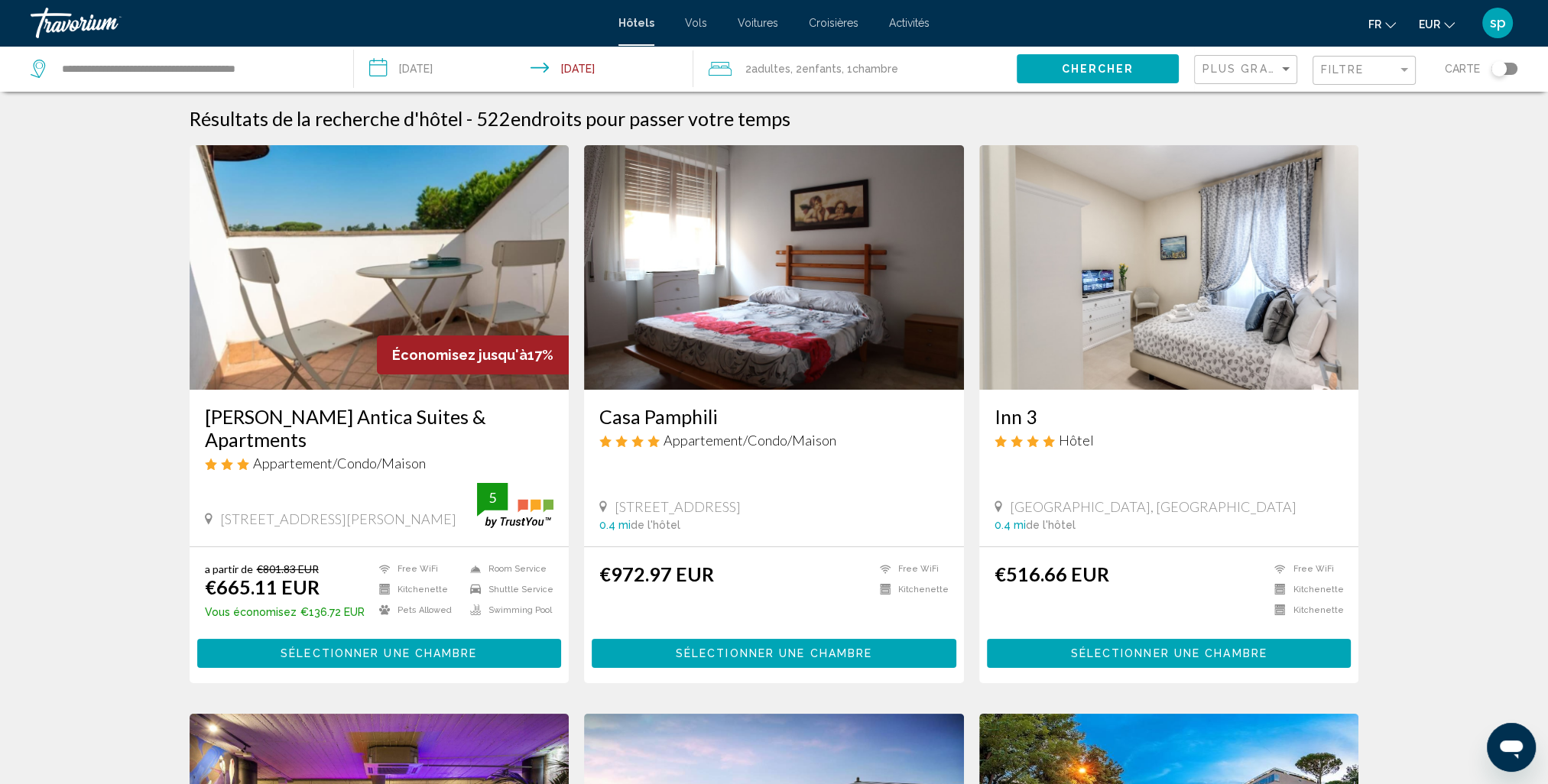
click at [443, 257] on img "Main content" at bounding box center [379, 268] width 380 height 245
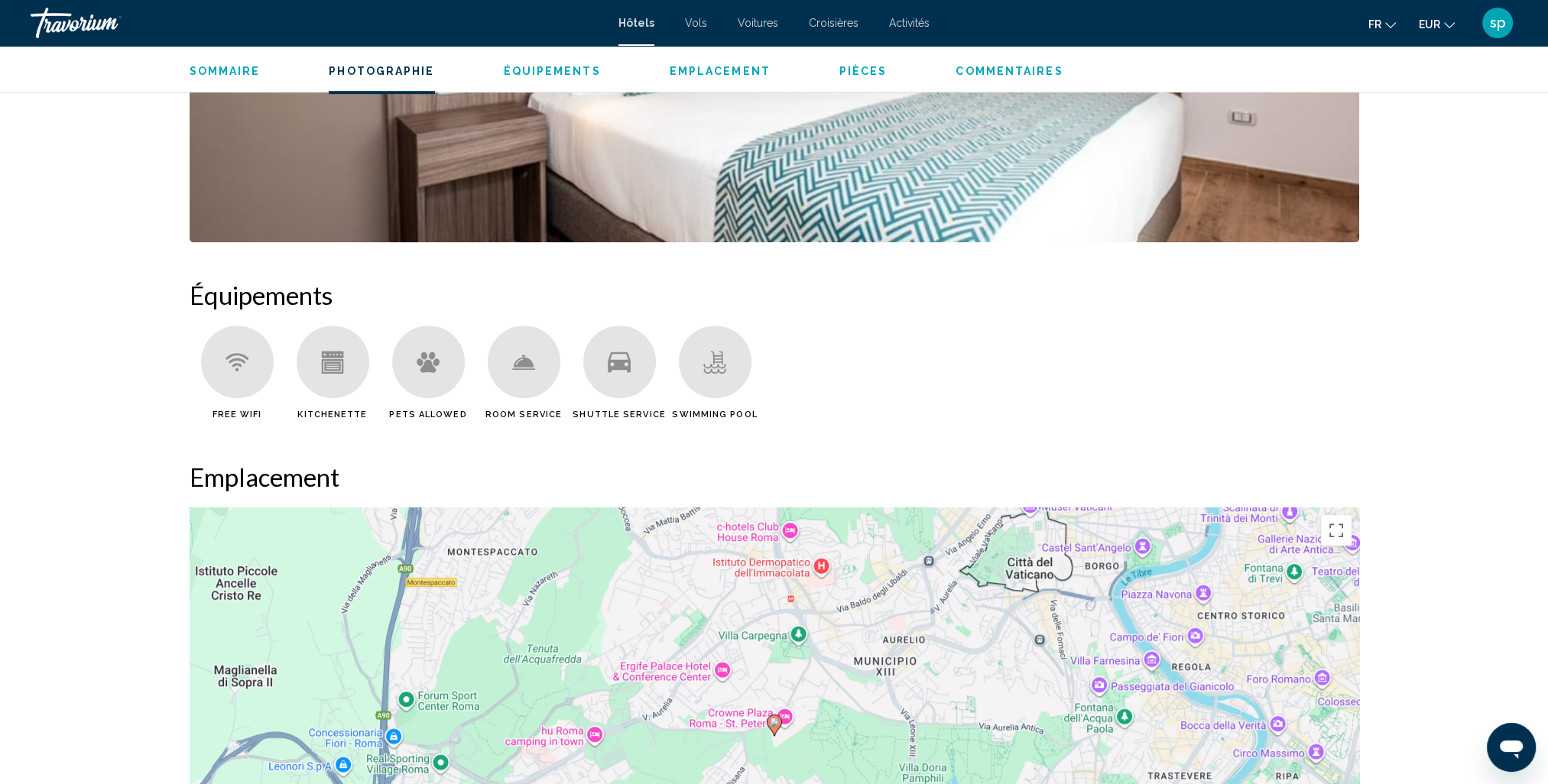
scroll to position [1299, 0]
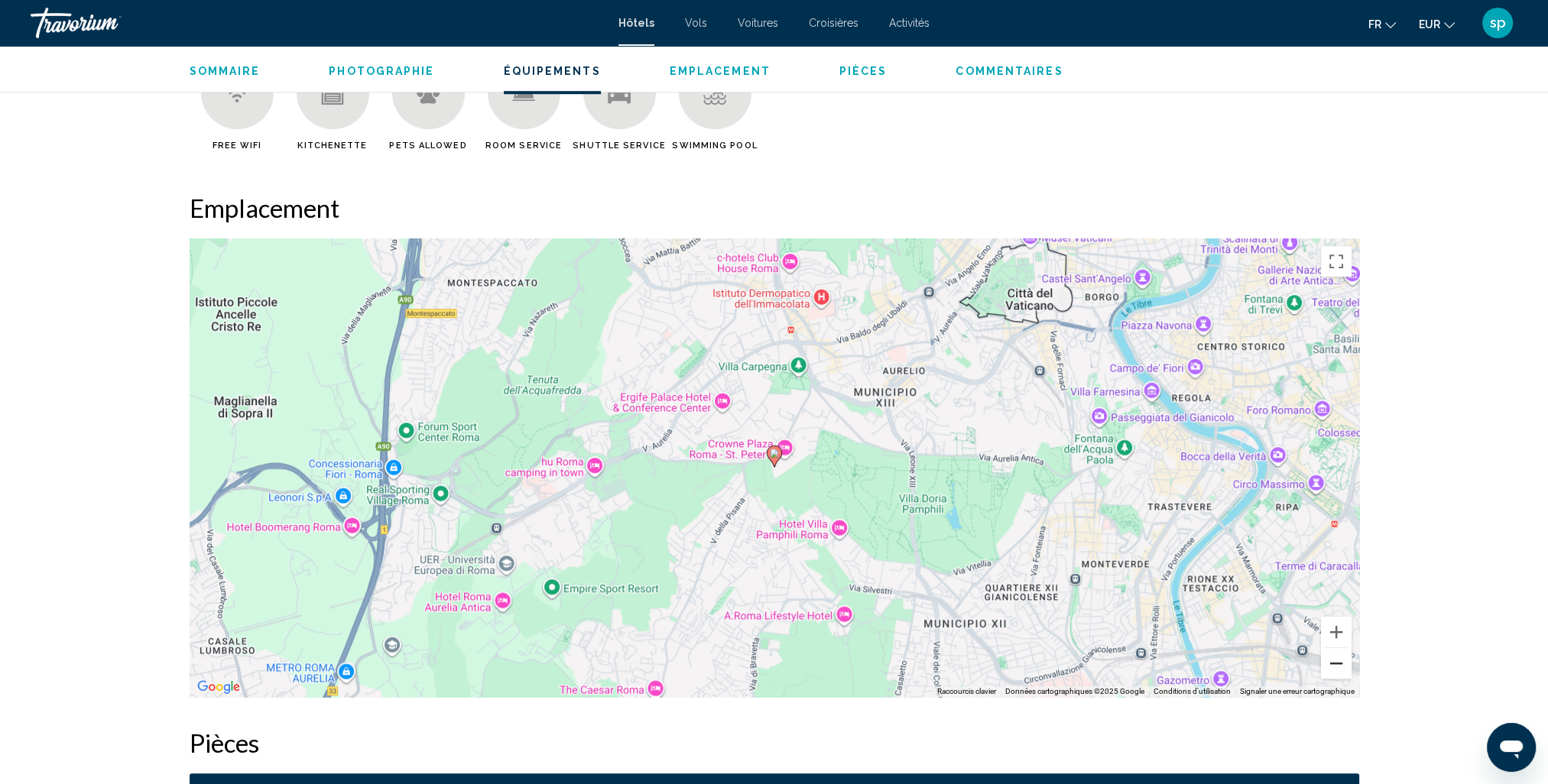
click at [1336, 668] on button "Zoom arrière" at bounding box center [1337, 663] width 30 height 30
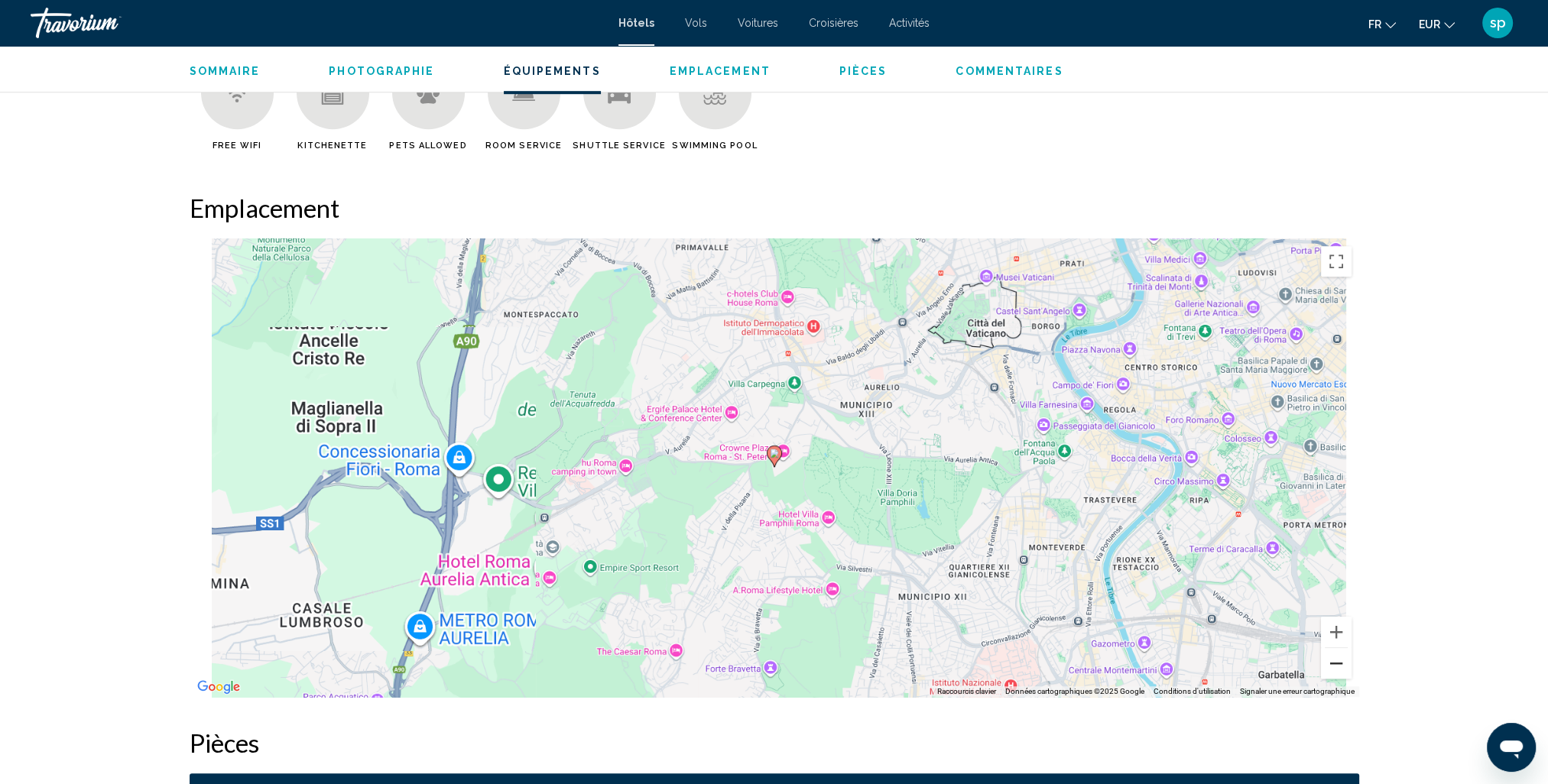
click at [1333, 670] on button "Zoom arrière" at bounding box center [1337, 663] width 30 height 30
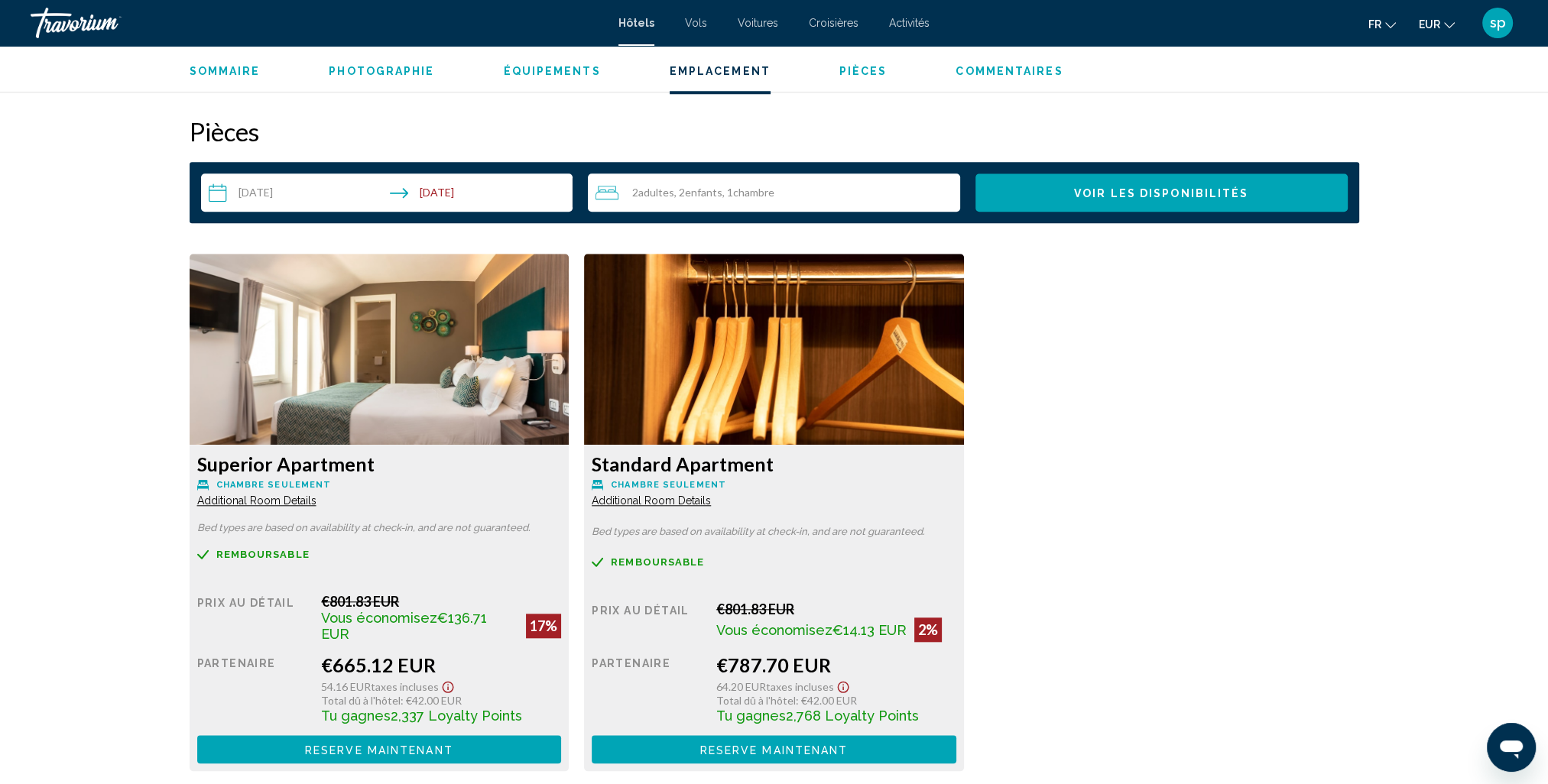
scroll to position [1911, 0]
click at [403, 349] on img "Main content" at bounding box center [379, 349] width 380 height 191
click at [396, 752] on button "Reserve maintenant Plus disponible" at bounding box center [379, 749] width 365 height 28
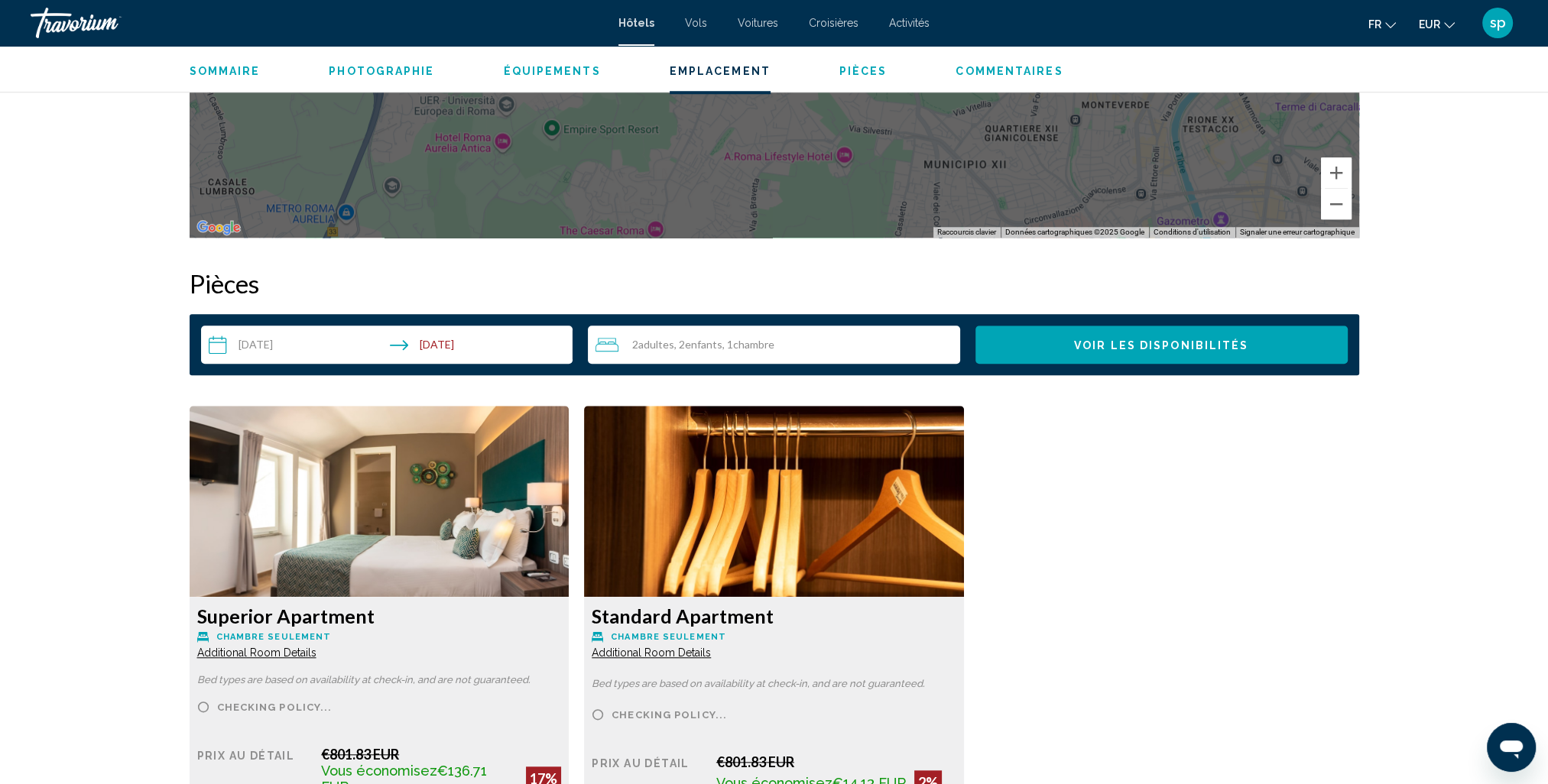
scroll to position [1911, 0]
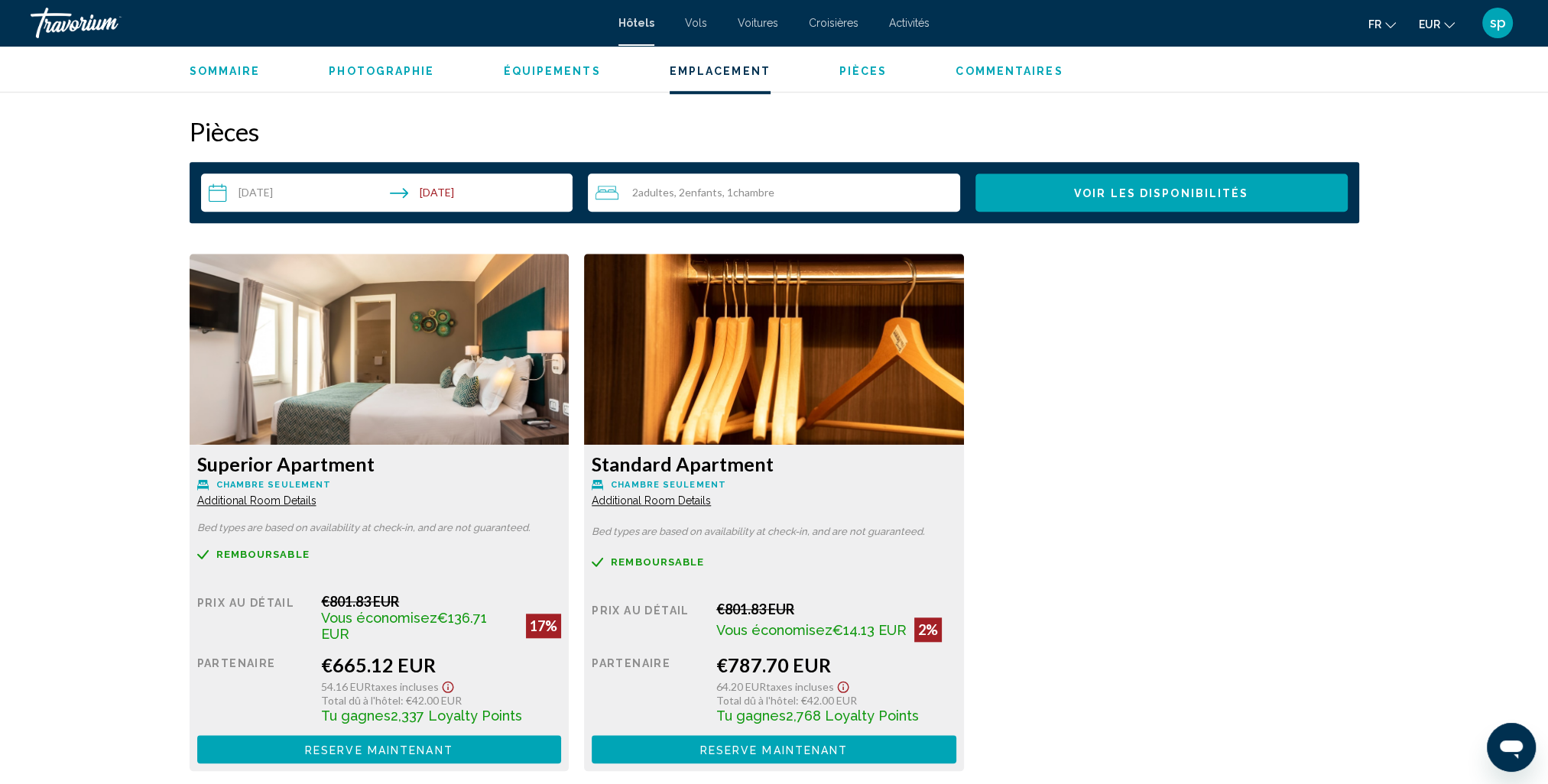
click at [377, 349] on img "Main content" at bounding box center [379, 349] width 380 height 191
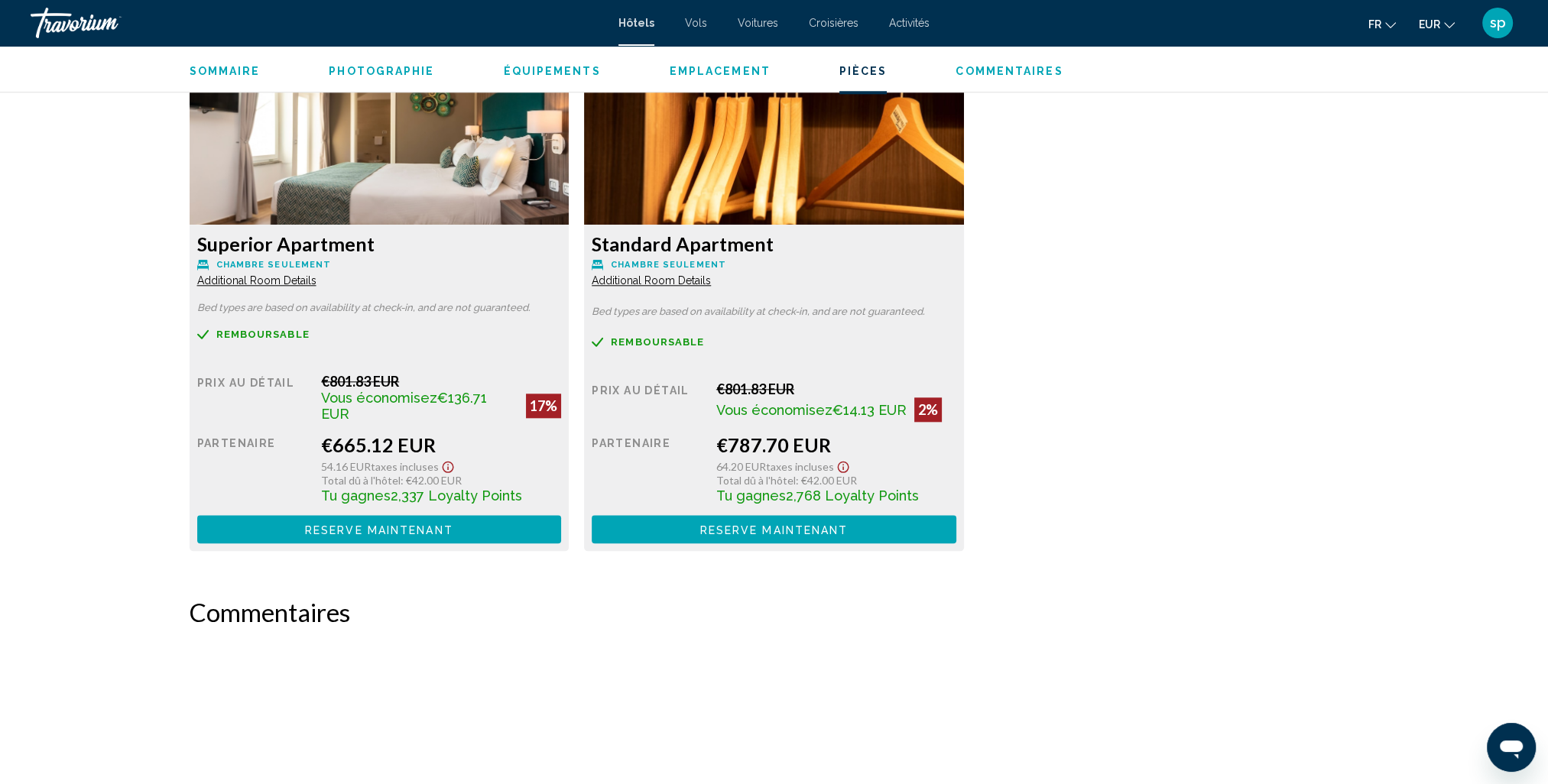
scroll to position [2216, 0]
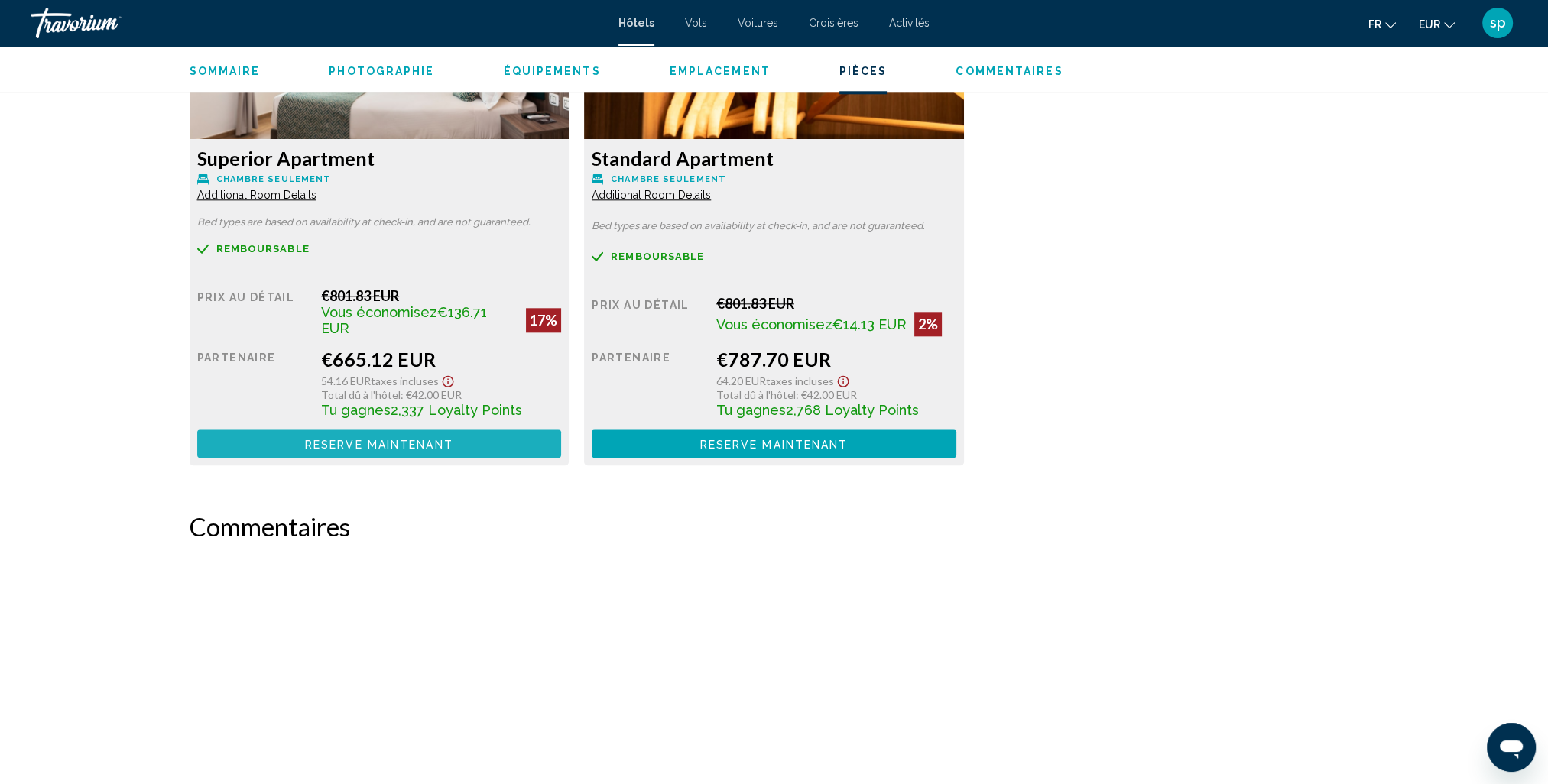
click at [391, 438] on span "Reserve maintenant" at bounding box center [379, 444] width 148 height 12
